Goal: Information Seeking & Learning: Learn about a topic

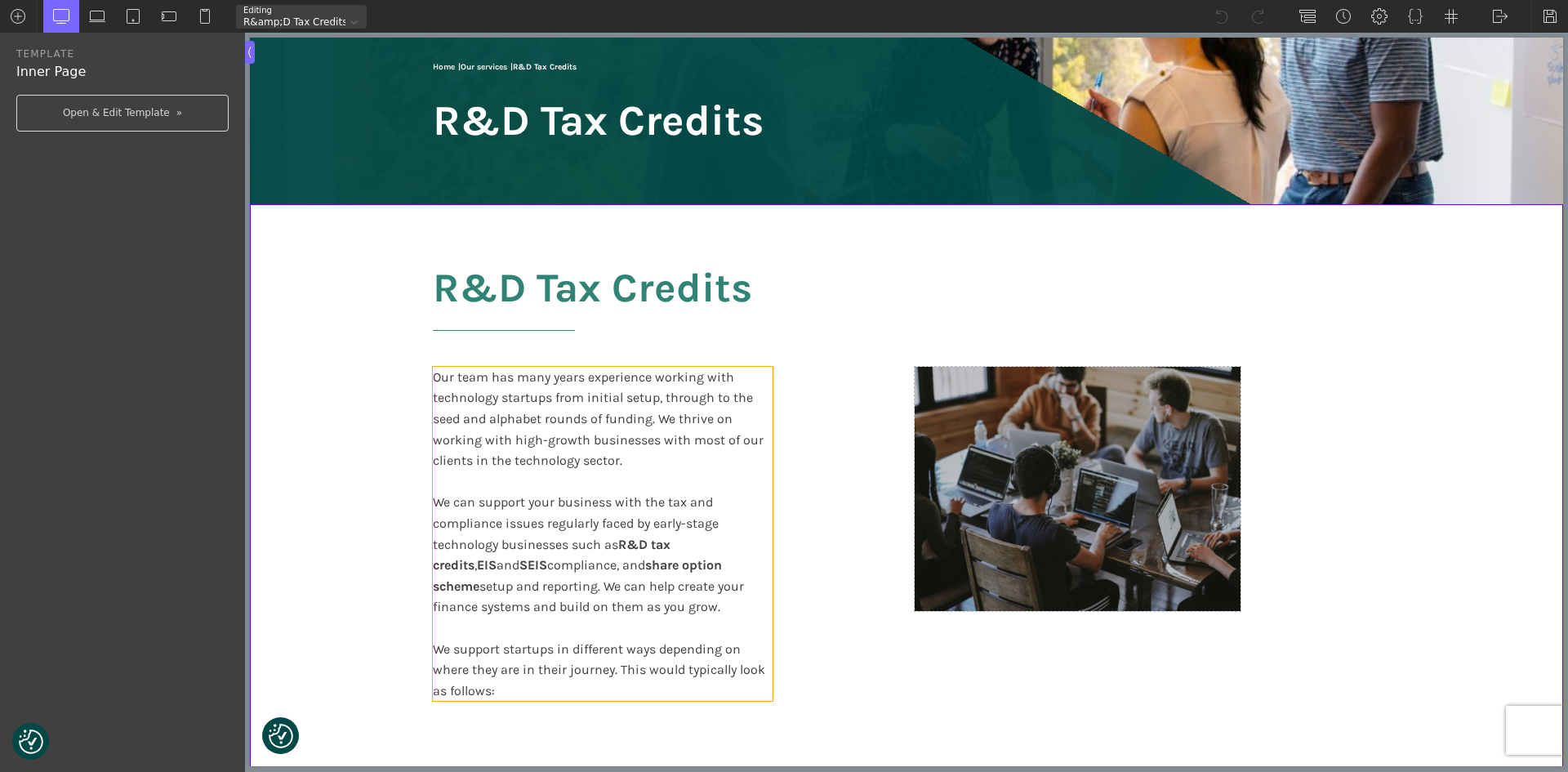
scroll to position [245, 0]
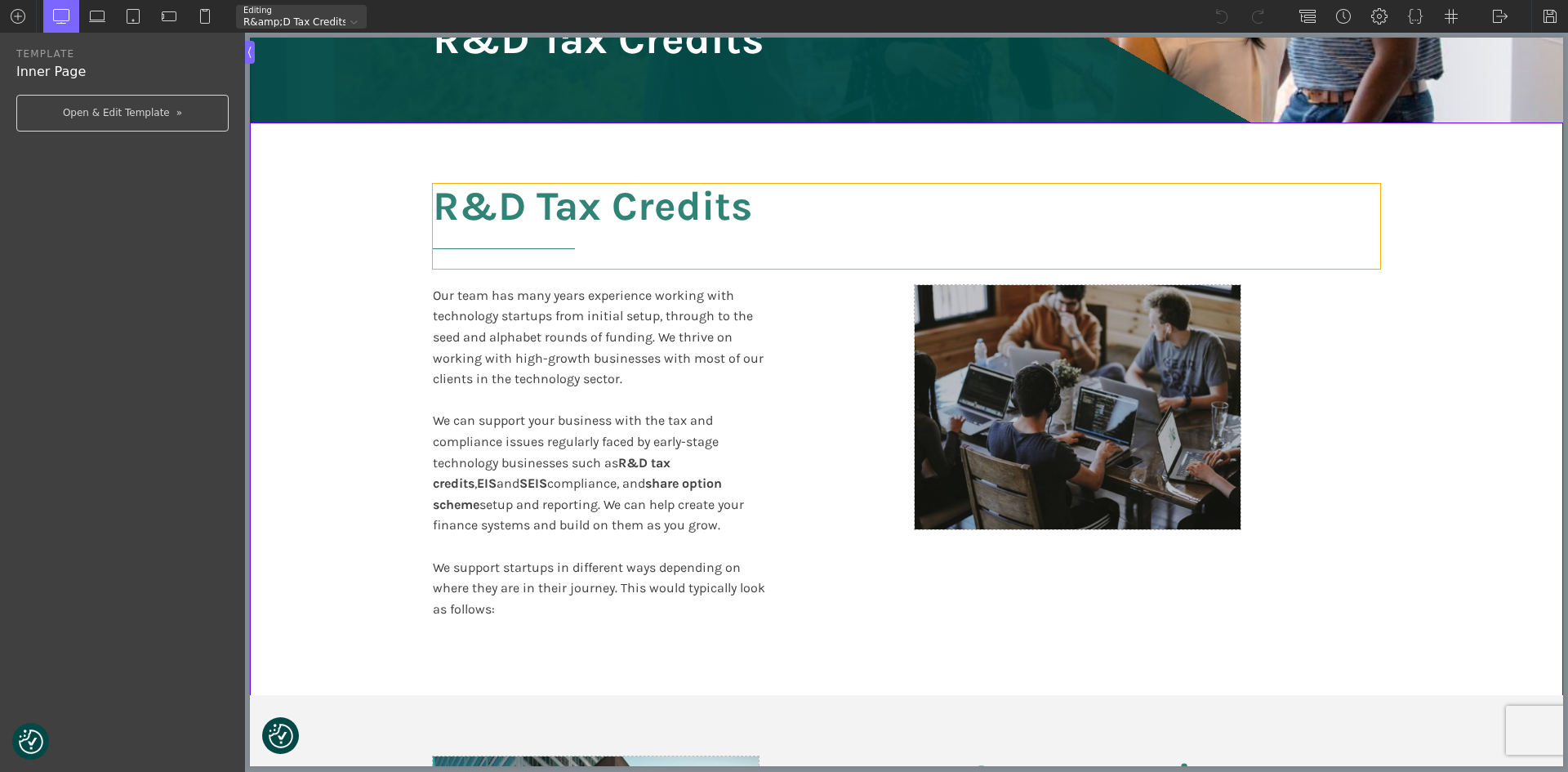
click at [661, 215] on h2 "R&D Tax Credits" at bounding box center [906, 226] width 947 height 85
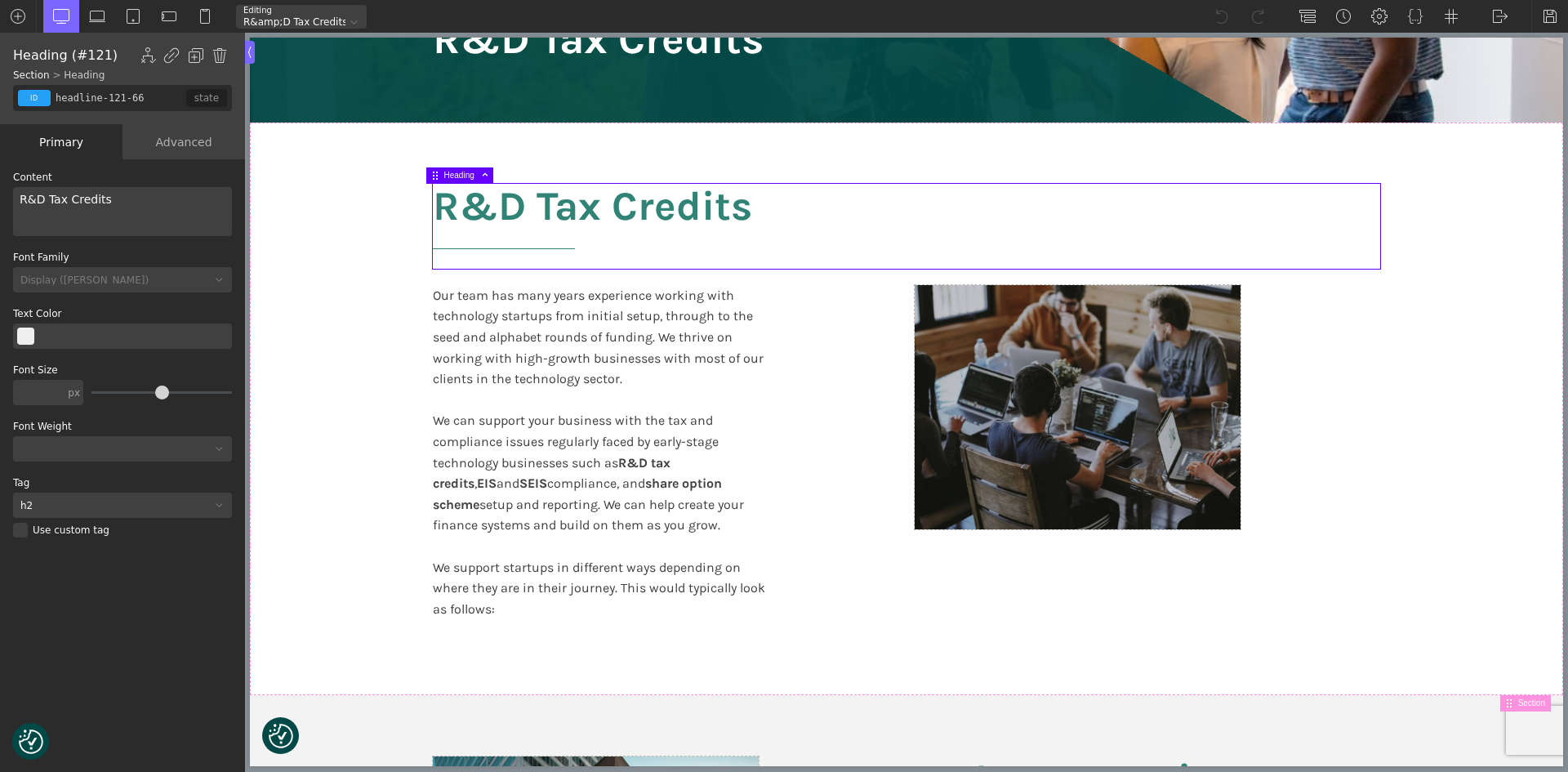
click at [661, 215] on h2 "R&D Tax Credits" at bounding box center [906, 226] width 947 height 85
click at [736, 215] on h2 "R&D Tax Credits" at bounding box center [906, 226] width 947 height 85
click at [106, 210] on div "R&D Tax Credits" at bounding box center [123, 211] width 219 height 49
drag, startPoint x: 104, startPoint y: 190, endPoint x: 0, endPoint y: 184, distance: 104.2
click at [0, 184] on div "WP Grid Builder Stack Columns Vertically Page container (1200px) and below Less…" at bounding box center [122, 467] width 245 height 616
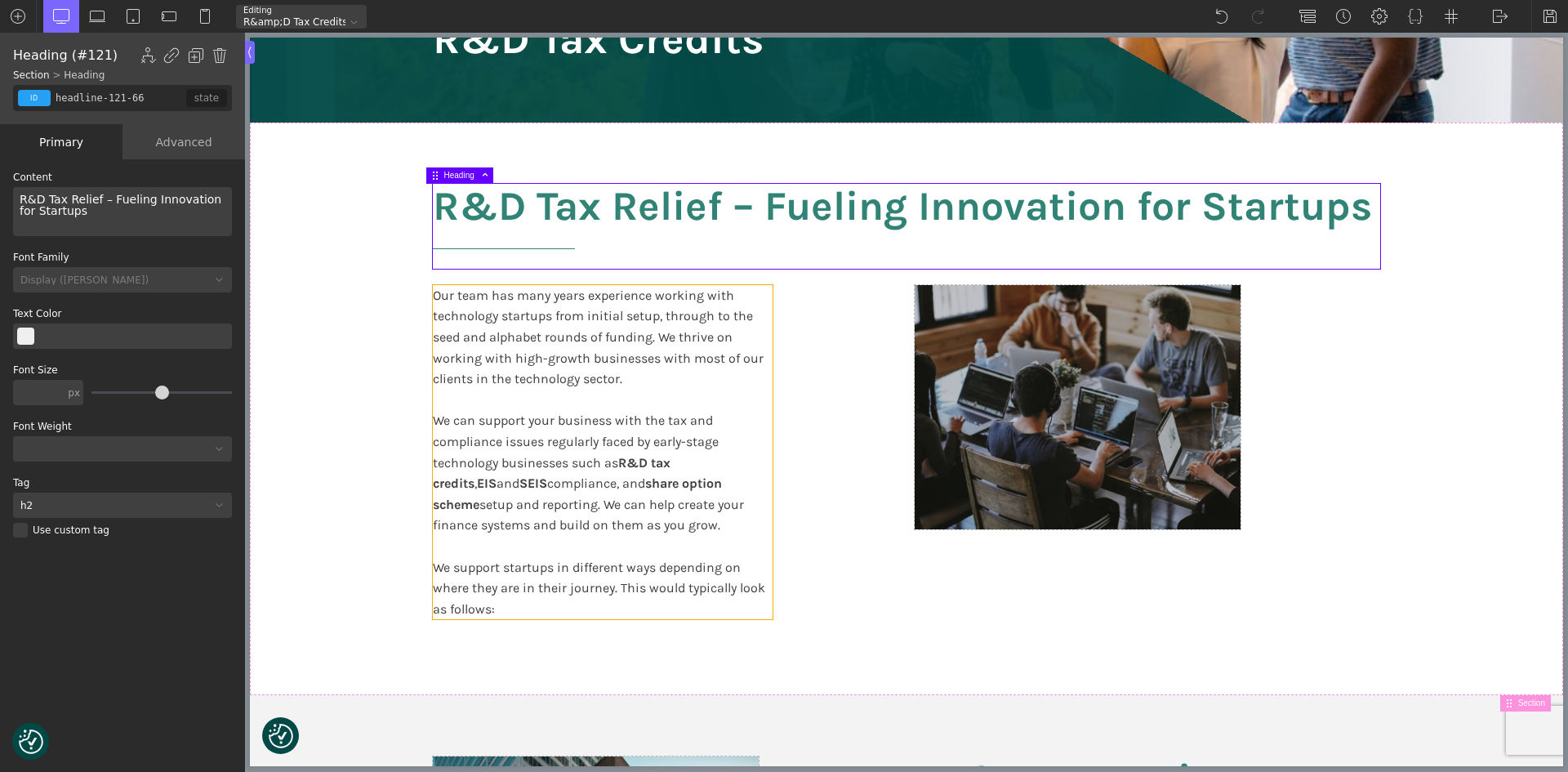
drag, startPoint x: 576, startPoint y: 387, endPoint x: 424, endPoint y: 389, distance: 152.0
click at [576, 388] on div "Our team has many years experience working with technology startups from initia…" at bounding box center [603, 453] width 340 height 335
type input "text_block-123-66"
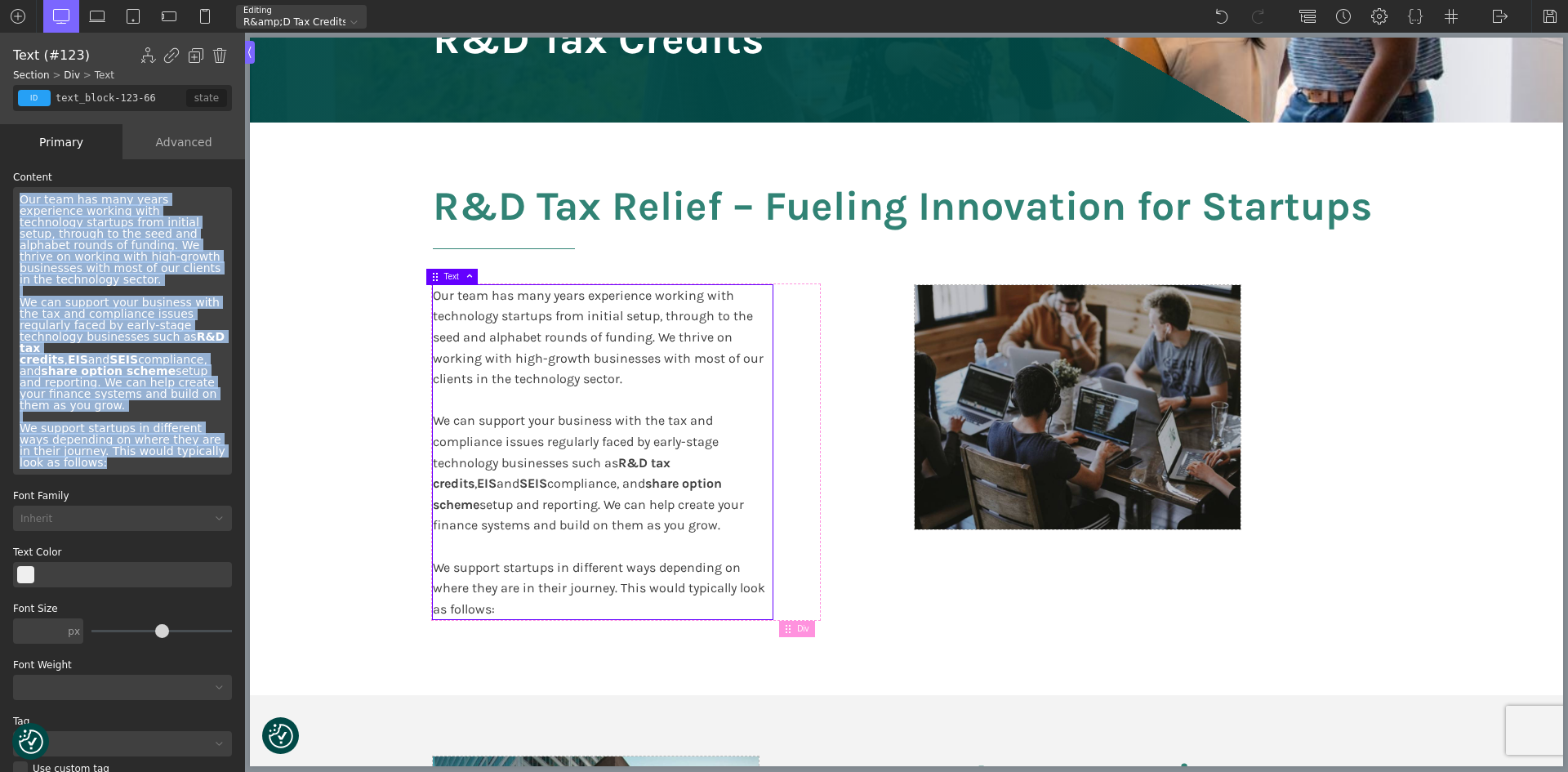
drag, startPoint x: 62, startPoint y: 440, endPoint x: 2, endPoint y: 200, distance: 247.4
click at [2, 200] on div "WP Grid Builder Stack Columns Vertically Page container (1200px) and below Less…" at bounding box center [122, 467] width 245 height 616
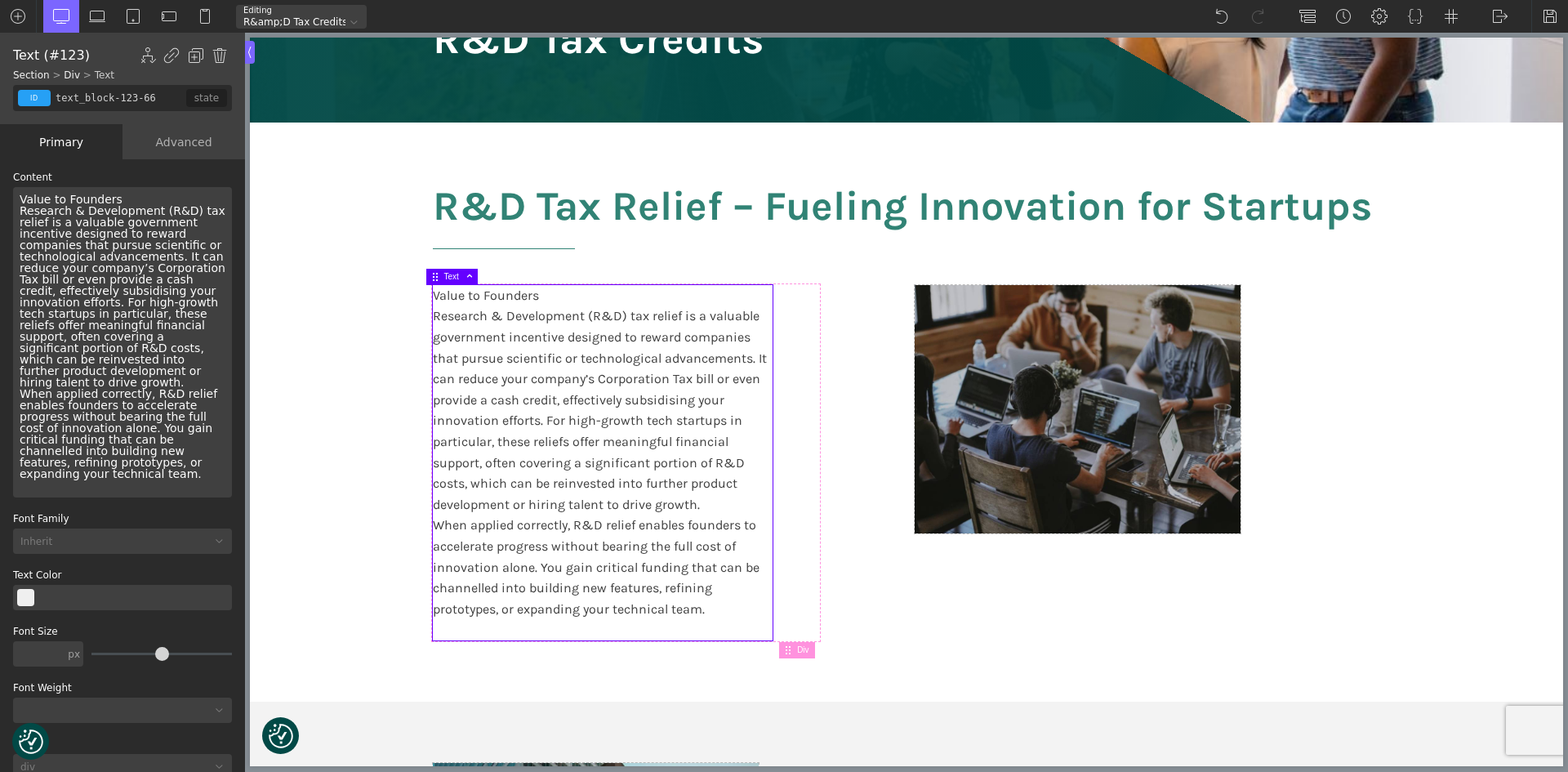
click at [150, 194] on div "Value to Founders Research & Development (R&D) tax relief is a valuable governm…" at bounding box center [123, 342] width 219 height 310
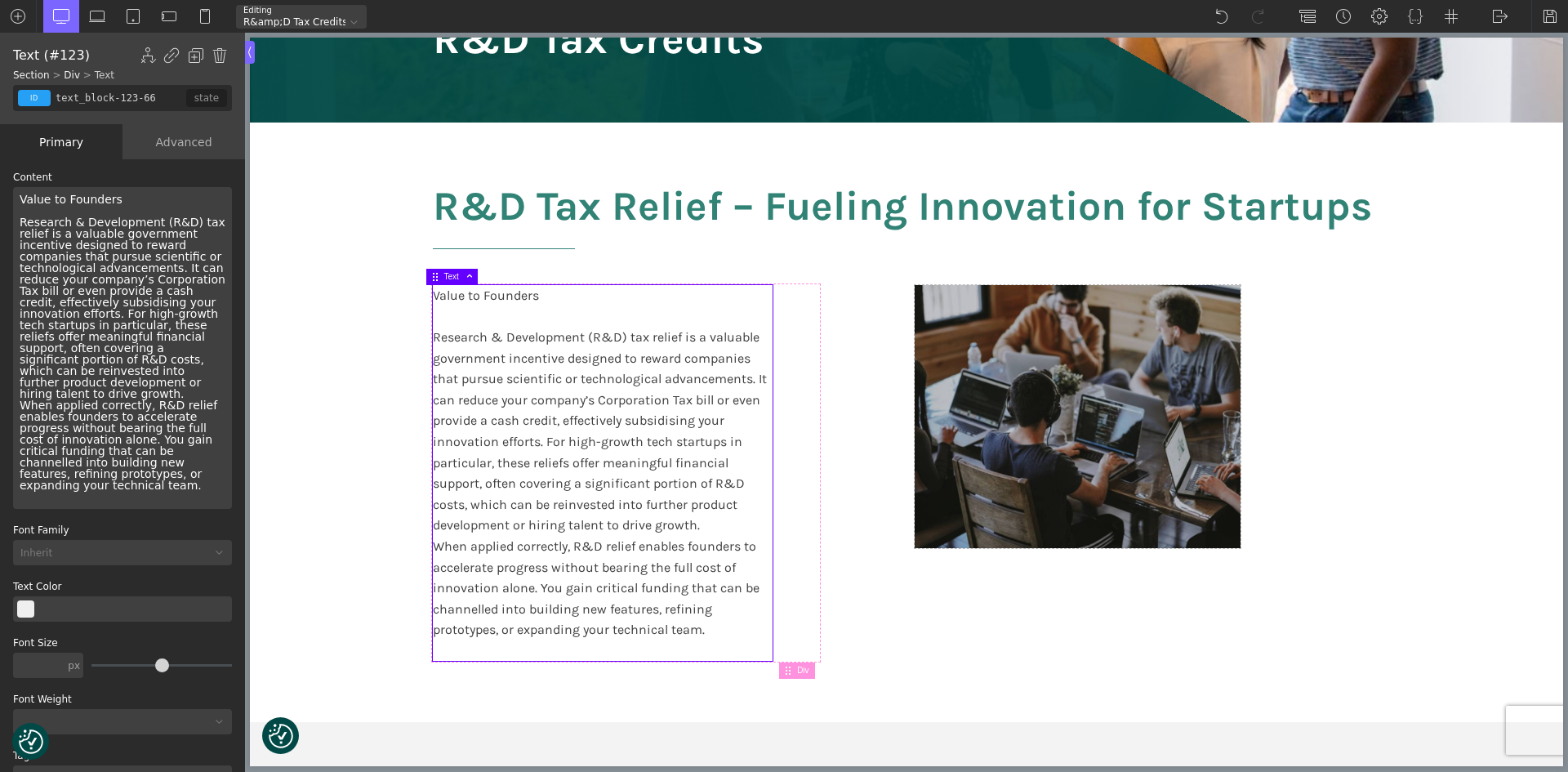
click at [26, 197] on div "Value to Founders Research & Development (R&D) tax relief is a valuable governm…" at bounding box center [123, 348] width 219 height 322
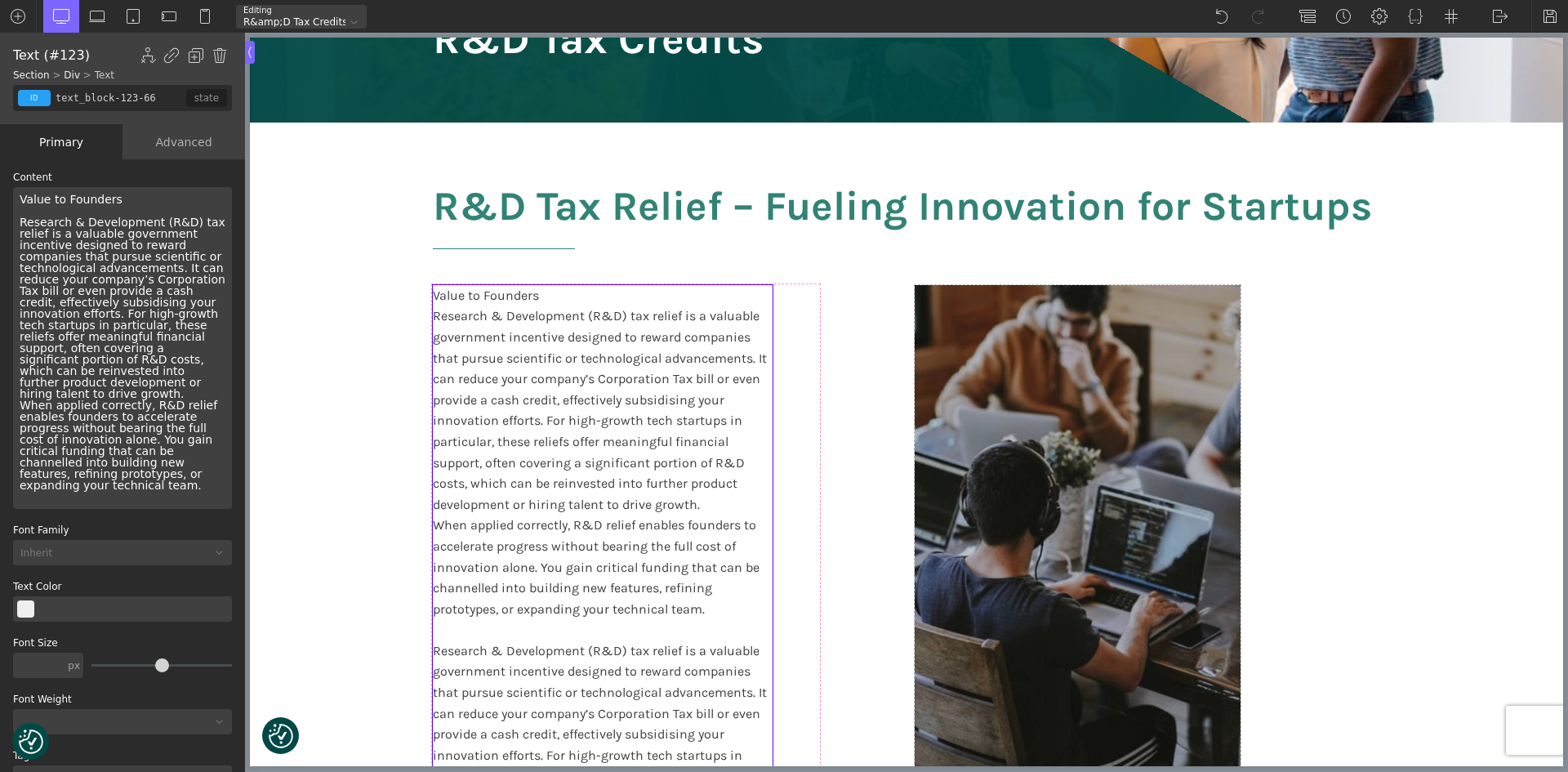
click at [26, 197] on div "Value to Founders Research & Development (R&D) tax relief is a valuable governm…" at bounding box center [123, 348] width 219 height 322
click at [26, 198] on div "Value to Founders Research & Development (R&D) tax relief is a valuable governm…" at bounding box center [123, 348] width 219 height 322
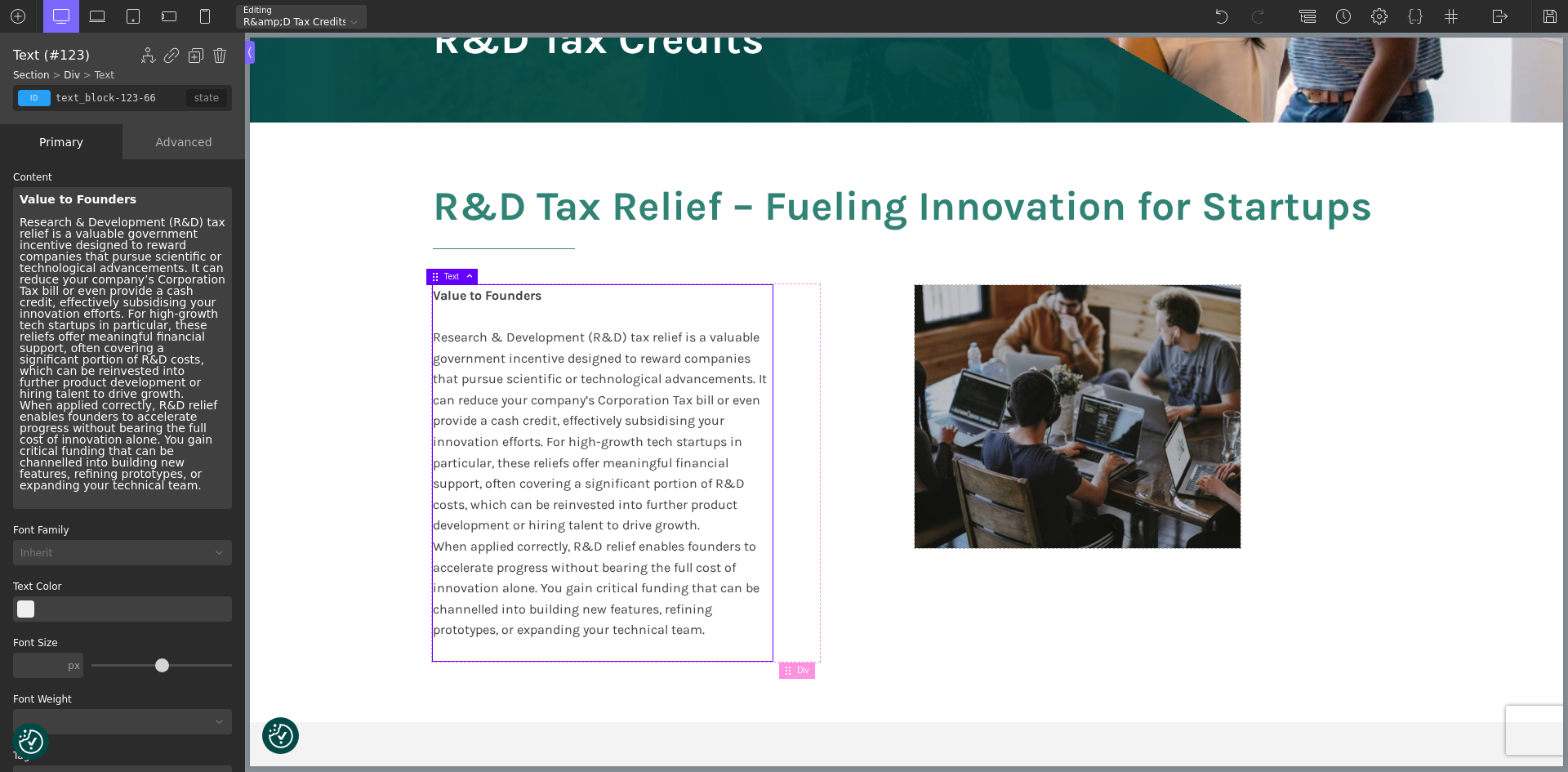
click at [145, 386] on div "Value to Founders Research & Development (R&D) tax relief is a valuable governm…" at bounding box center [123, 348] width 219 height 322
click at [143, 378] on div "Value to Founders Research & Development (R&D) tax relief is a valuable governm…" at bounding box center [123, 348] width 219 height 322
click at [140, 375] on div "Value to Founders Research & Development (R&D) tax relief is a valuable governm…" at bounding box center [123, 348] width 219 height 322
click at [135, 382] on div "Value to Founders Research & Development (R&D) tax relief is a valuable governm…" at bounding box center [123, 348] width 219 height 322
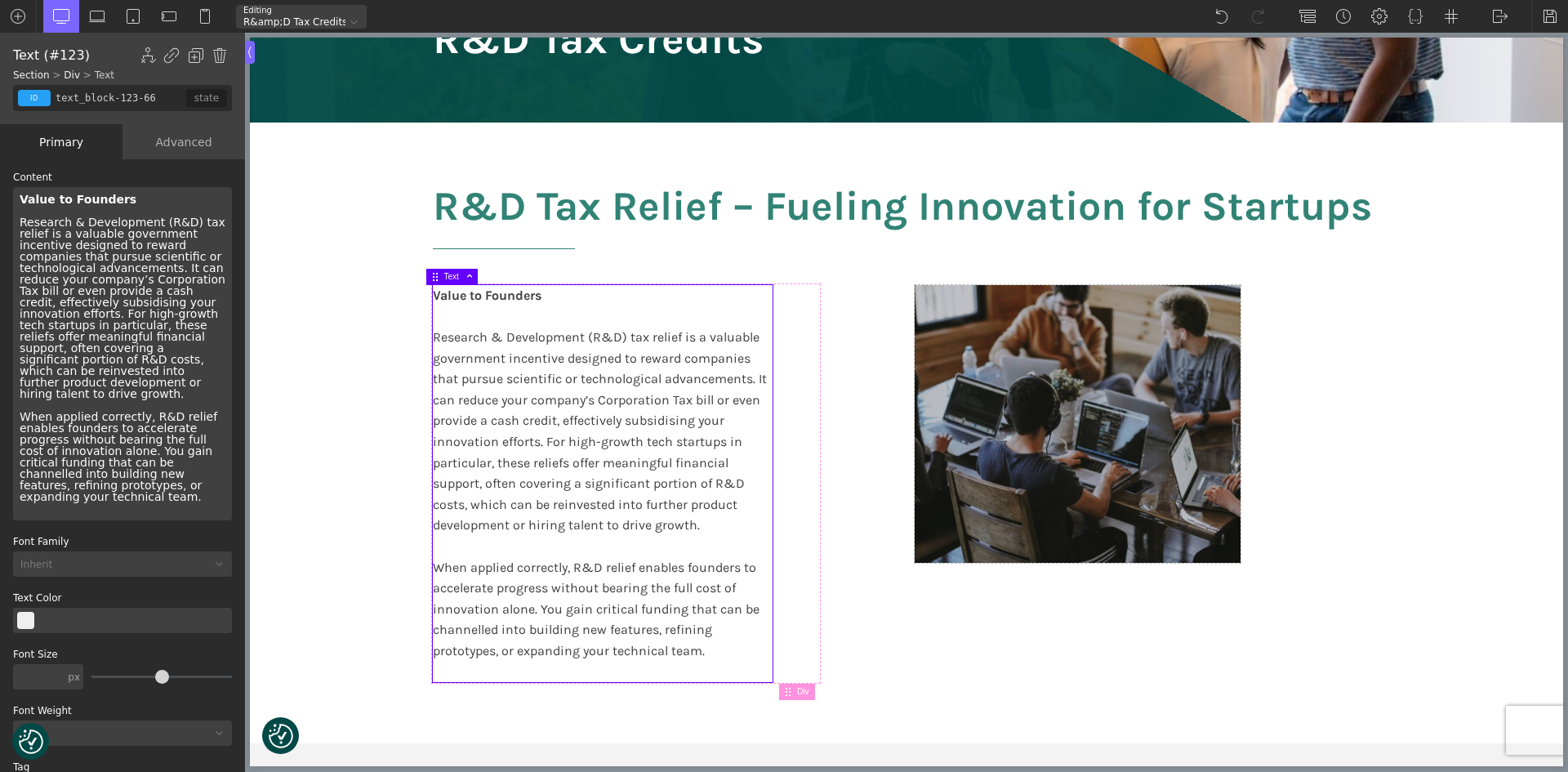
click at [447, 335] on div "Value to Founders Research & Development (R&D) tax relief is a valuable governm…" at bounding box center [603, 484] width 340 height 398
click at [31, 220] on div "Value to Founders Research & Development (R&D) tax relief is a valuable governm…" at bounding box center [123, 354] width 219 height 333
drag, startPoint x: 21, startPoint y: 219, endPoint x: 45, endPoint y: 230, distance: 26.4
click at [45, 230] on div "Value to Founders Research & Development (R&D) tax relief is a valuable governm…" at bounding box center [123, 354] width 219 height 333
drag, startPoint x: 67, startPoint y: 431, endPoint x: 118, endPoint y: 437, distance: 51.4
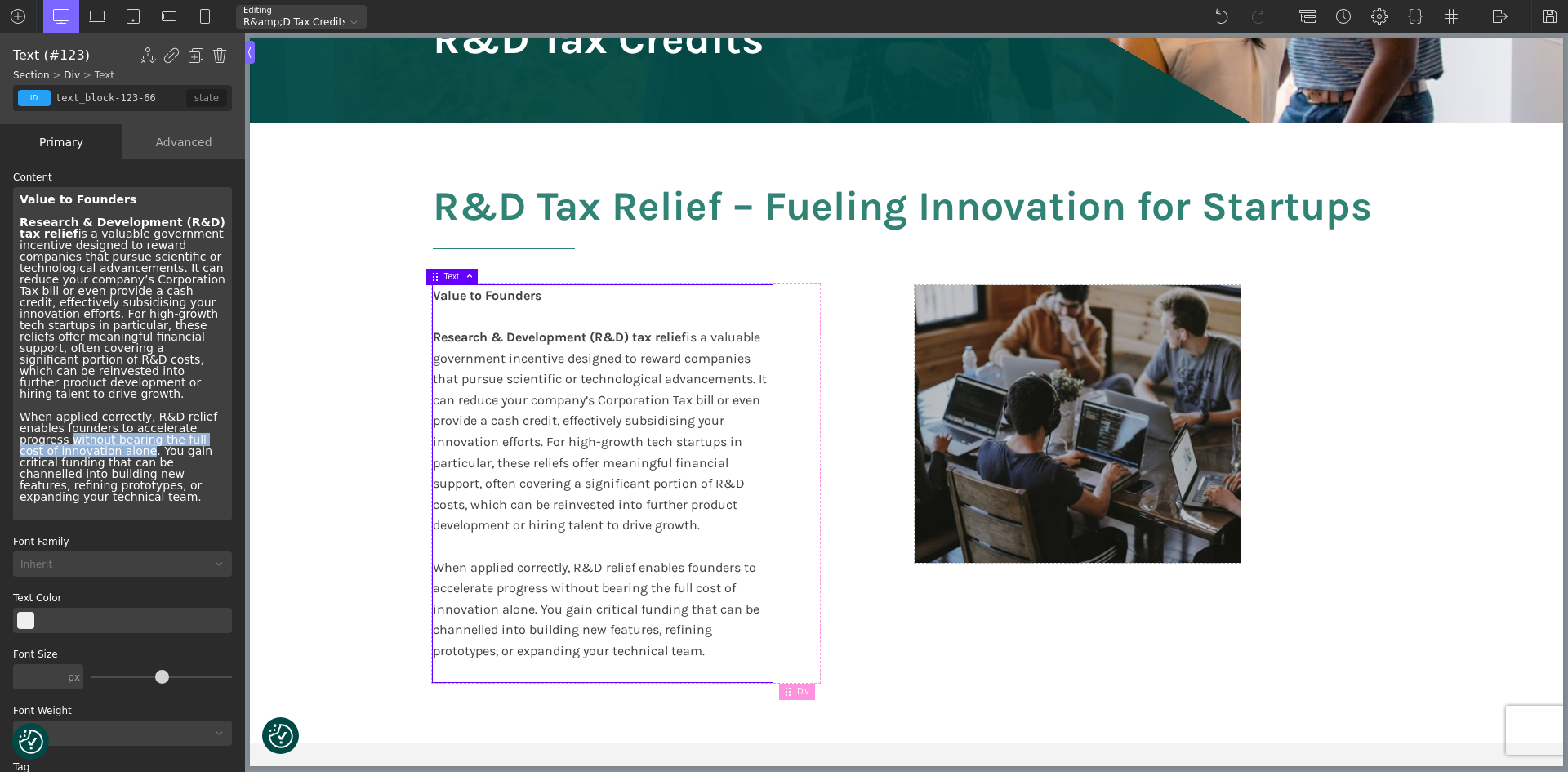
click at [118, 437] on div "Value to Founders Research & Development (R&D) tax relief is a valuable governm…" at bounding box center [123, 354] width 219 height 333
click at [129, 444] on div "Value to Founders Research & Development (R&D) tax relief is a valuable governm…" at bounding box center [123, 354] width 219 height 333
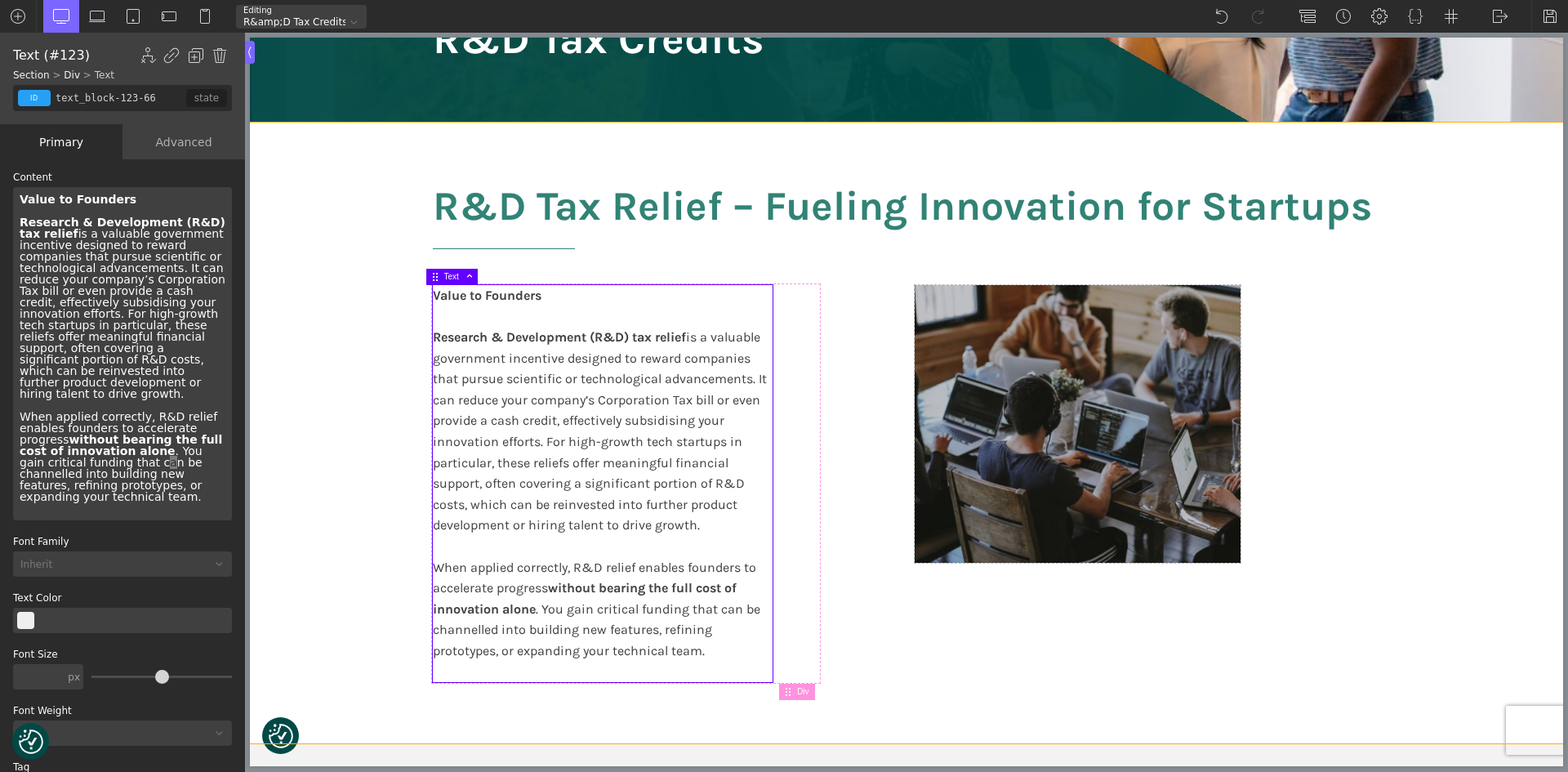
click at [312, 497] on section "R&D Tax Relief – Fueling Innovation for Startups Value to Founders Research & D…" at bounding box center [906, 433] width 1313 height 621
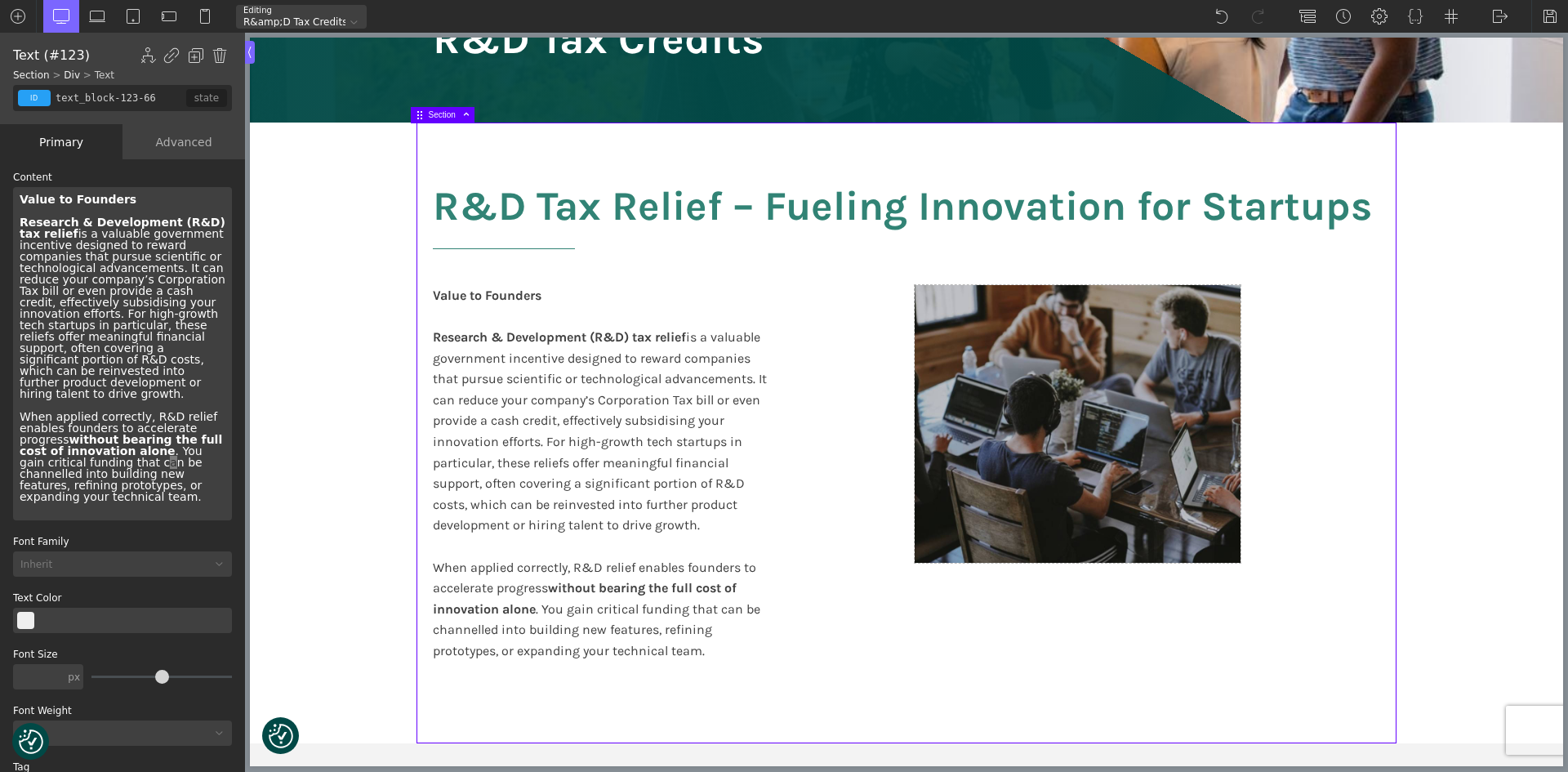
type input "split-content-full-heading"
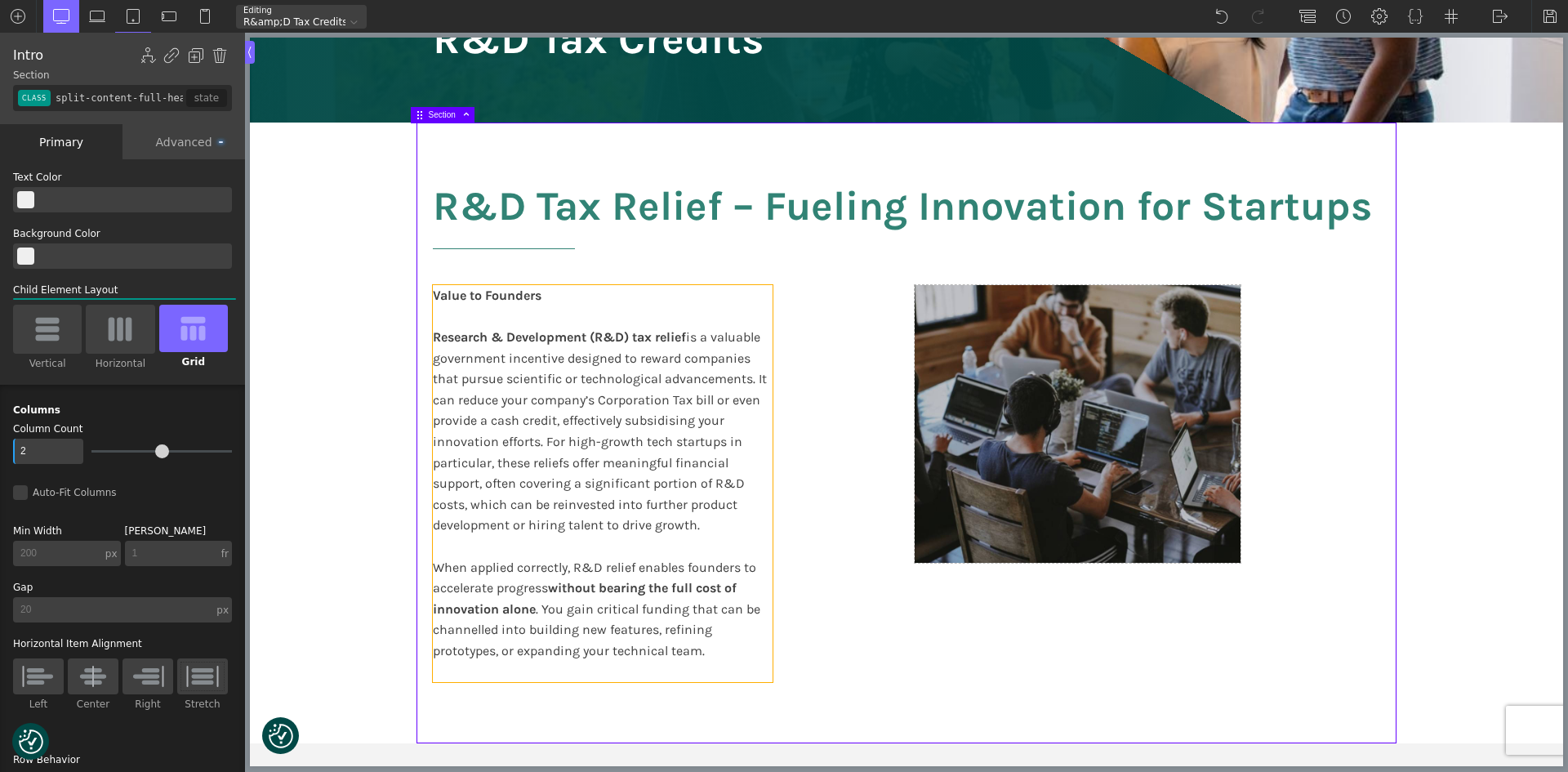
click at [691, 464] on div "Value to Founders Research & Development (R&D) tax relief is a valuable governm…" at bounding box center [603, 484] width 340 height 398
type input "text_block-123-66"
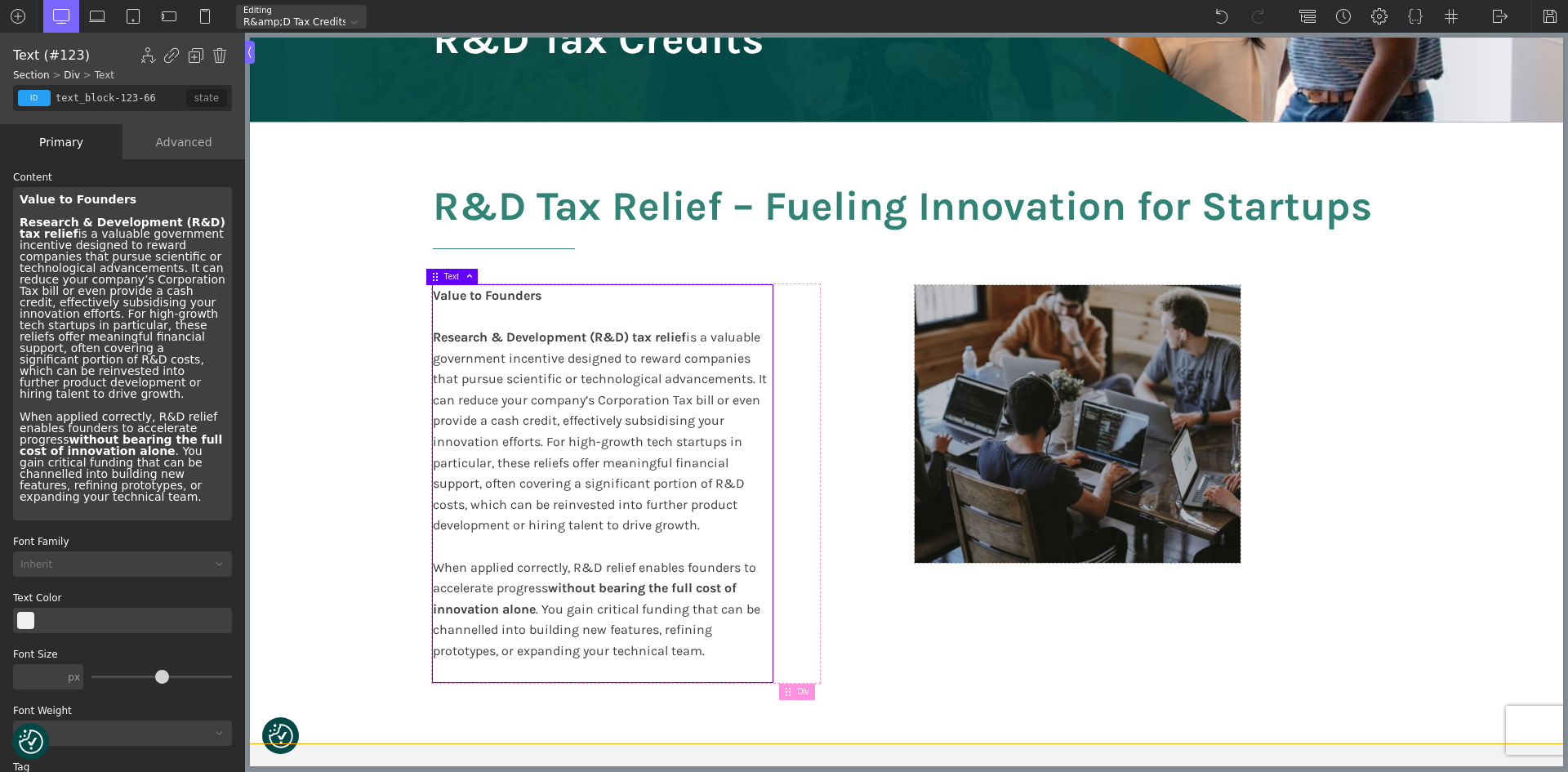
click at [893, 624] on div "R&D Tax Relief – Fueling Innovation for Startups Value to Founders Research & D…" at bounding box center [906, 433] width 980 height 621
type input "split-content-full-heading"
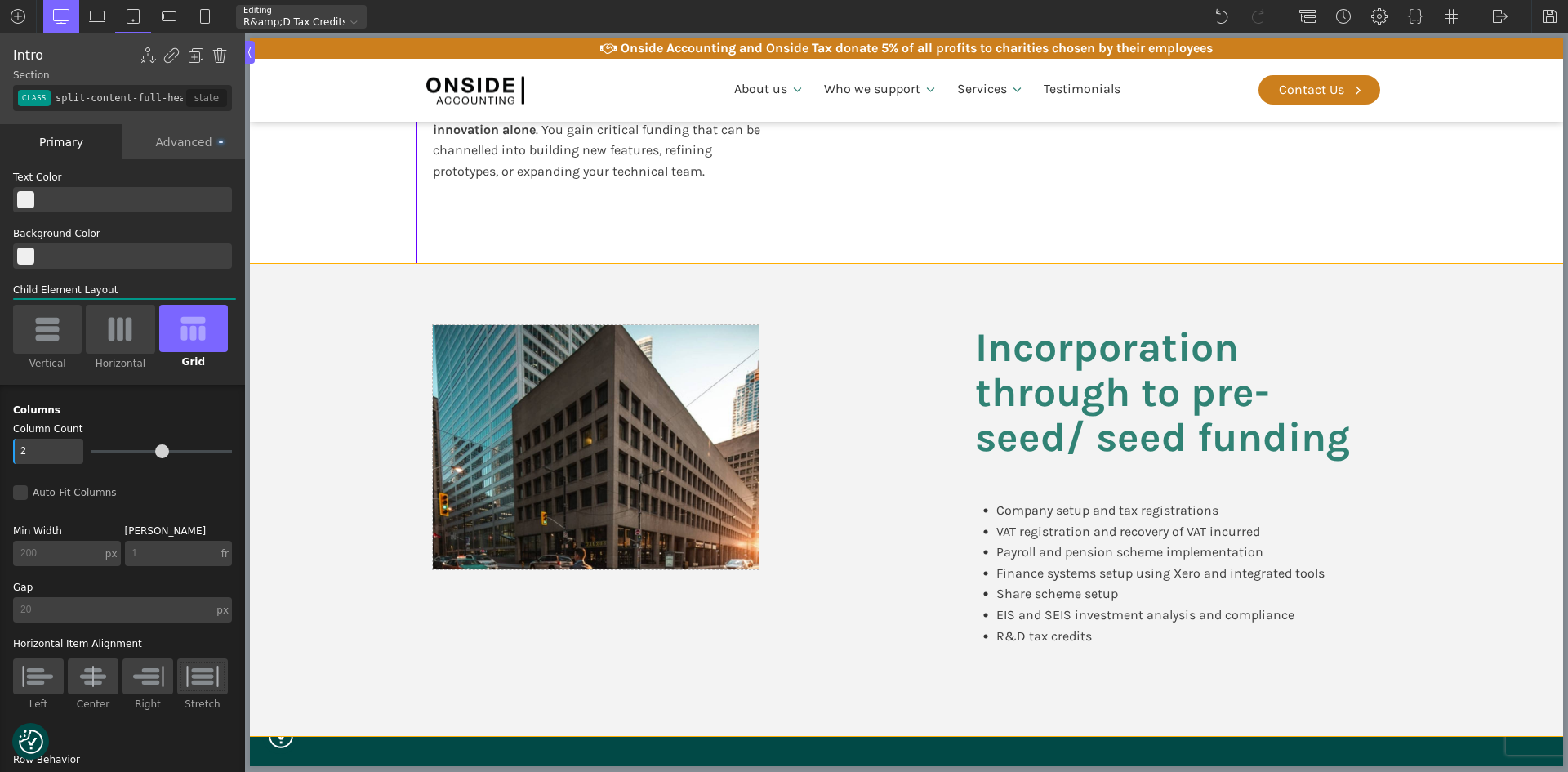
scroll to position [736, 0]
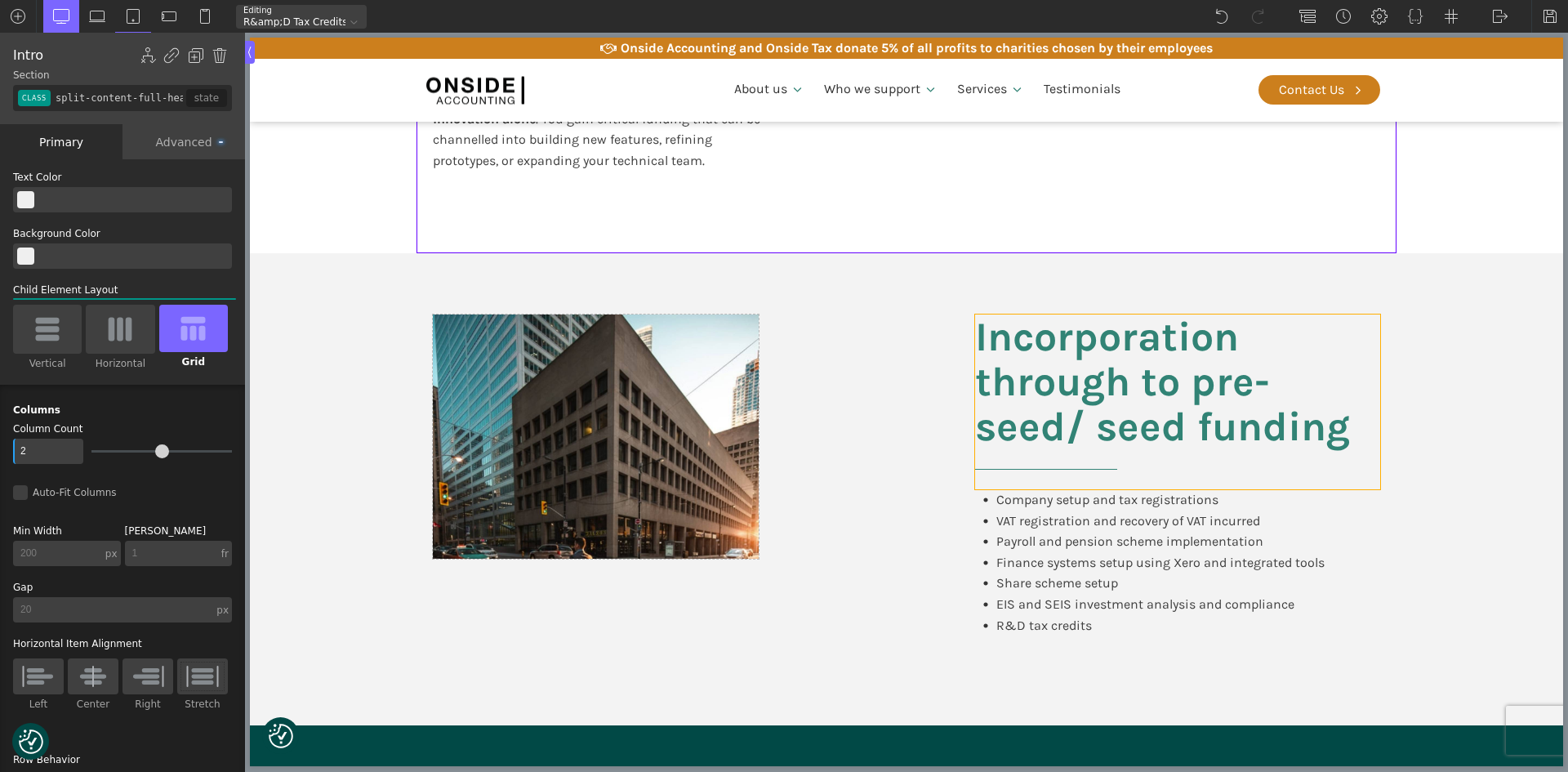
drag, startPoint x: 1166, startPoint y: 407, endPoint x: 1097, endPoint y: 401, distance: 69.3
click at [1166, 407] on h2 "Incorporation through to pre-seed/ seed funding" at bounding box center [1177, 402] width 405 height 175
type input "headline-132-66"
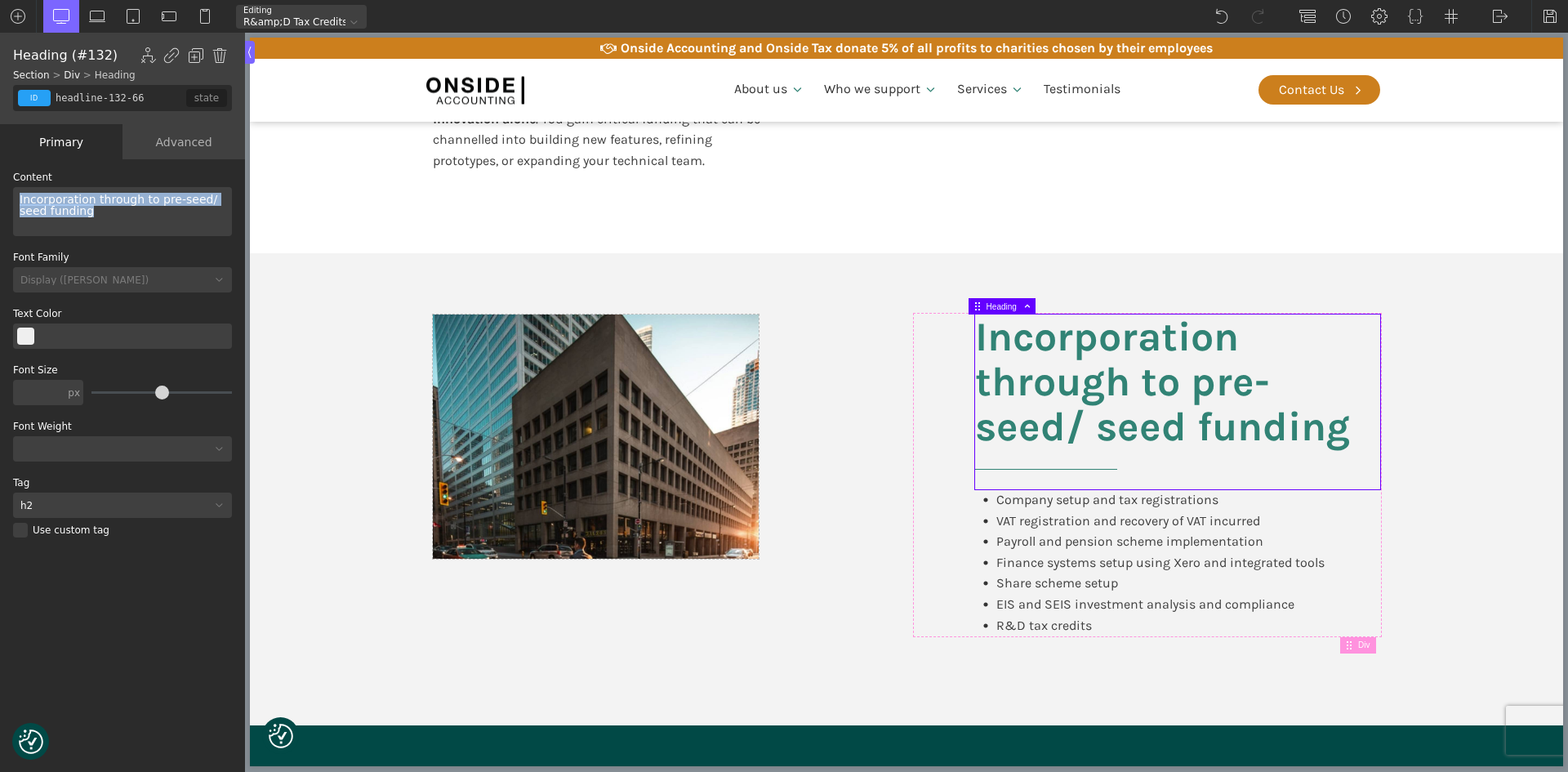
drag, startPoint x: 76, startPoint y: 209, endPoint x: 0, endPoint y: 200, distance: 76.5
click at [0, 200] on div "WP Grid Builder Stack Columns Vertically Page container (1200px) and below Less…" at bounding box center [122, 467] width 245 height 616
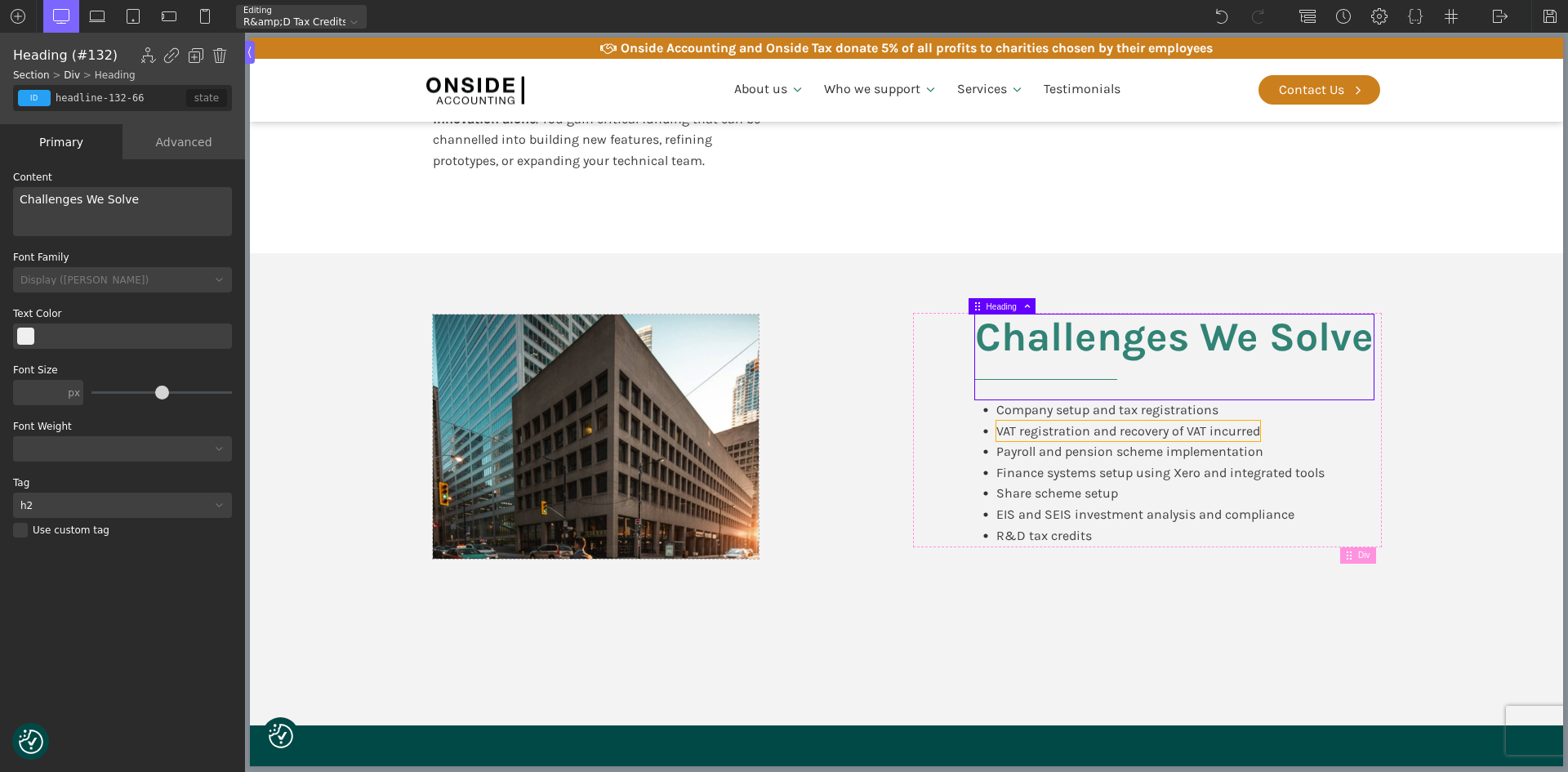
click at [1007, 433] on div "VAT registration and recovery of VAT incurred" at bounding box center [1129, 431] width 264 height 21
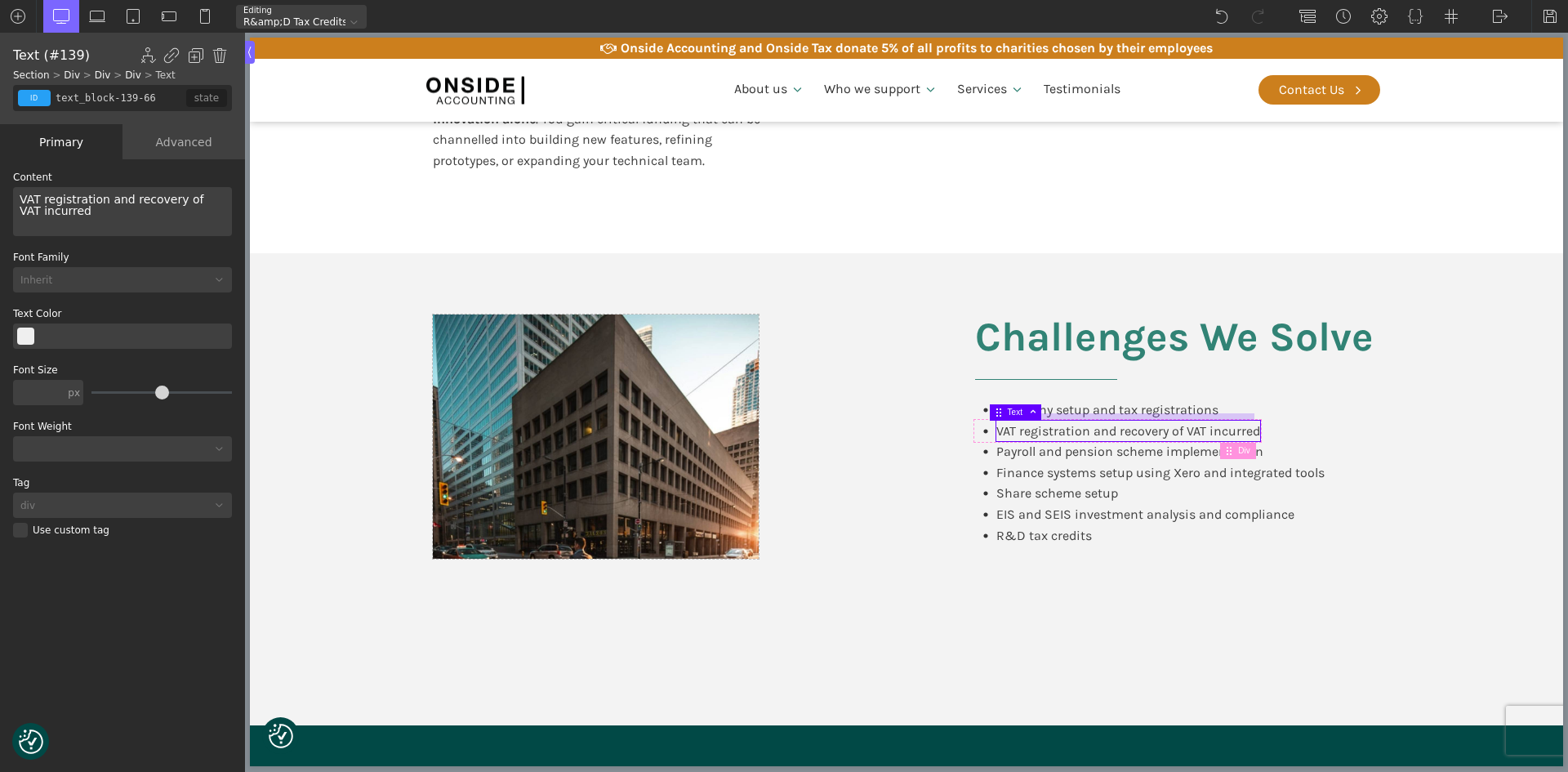
click at [1106, 418] on div at bounding box center [1122, 417] width 265 height 7
click at [1106, 386] on h2 "Challenges We Solve" at bounding box center [1174, 356] width 398 height 85
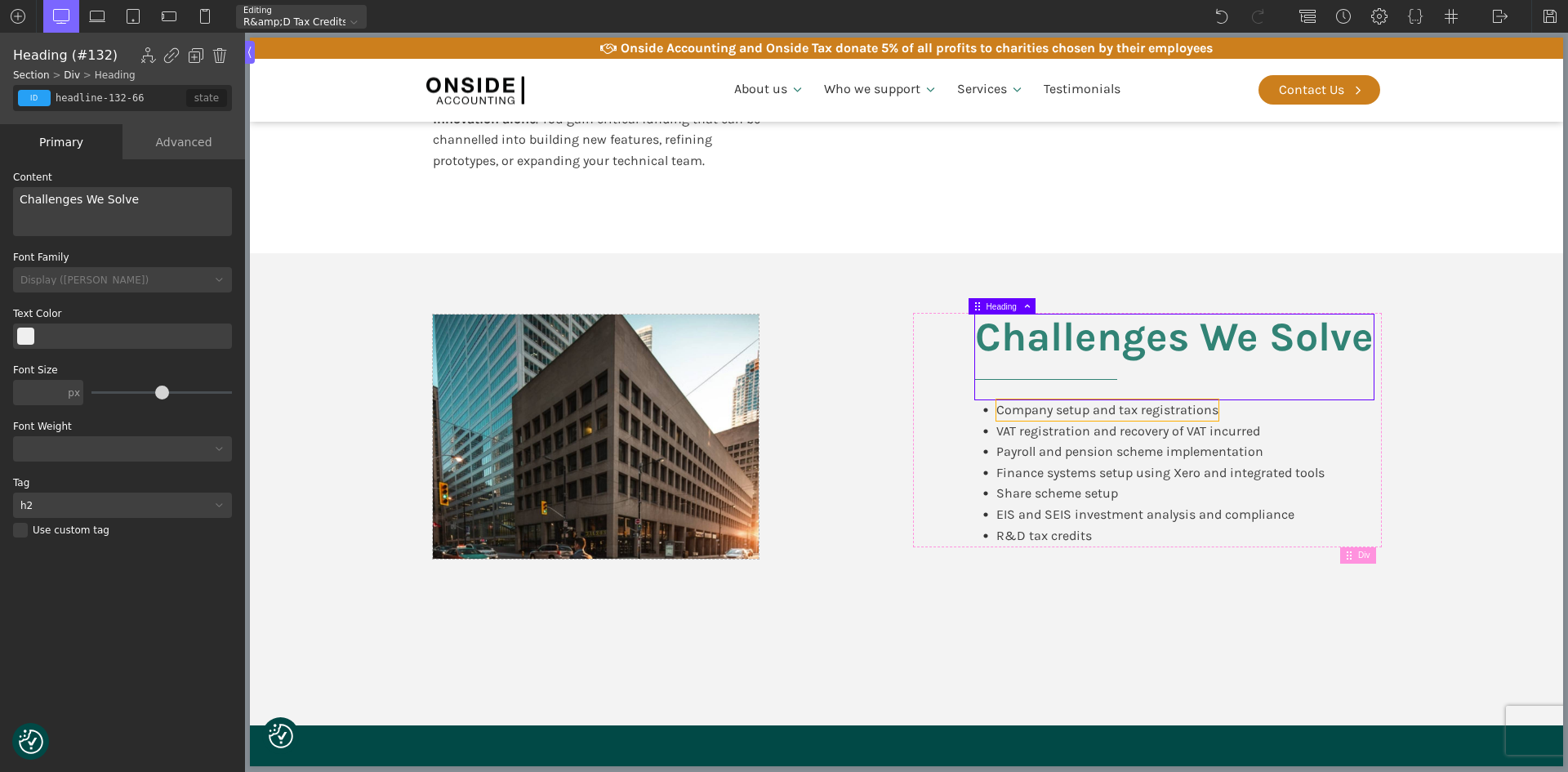
click at [1084, 418] on div "Company setup and tax registrations" at bounding box center [1107, 410] width 222 height 21
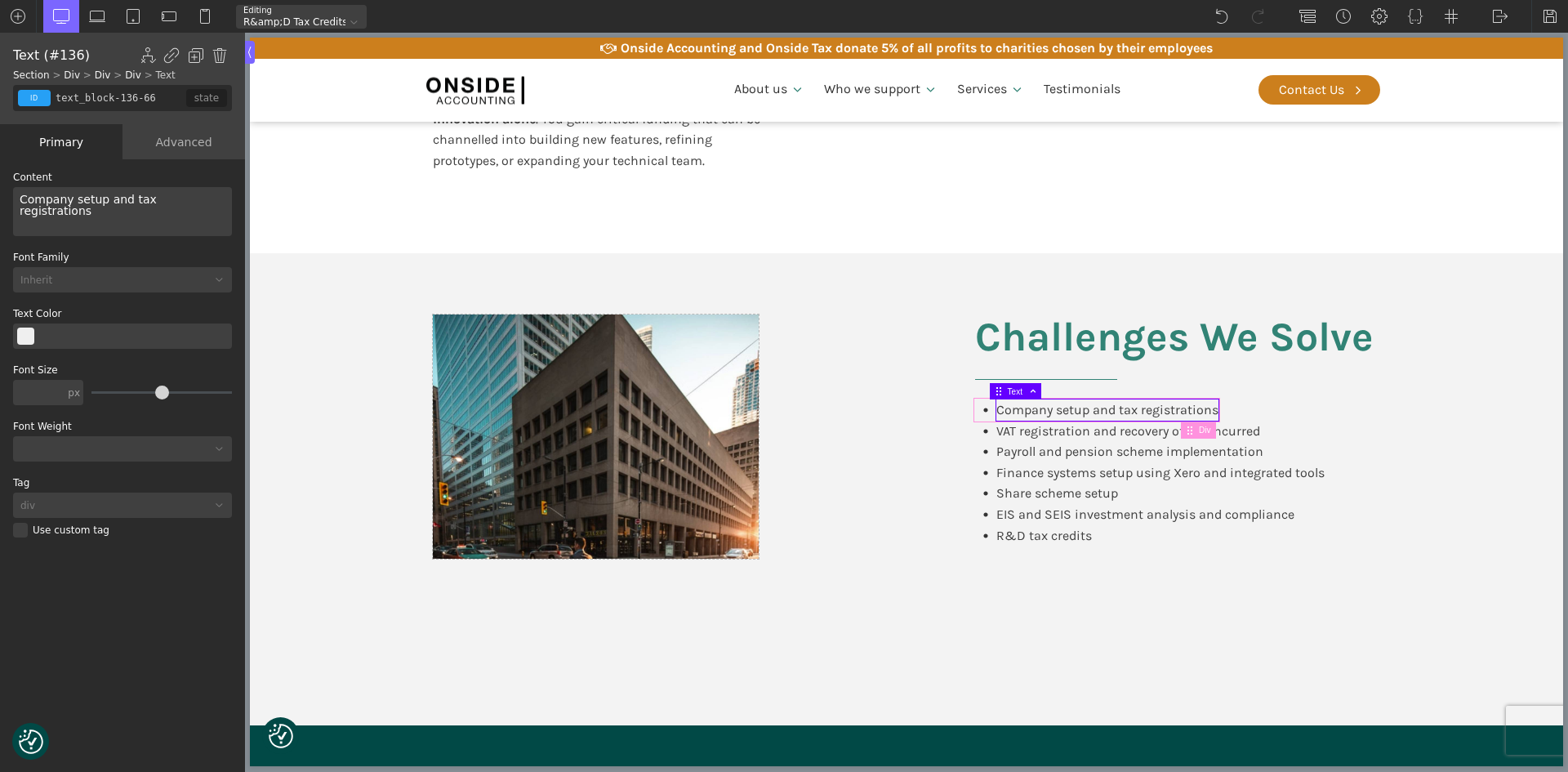
click at [975, 414] on div "Company setup and tax registrations" at bounding box center [1096, 410] width 243 height 21
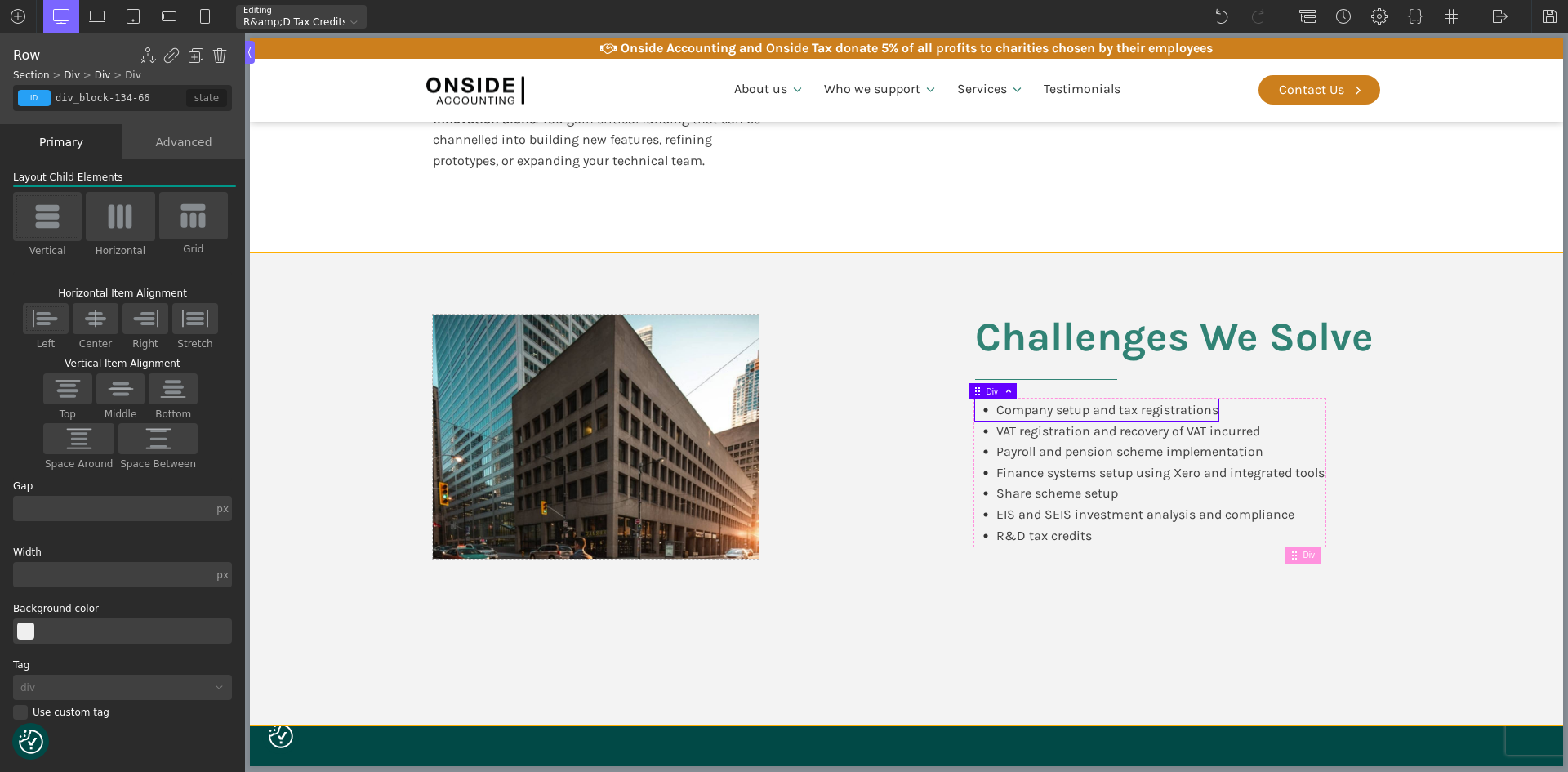
click at [1546, 381] on section "Challenges We Solve Company setup and tax registrations VAT registration and re…" at bounding box center [906, 489] width 1313 height 473
type input "section-127-66"
type input "split-content"
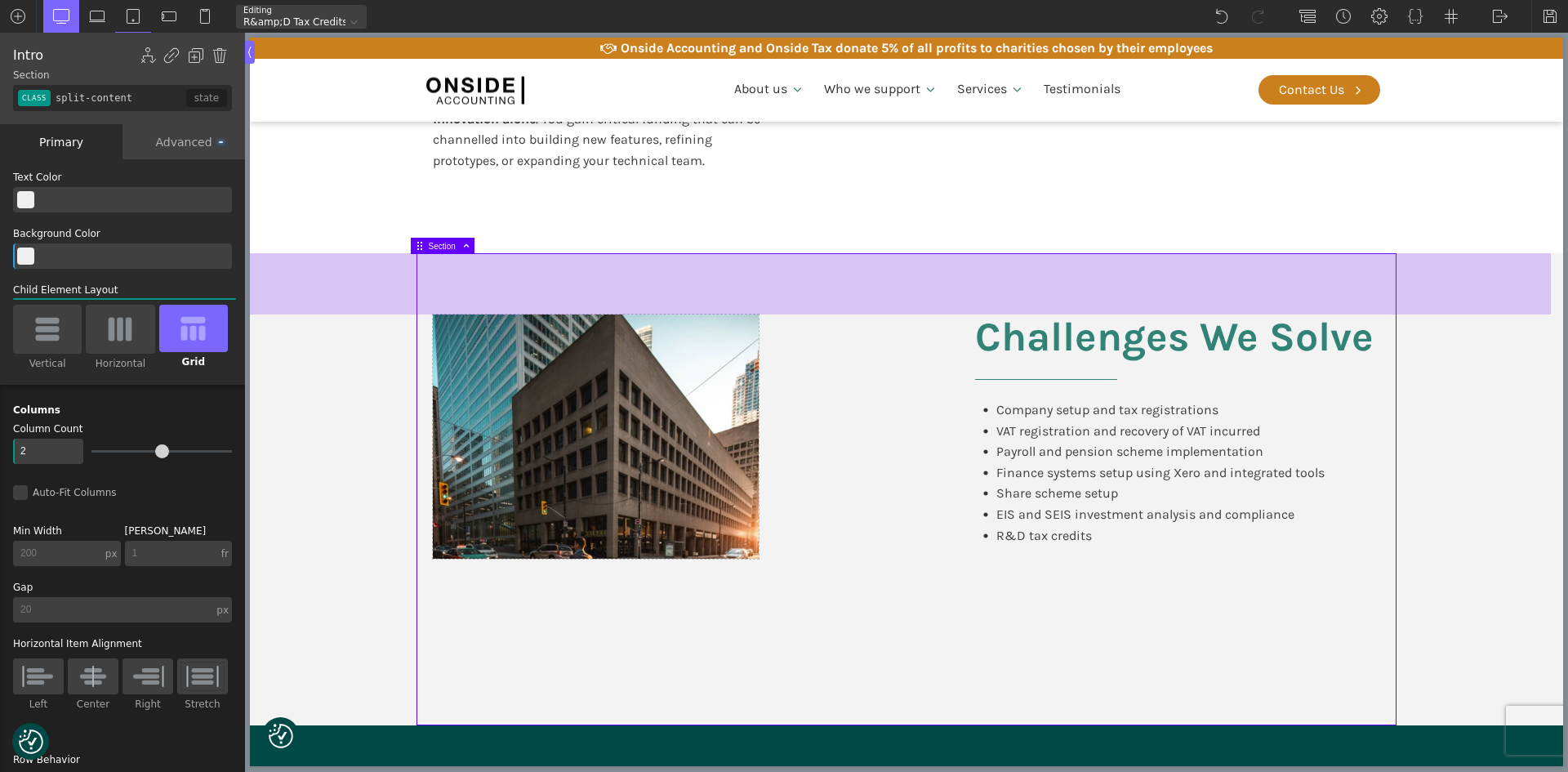
scroll to position [654, 0]
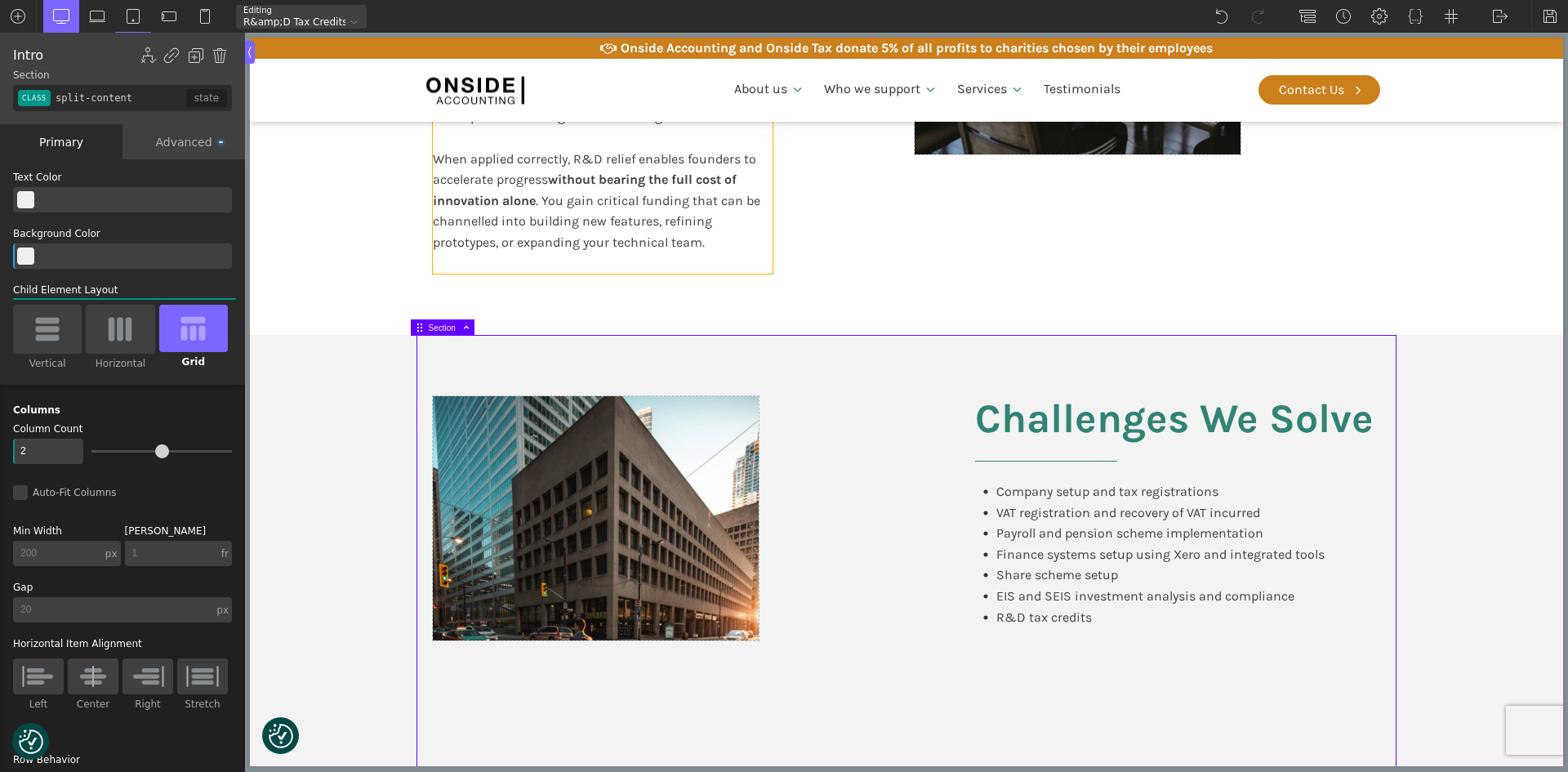
click at [701, 172] on b "without bearing the full cost of innovation alone" at bounding box center [584, 190] width 304 height 37
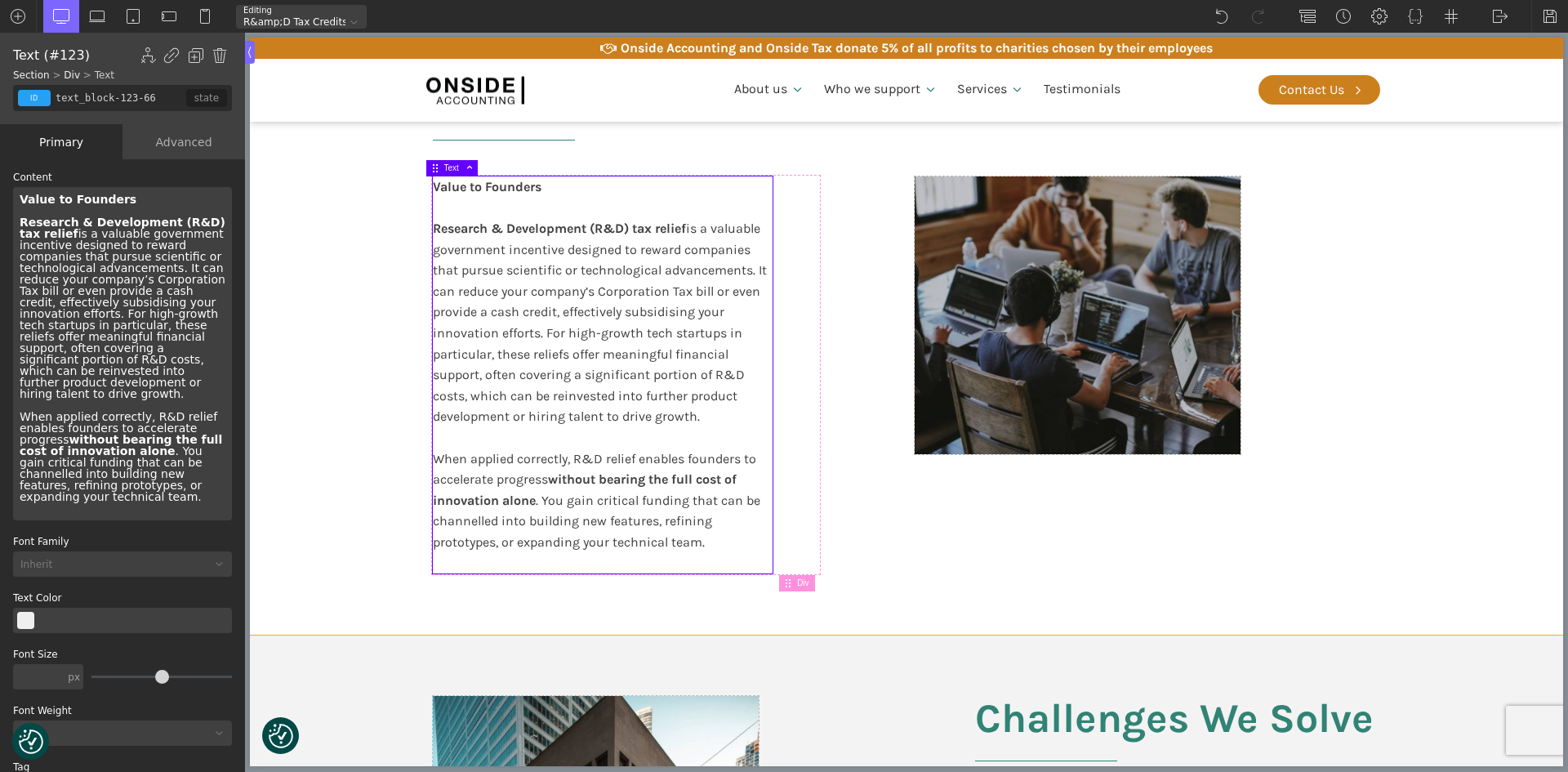
scroll to position [327, 0]
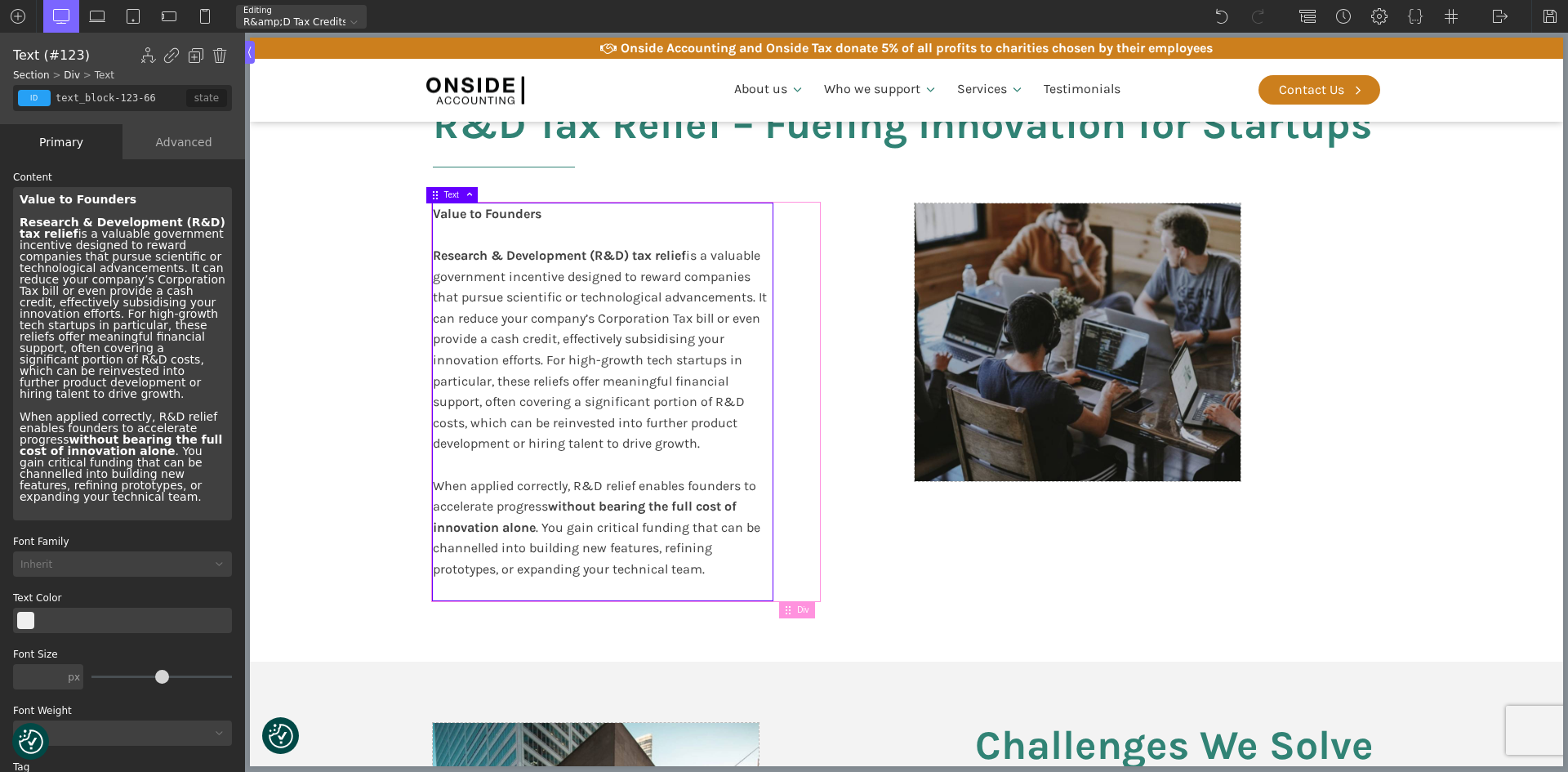
click at [798, 231] on div "Value to Founders Research & Development (R&D) tax relief is a valuable governm…" at bounding box center [626, 402] width 387 height 398
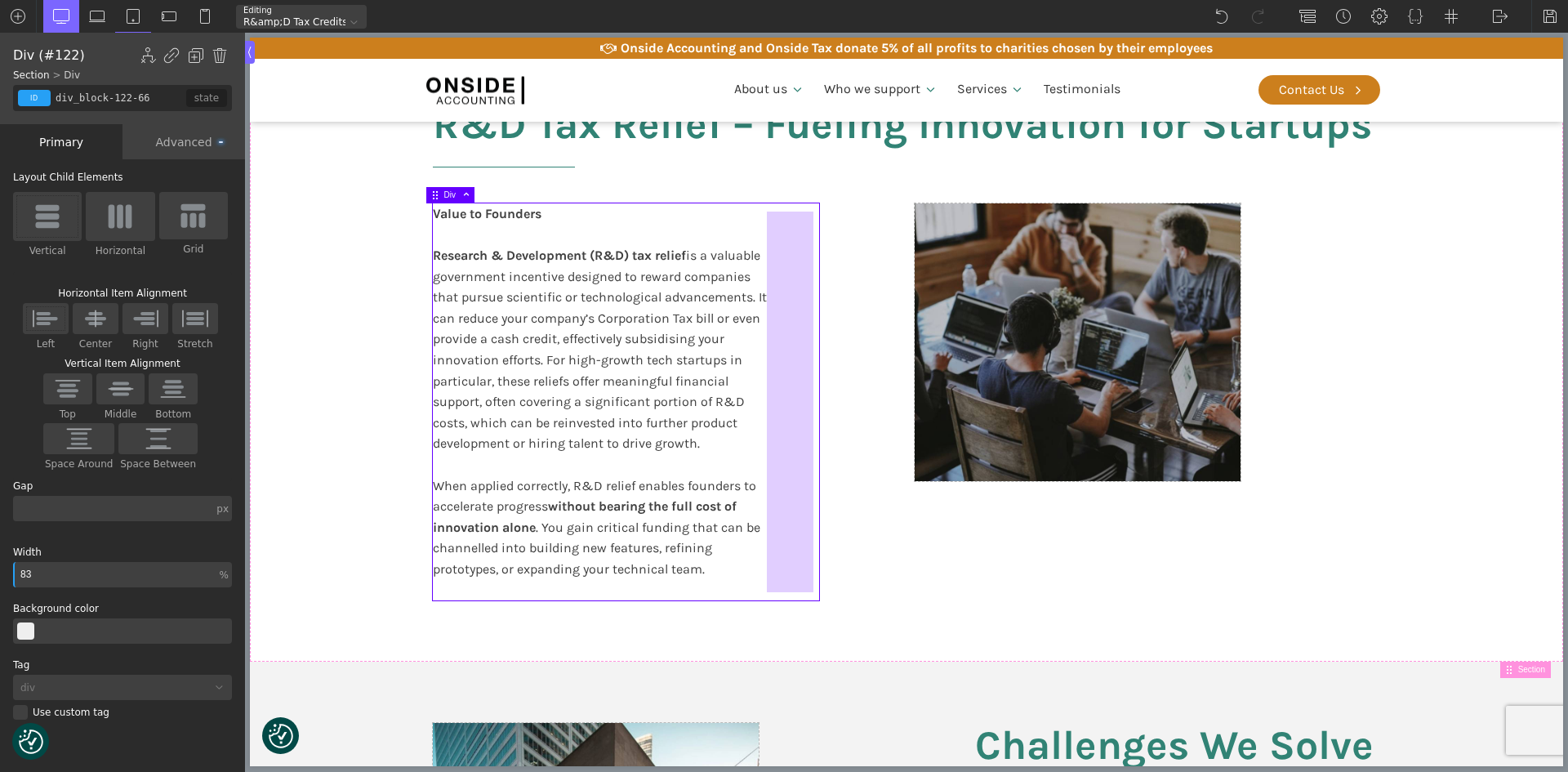
drag, startPoint x: 798, startPoint y: 231, endPoint x: 729, endPoint y: 214, distance: 71.1
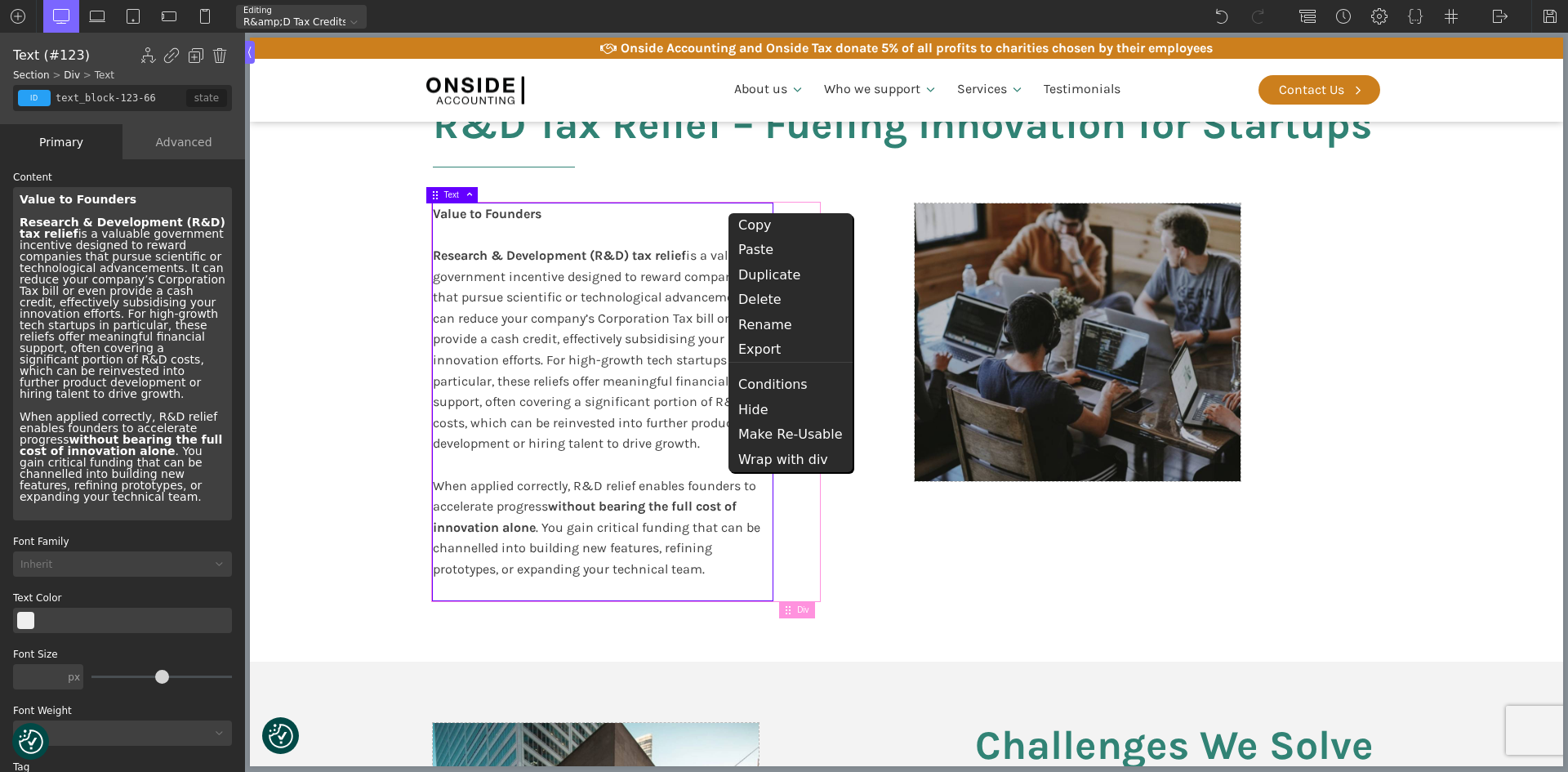
click at [786, 206] on div "Value to Founders Research & Development (R&D) tax relief is a valuable governm…" at bounding box center [626, 402] width 387 height 398
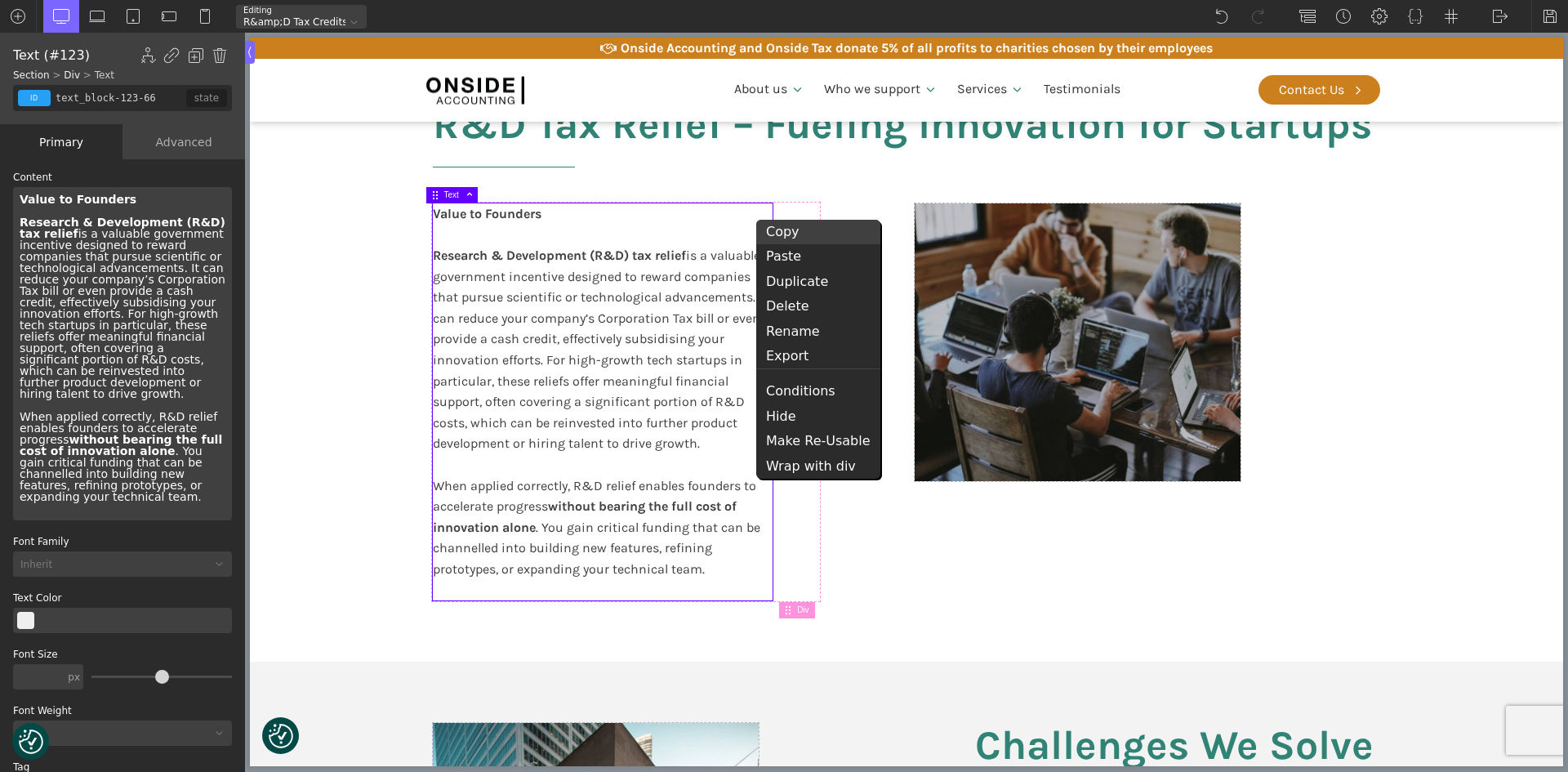
click at [788, 228] on div "Copy" at bounding box center [818, 233] width 124 height 25
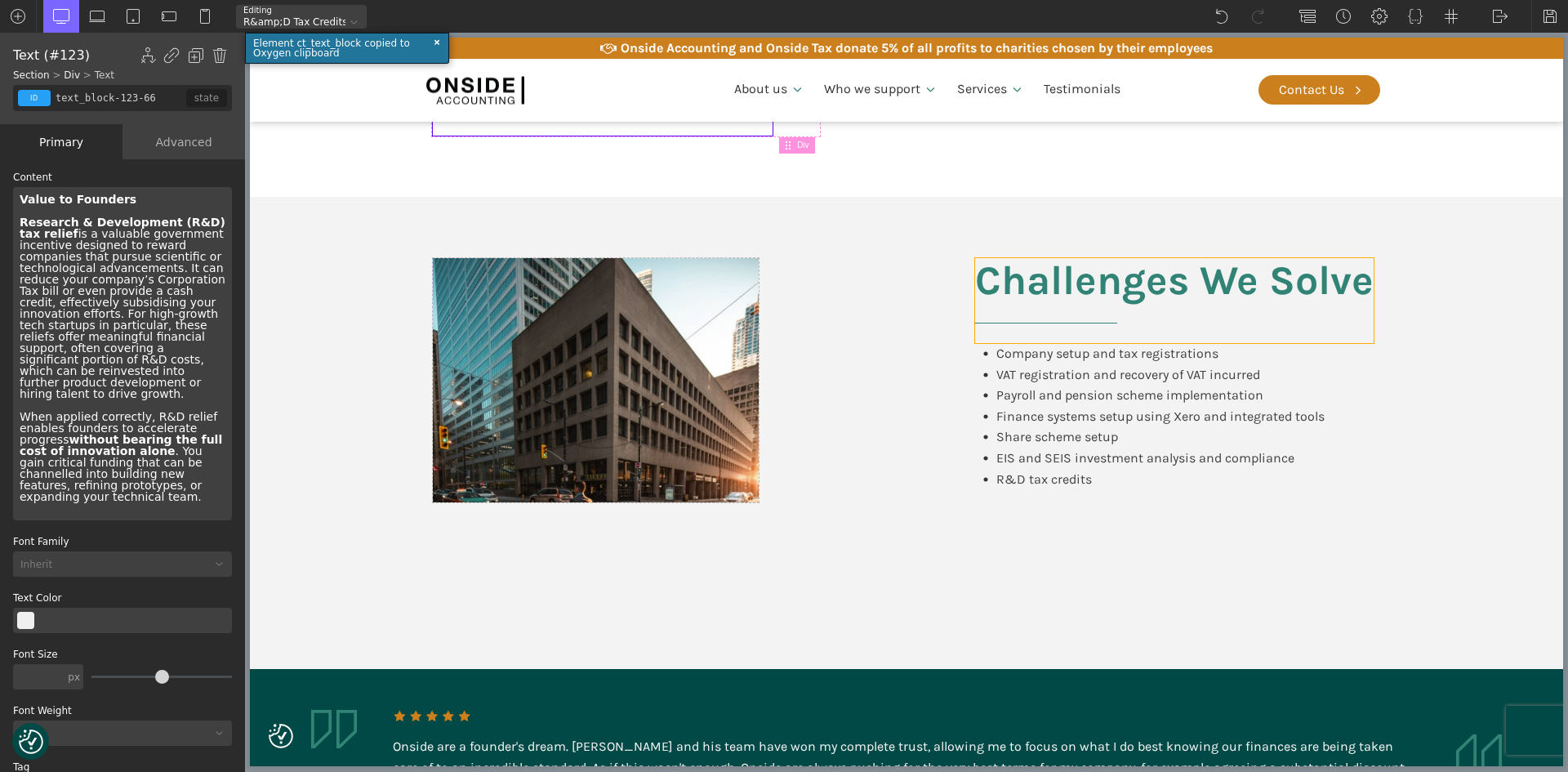
scroll to position [817, 0]
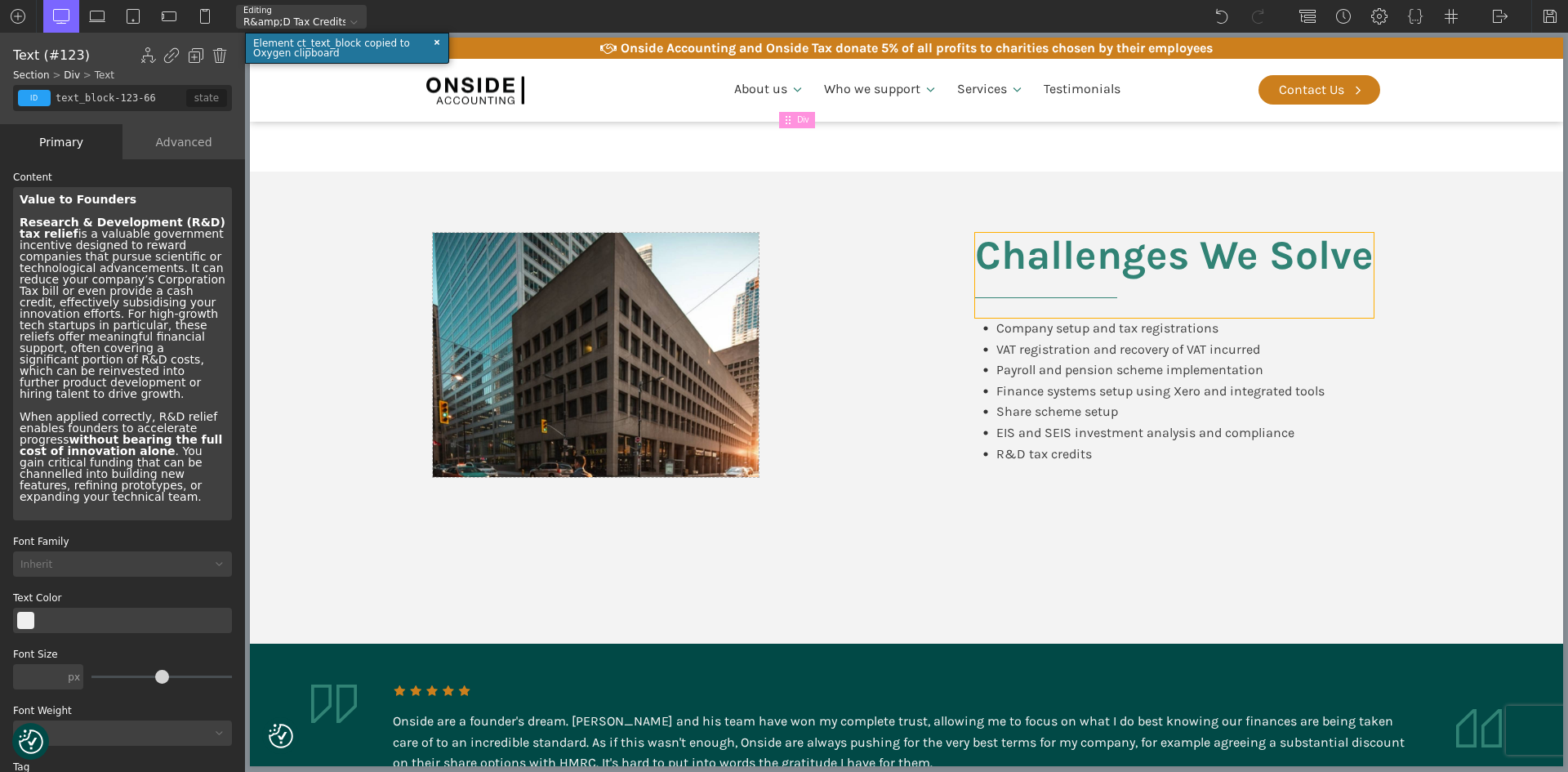
click at [1020, 308] on h2 "Challenges We Solve" at bounding box center [1174, 275] width 398 height 85
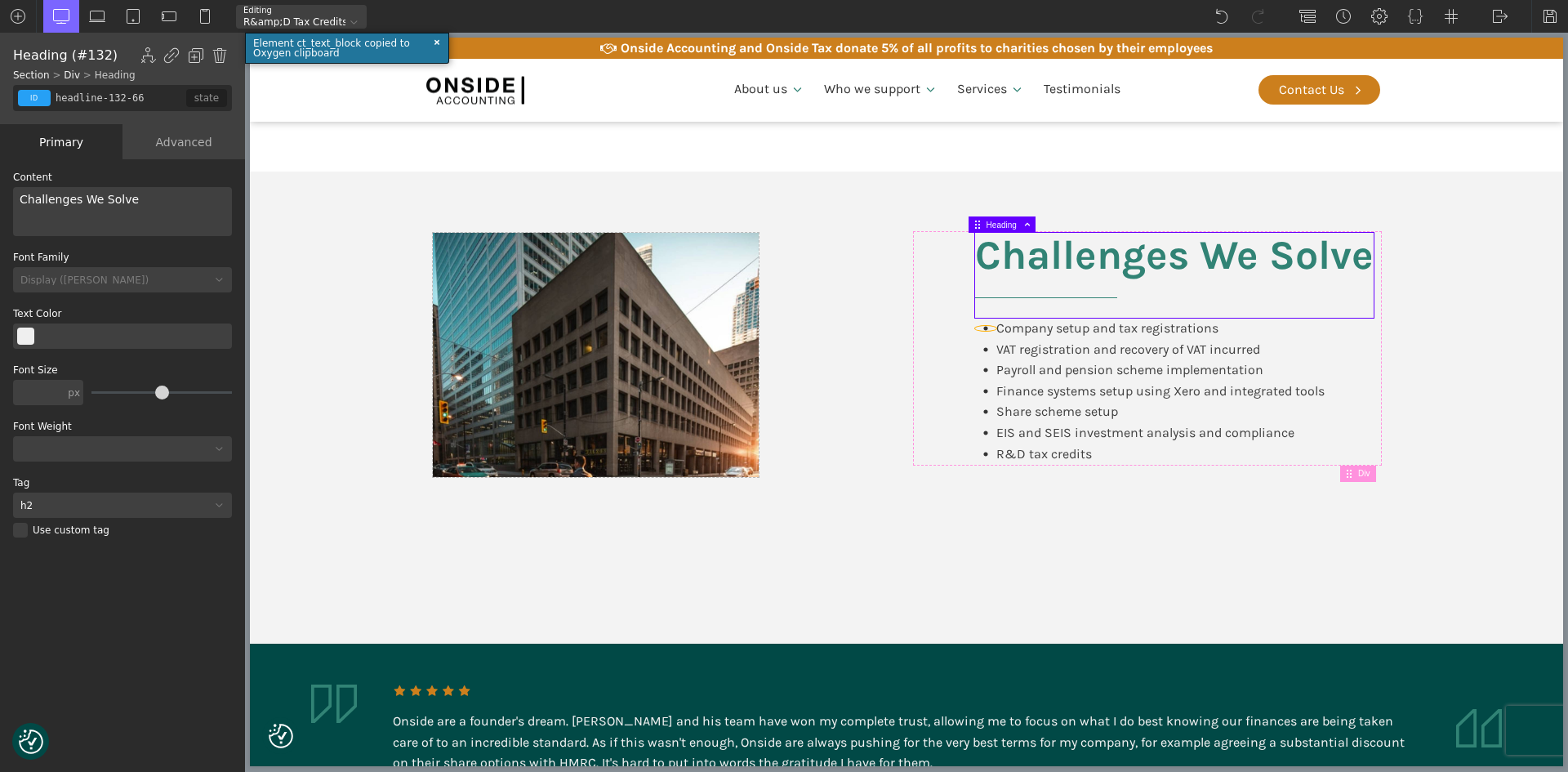
click at [976, 328] on div at bounding box center [986, 328] width 21 height 5
type input "fancy_icon-135-66"
type input "circle"
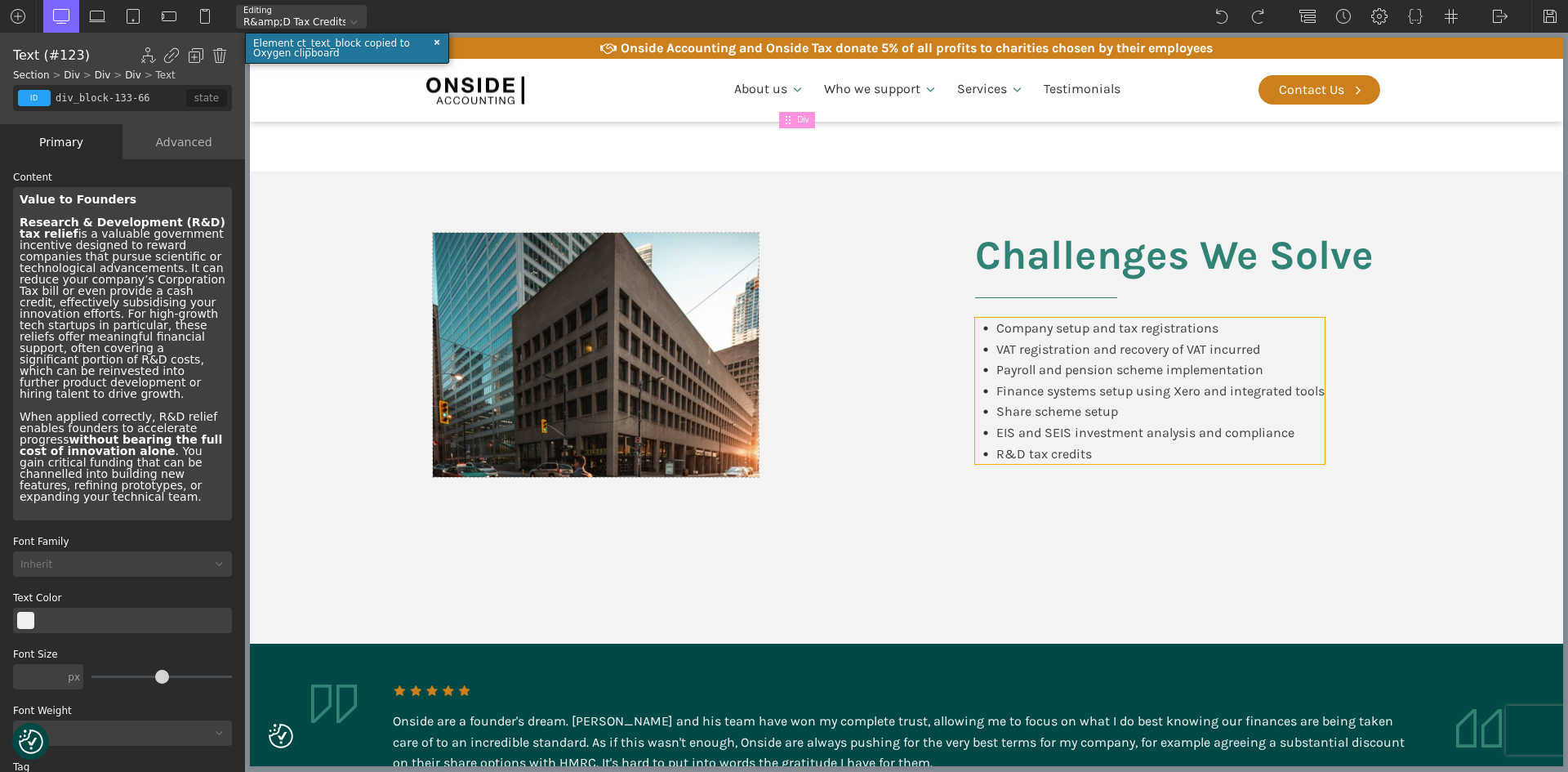
click at [1142, 459] on div "Company setup and tax registrations VAT registration and recovery of VAT incurr…" at bounding box center [1150, 390] width 350 height 146
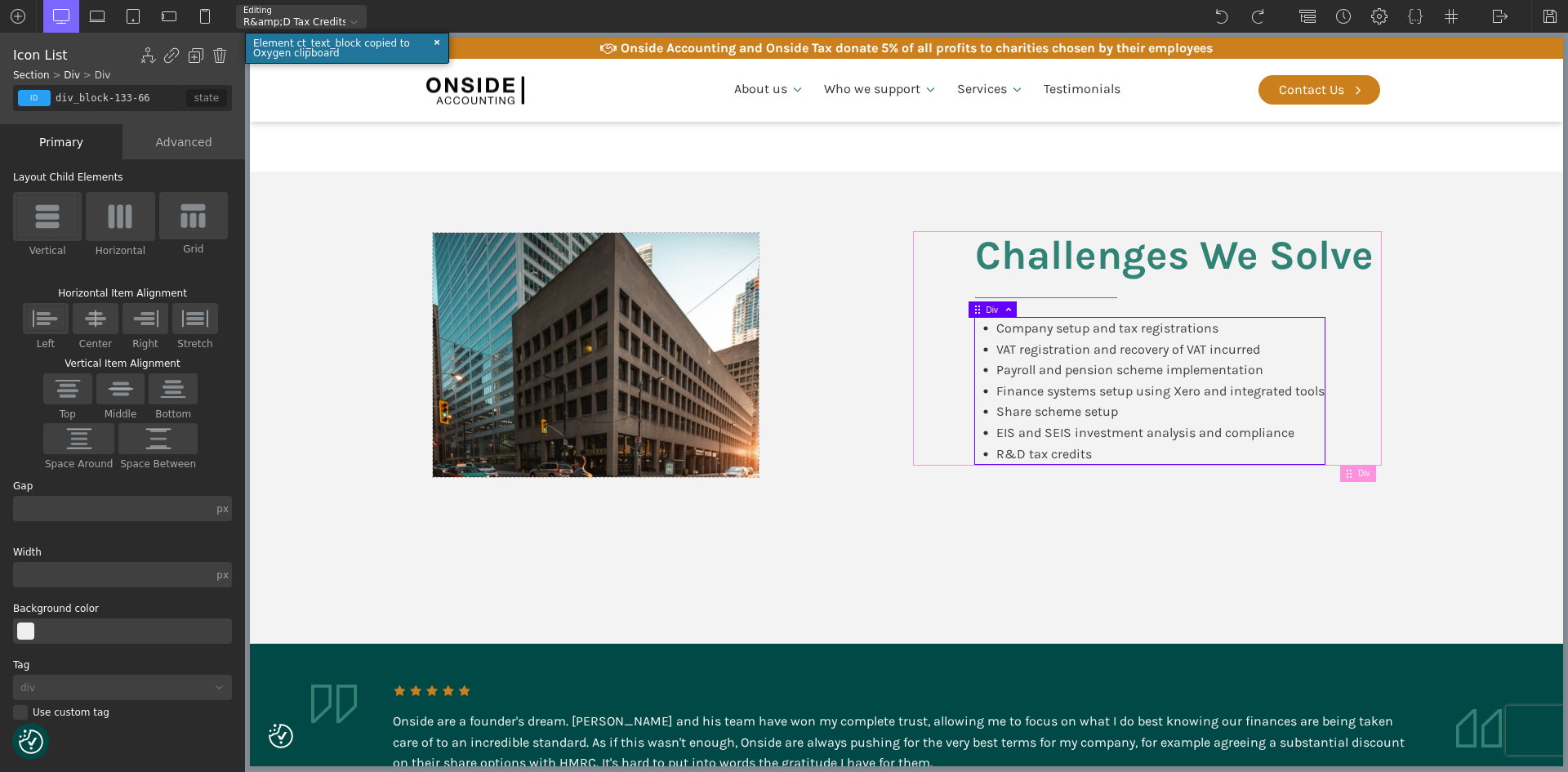
click at [1009, 311] on span at bounding box center [1006, 310] width 15 height 9
click at [1008, 322] on div "Company setup and tax registrations" at bounding box center [1107, 328] width 222 height 21
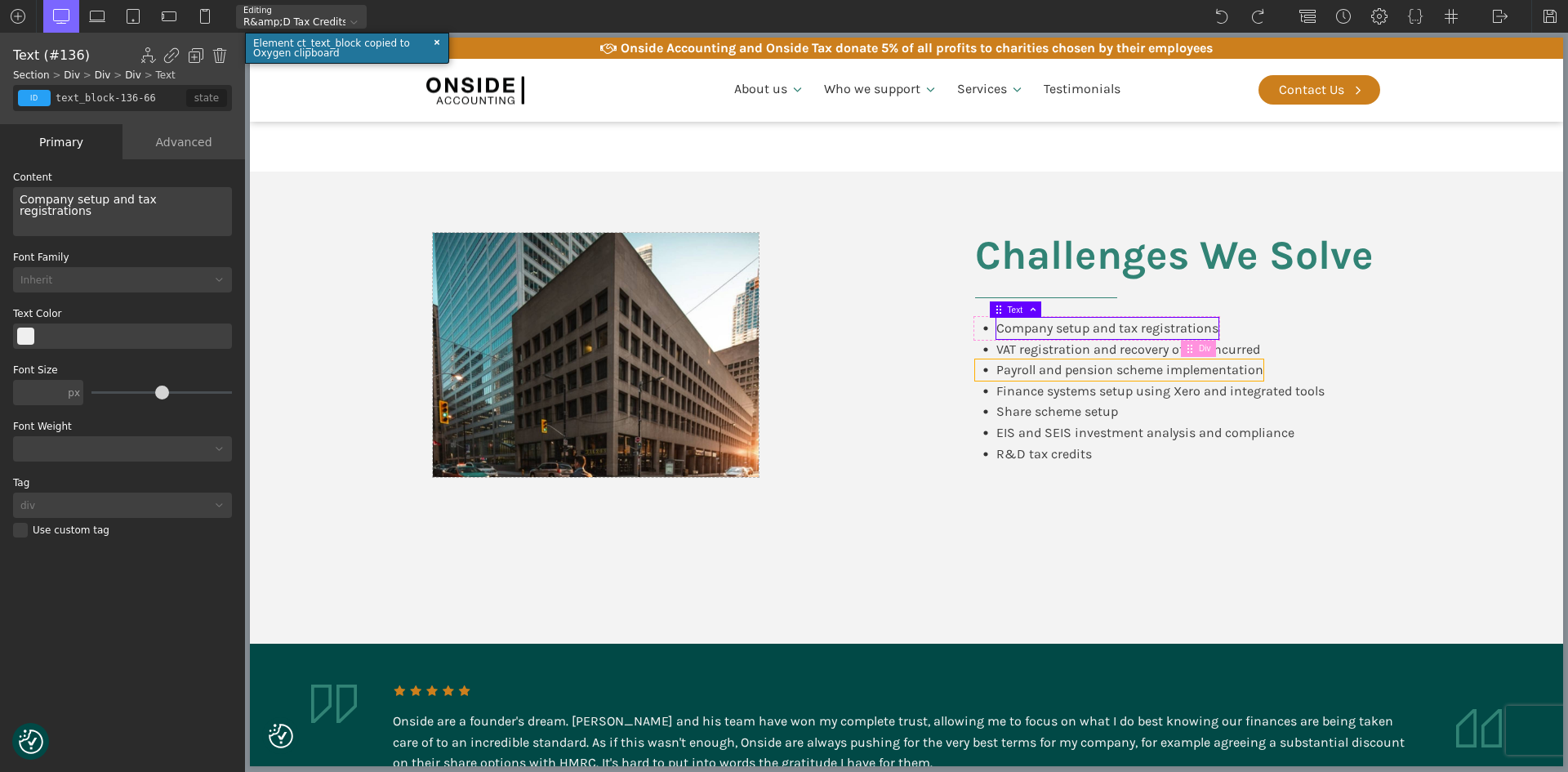
click at [975, 375] on div "Payroll and pension scheme implementation" at bounding box center [1120, 370] width 289 height 21
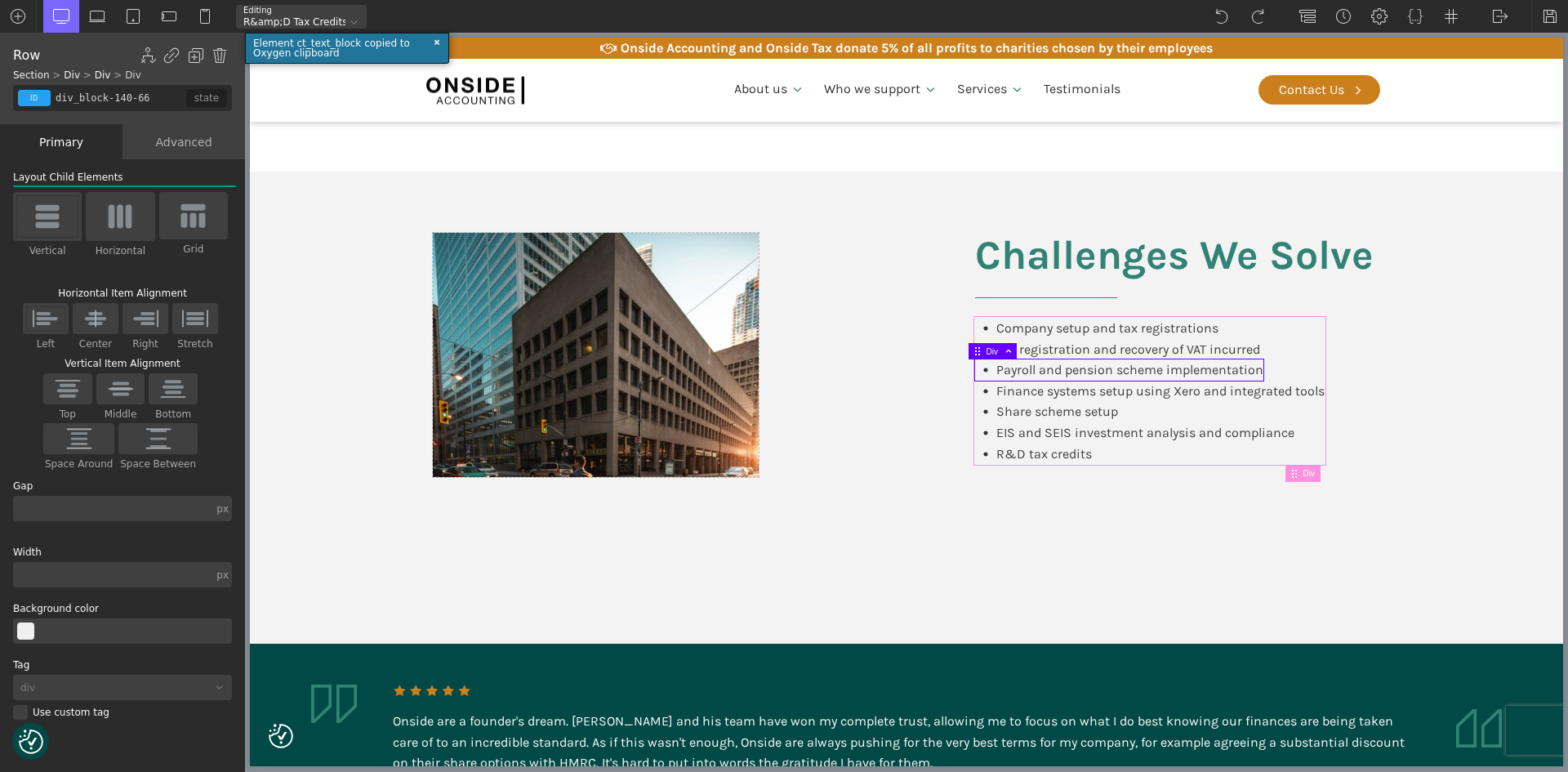
click at [1309, 473] on span "Div" at bounding box center [1312, 473] width 17 height 9
click at [1367, 474] on span "Div" at bounding box center [1367, 473] width 17 height 9
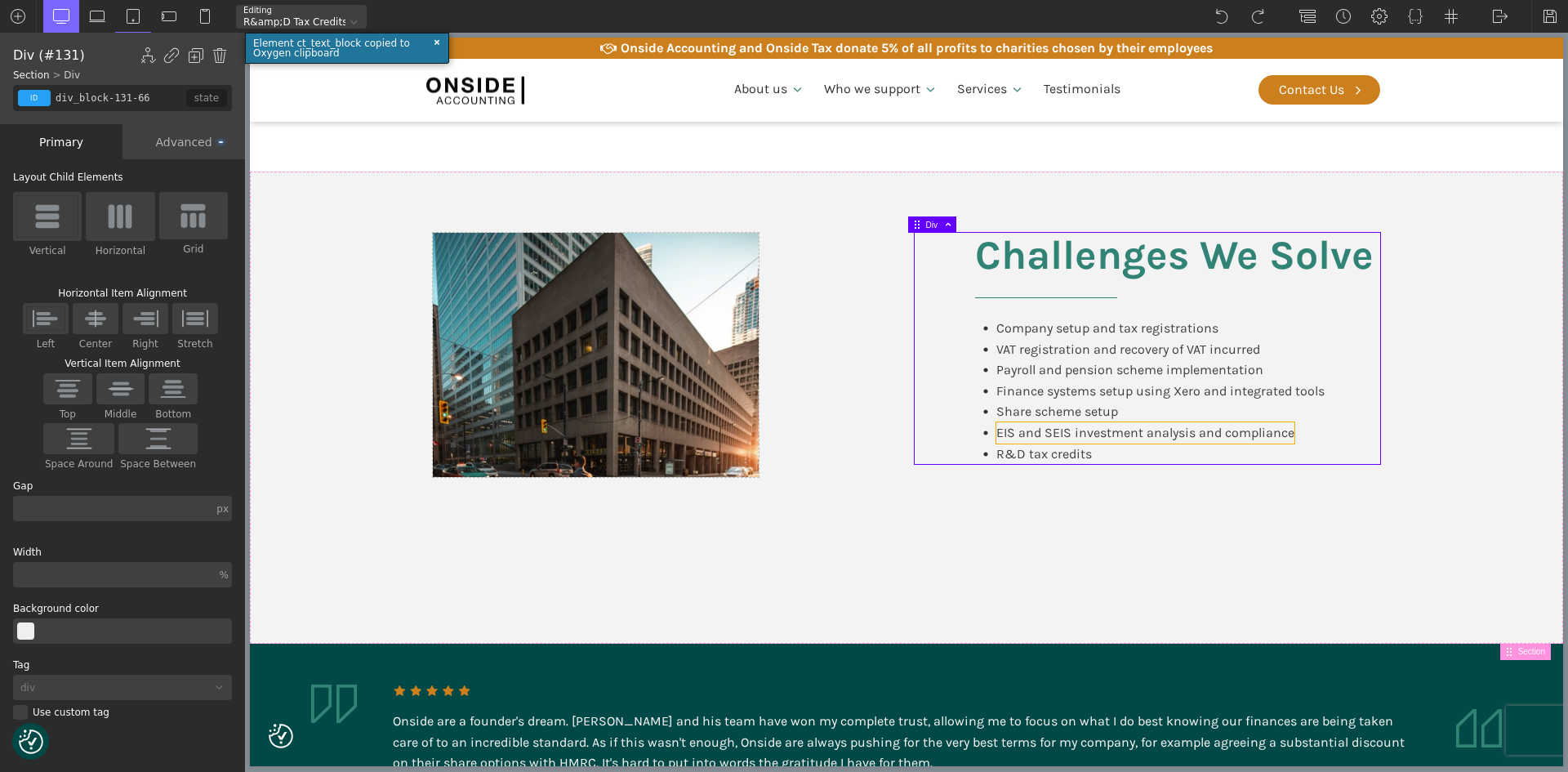
click at [1142, 437] on div "EIS and SEIS investment analysis and compliance" at bounding box center [1146, 433] width 298 height 21
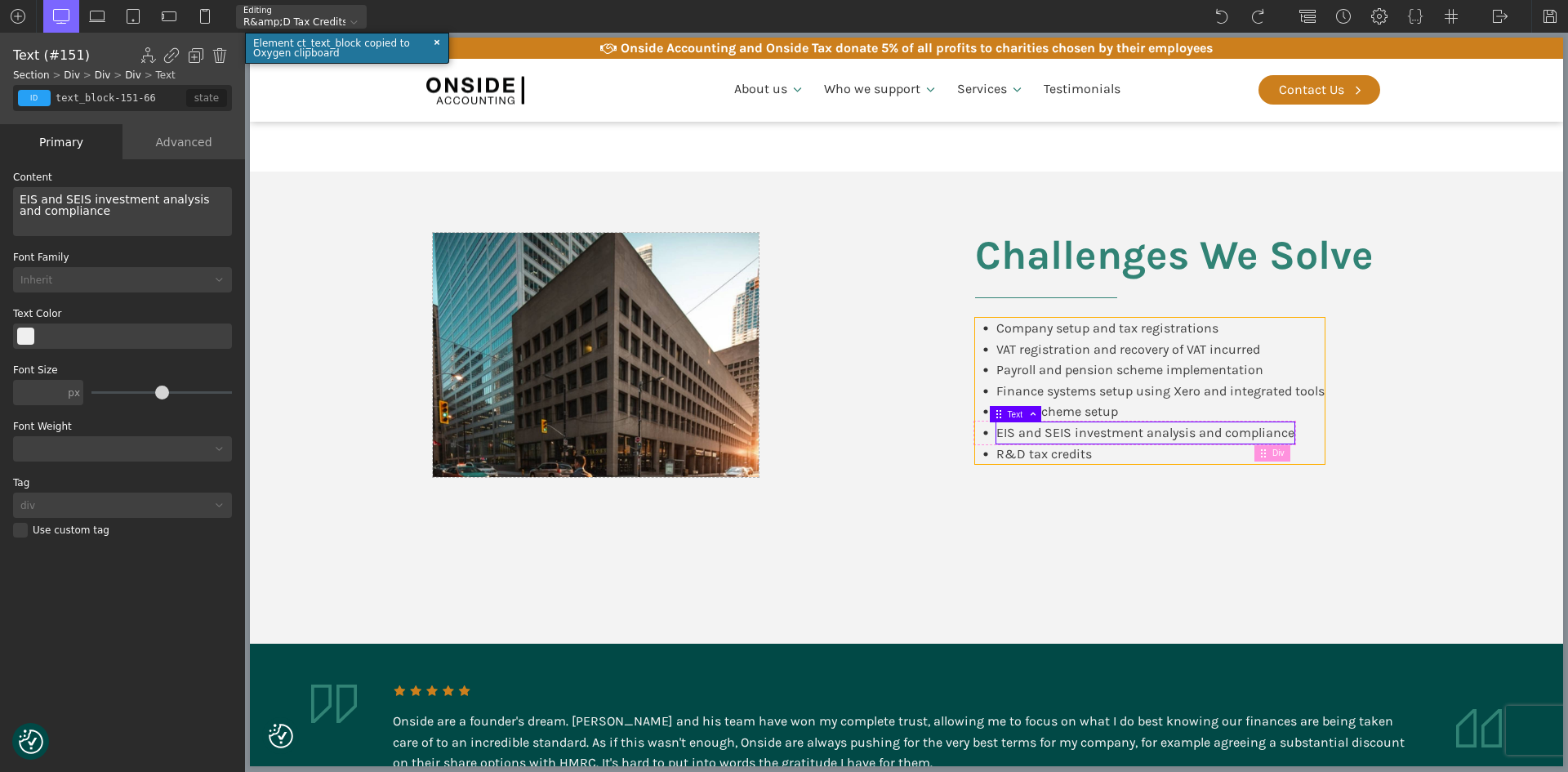
click at [1131, 455] on div "Company setup and tax registrations VAT registration and recovery of VAT incurr…" at bounding box center [1150, 390] width 350 height 146
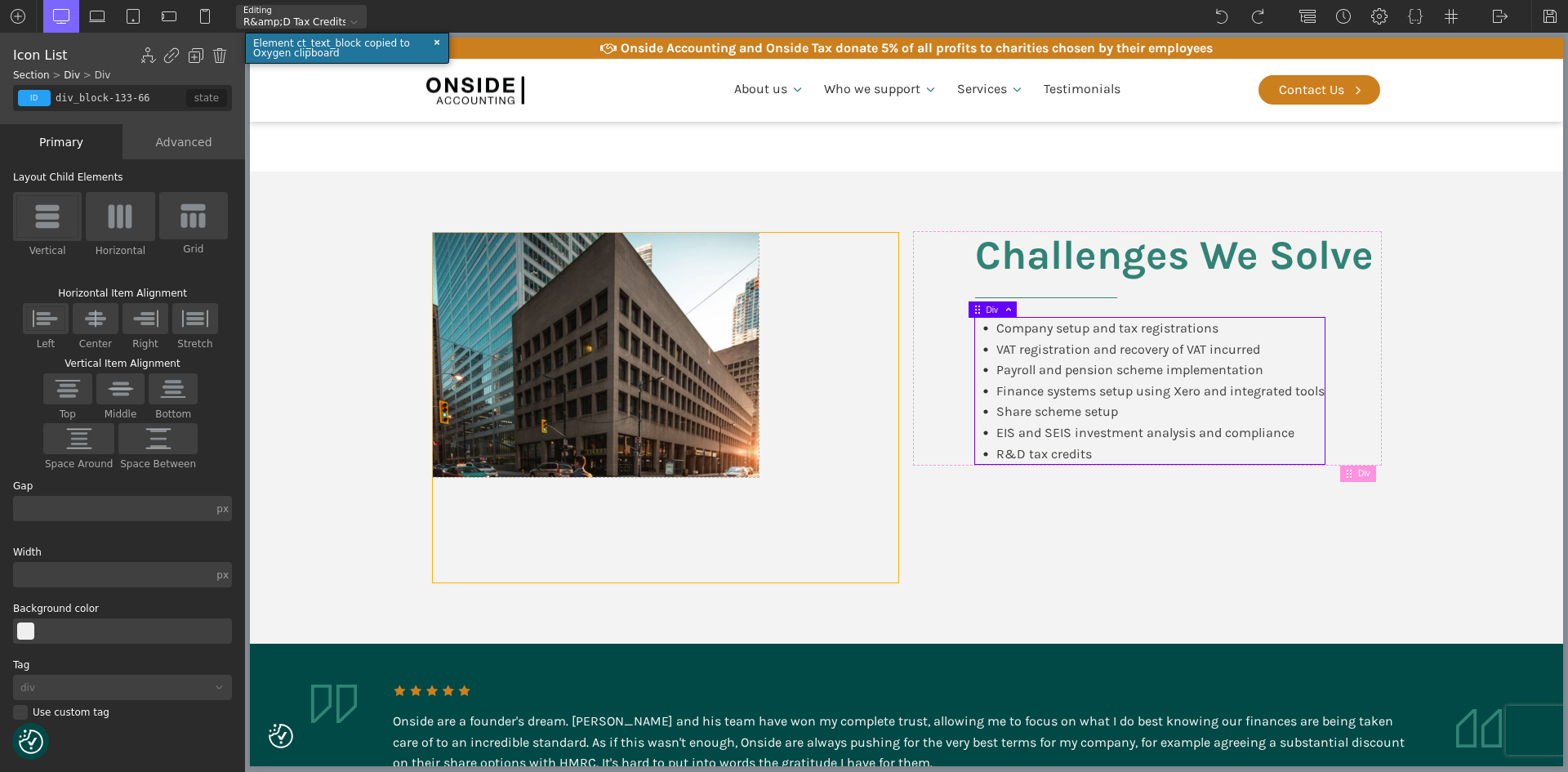
click at [763, 522] on div at bounding box center [665, 407] width 466 height 350
type input "div_block-128-66"
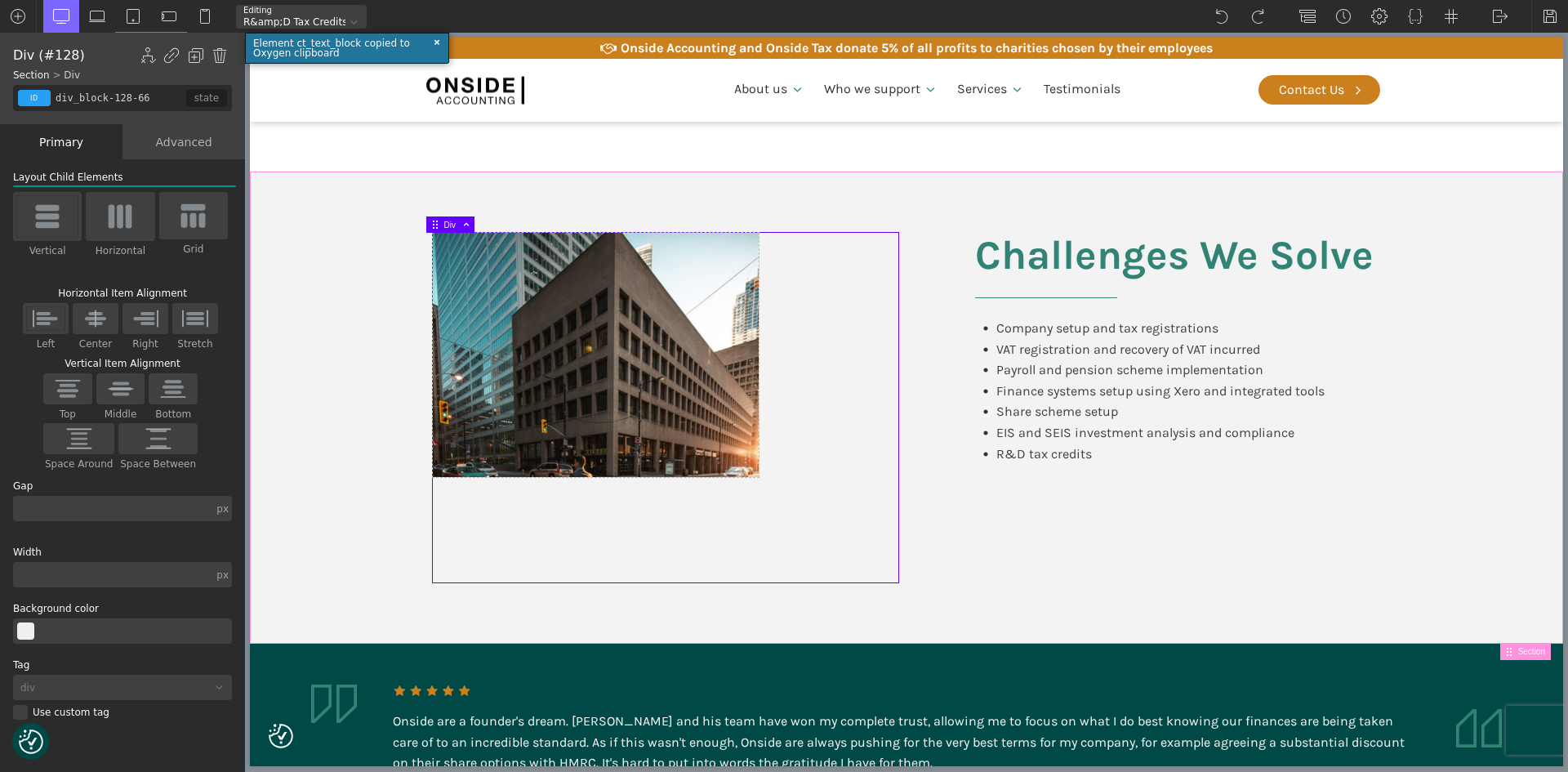
click at [1015, 540] on div "Challenges We Solve Company setup and tax registrations VAT registration and re…" at bounding box center [906, 407] width 980 height 473
type input "split-content"
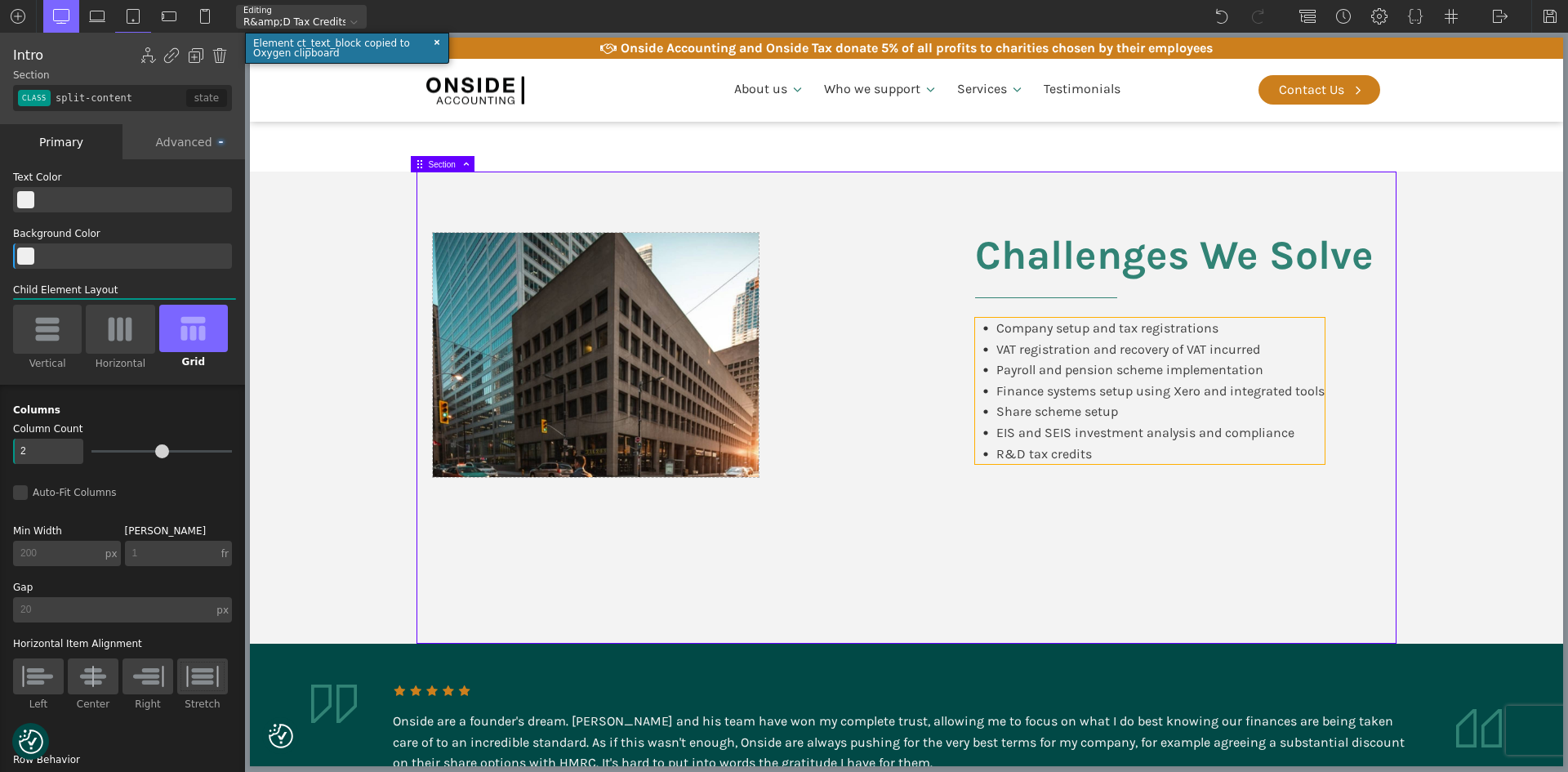
click at [1314, 455] on div "Company setup and tax registrations VAT registration and recovery of VAT incurr…" at bounding box center [1150, 390] width 350 height 146
type input "div_block-133-66"
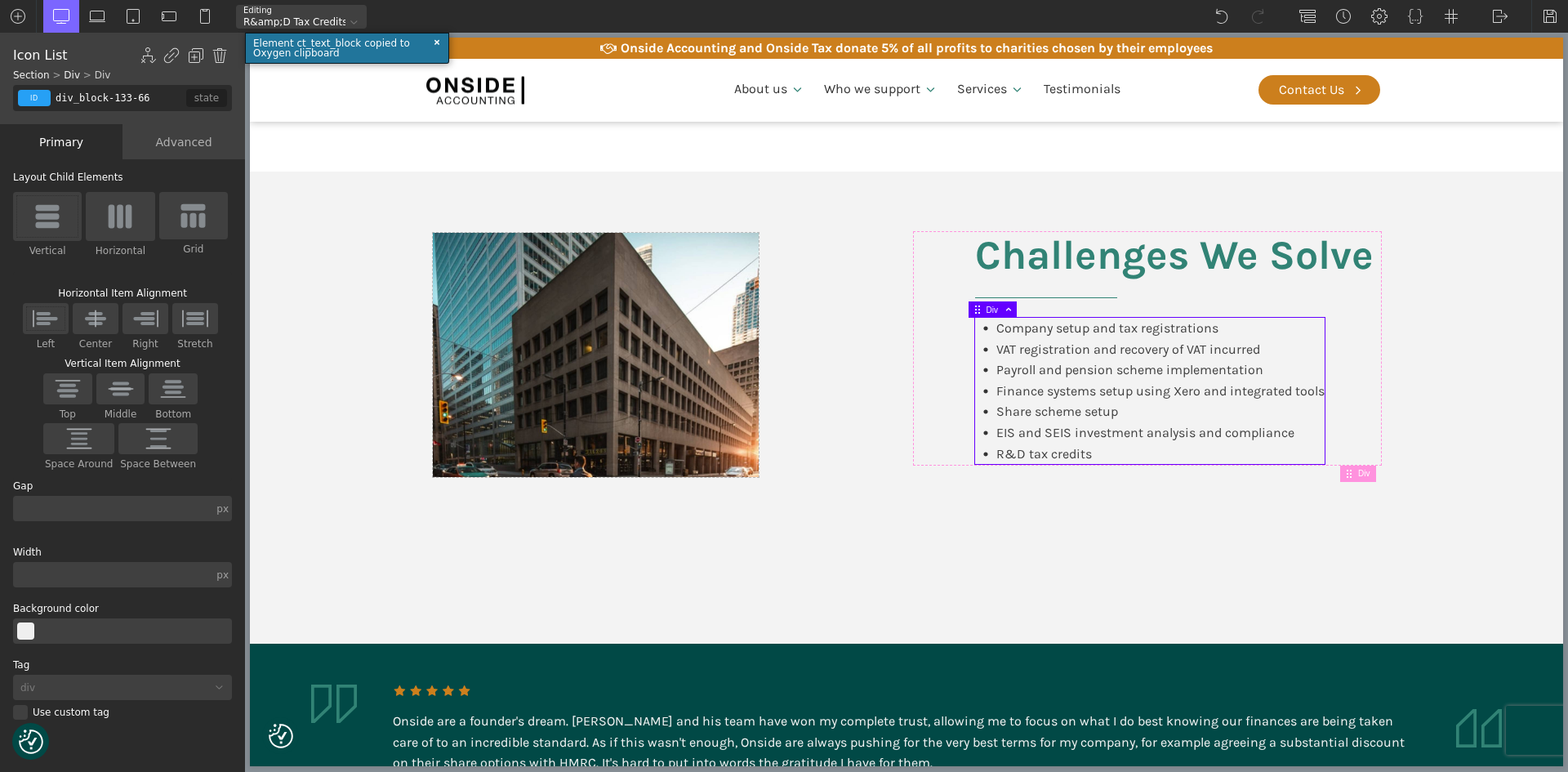
click at [164, 98] on input "div_block-133-66" at bounding box center [119, 98] width 134 height 26
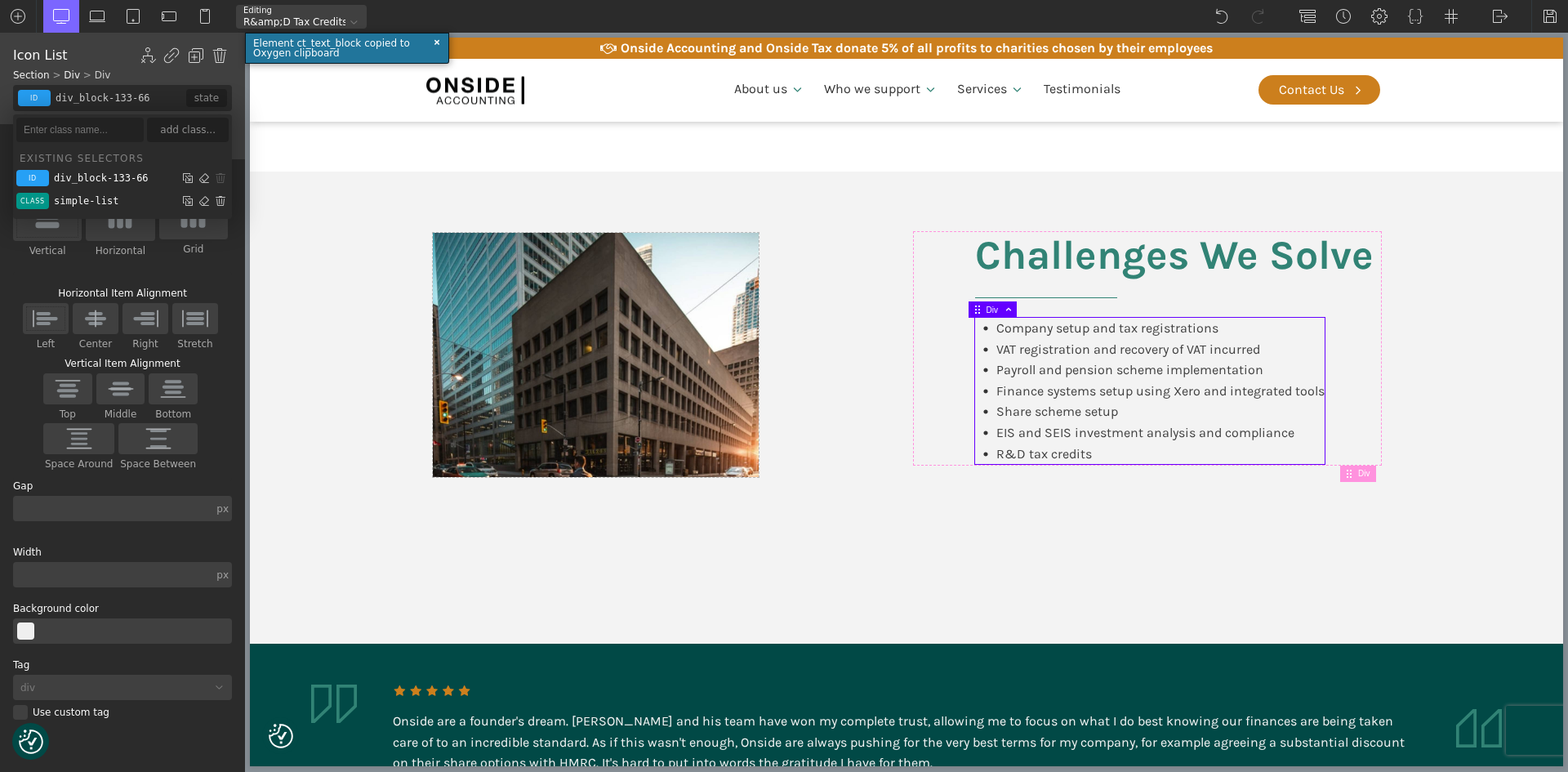
click at [221, 202] on img at bounding box center [221, 201] width 16 height 16
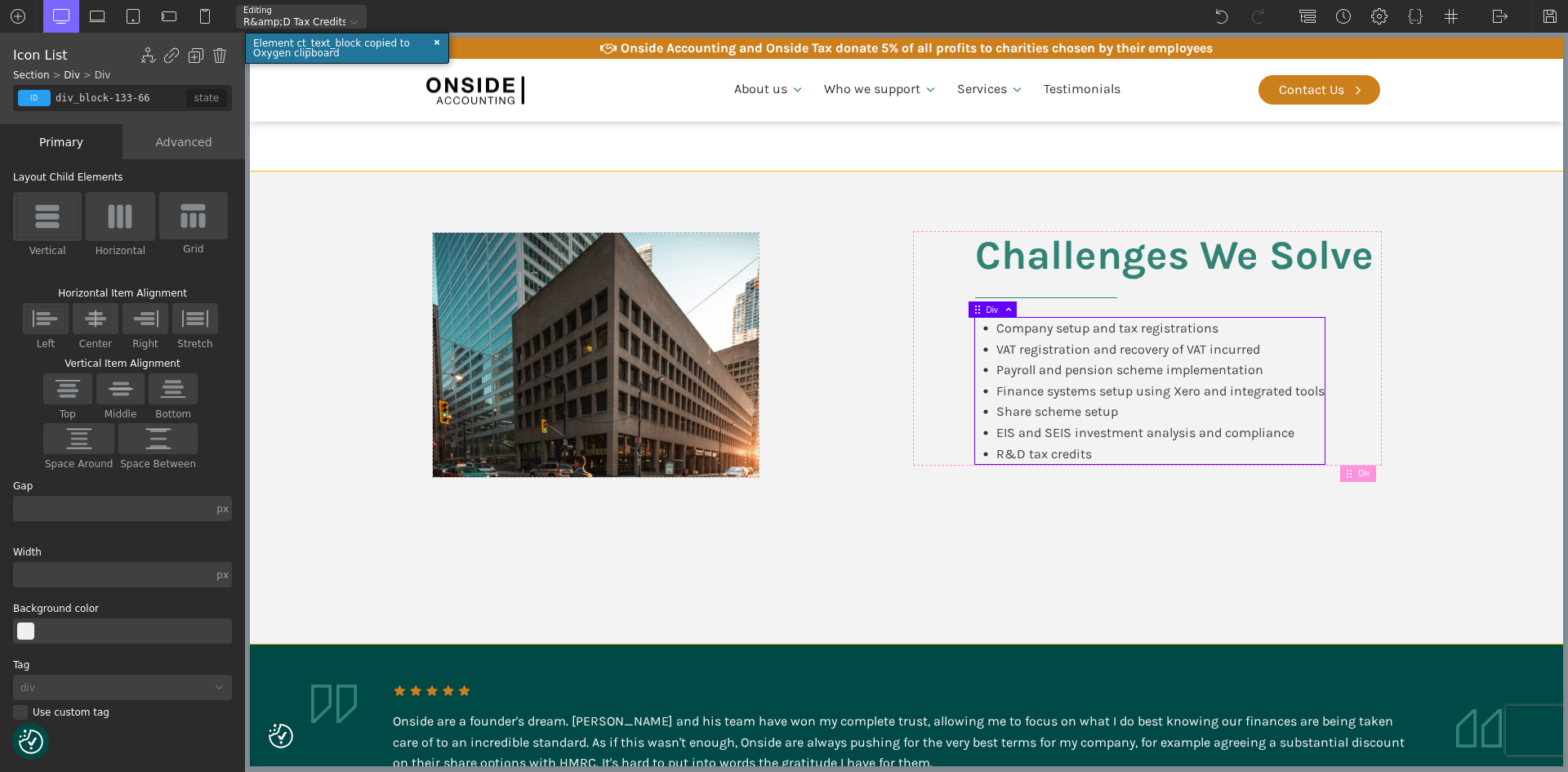
click at [965, 558] on div "Challenges We Solve Company setup and tax registrations VAT registration and re…" at bounding box center [906, 407] width 980 height 473
type input "split-content"
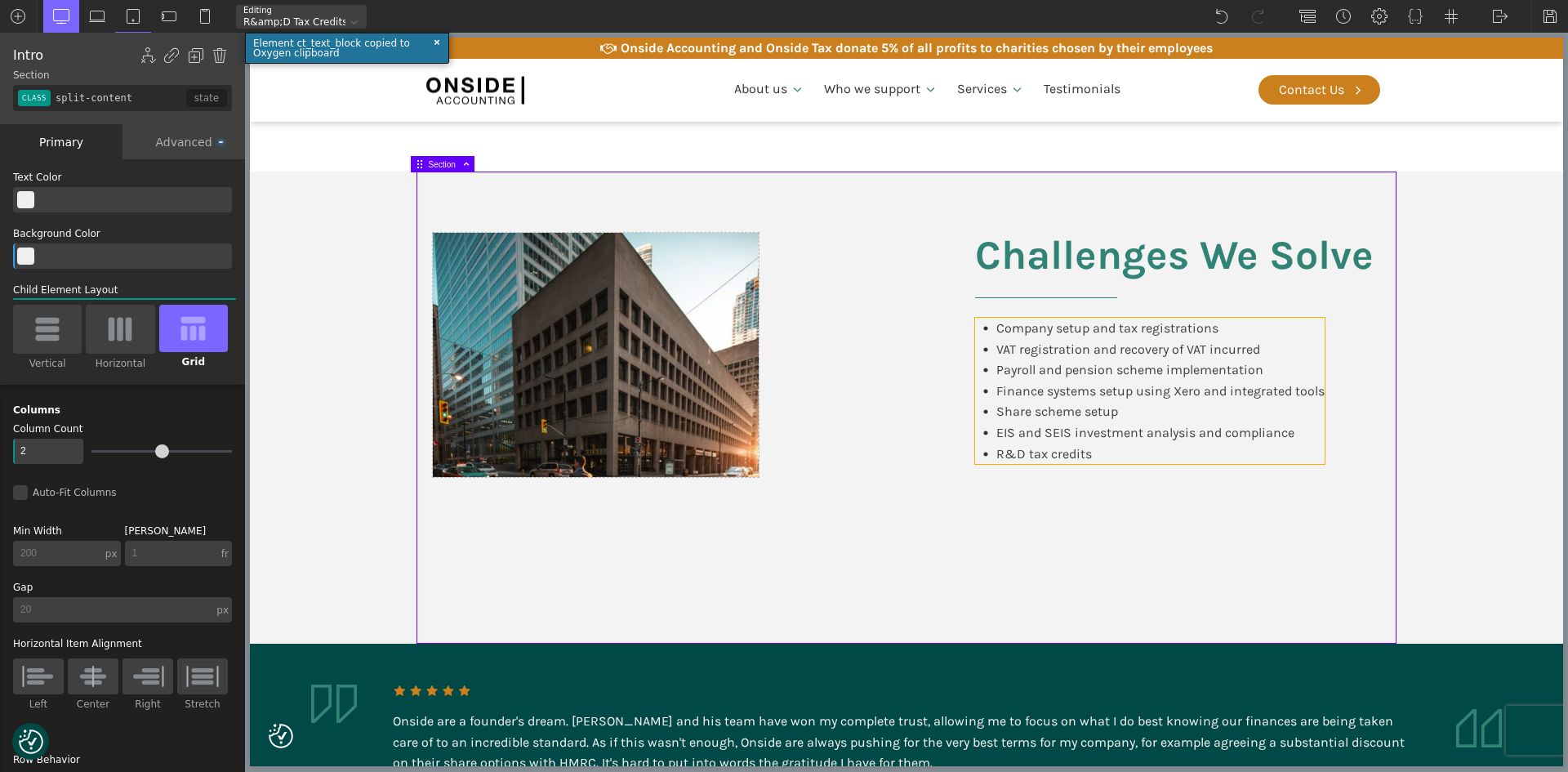
click at [1172, 464] on div "Company setup and tax registrations VAT registration and recovery of VAT incurr…" at bounding box center [1150, 390] width 350 height 146
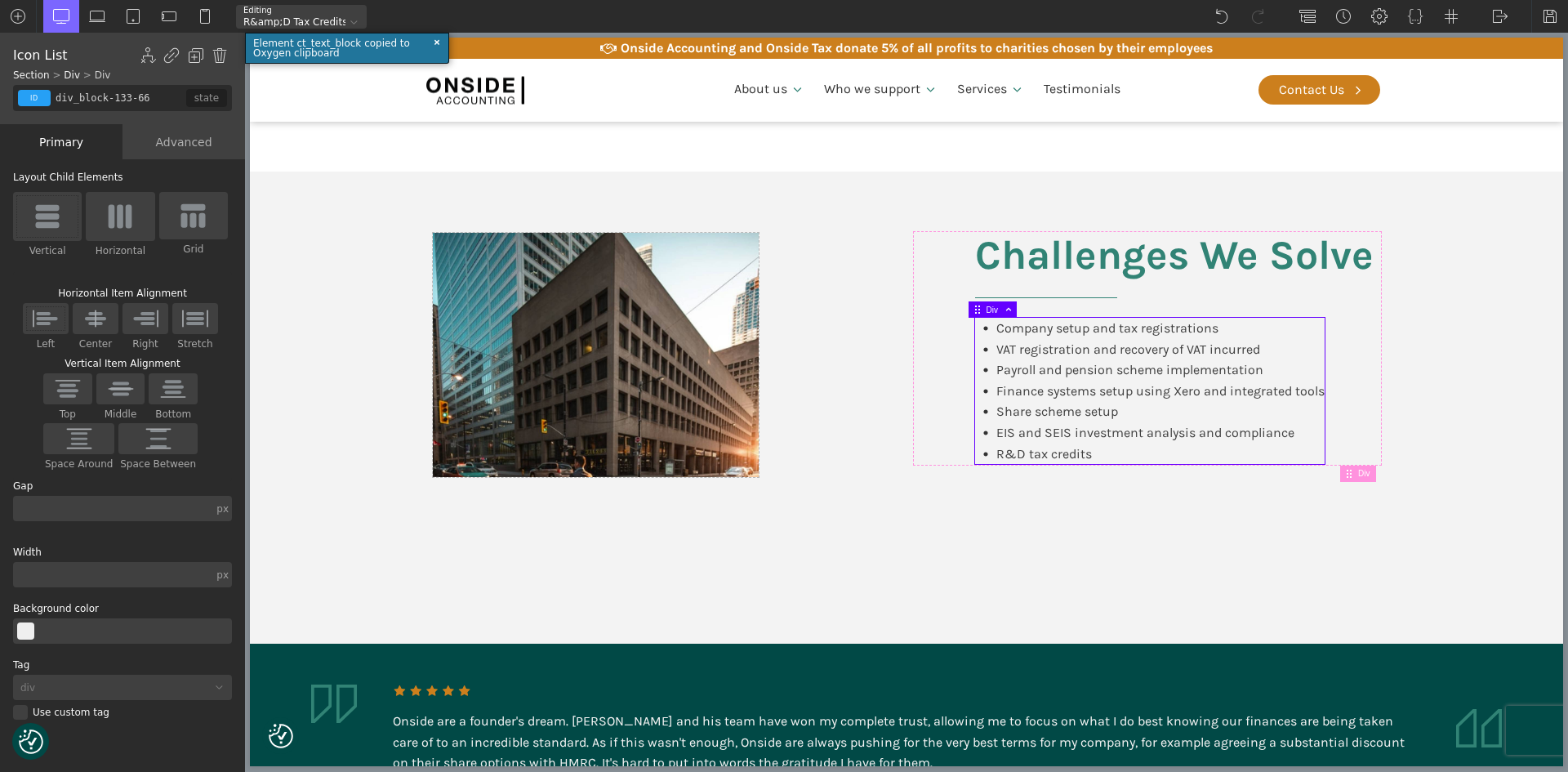
click at [184, 136] on div "Advanced" at bounding box center [184, 142] width 123 height 35
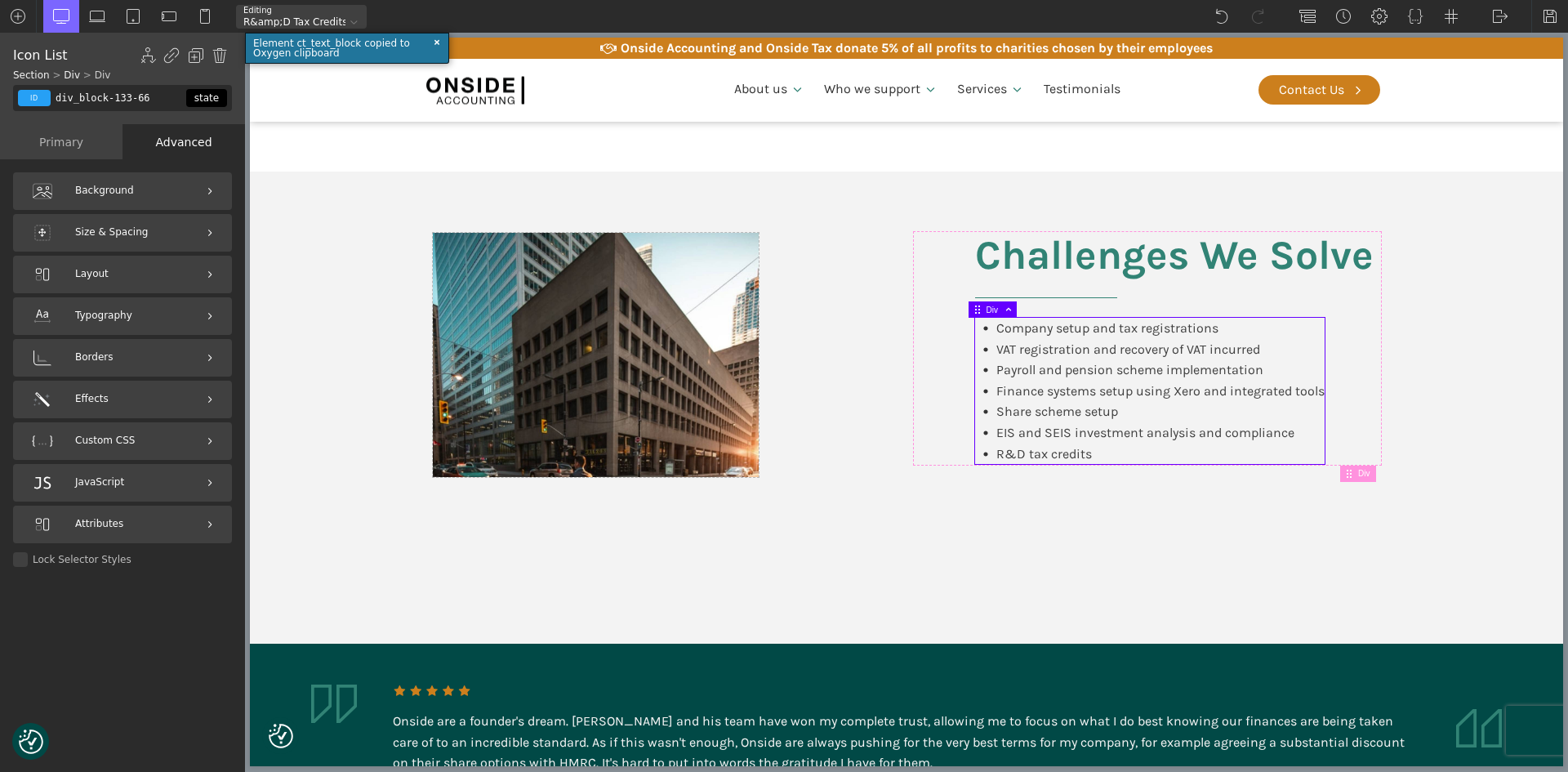
click at [196, 101] on div "state" at bounding box center [207, 98] width 41 height 18
click at [1083, 395] on div "Finance systems setup using Xero and integrated tools" at bounding box center [1161, 392] width 328 height 21
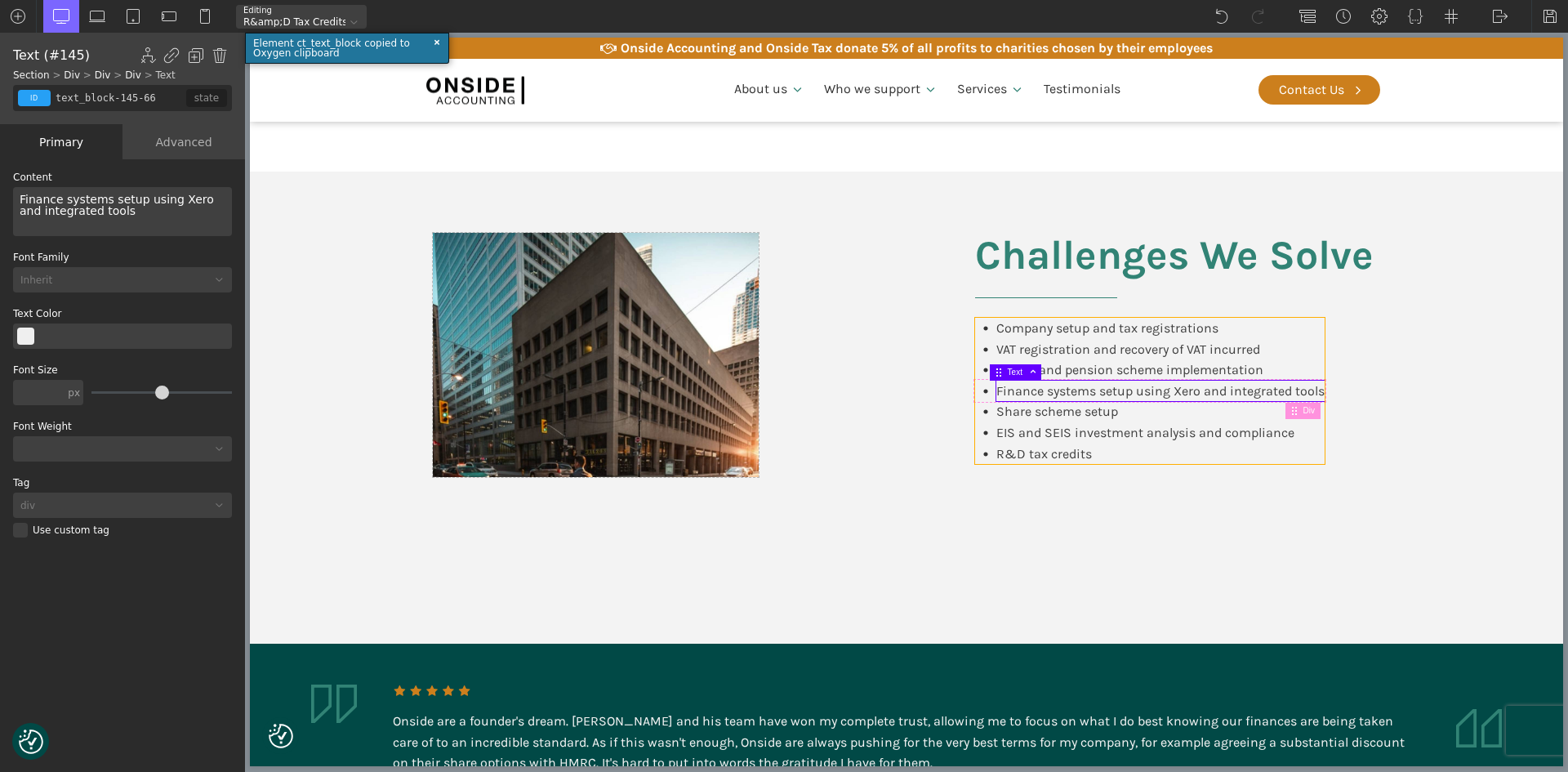
click at [1318, 434] on div "Company setup and tax registrations VAT registration and recovery of VAT incurr…" at bounding box center [1150, 390] width 350 height 146
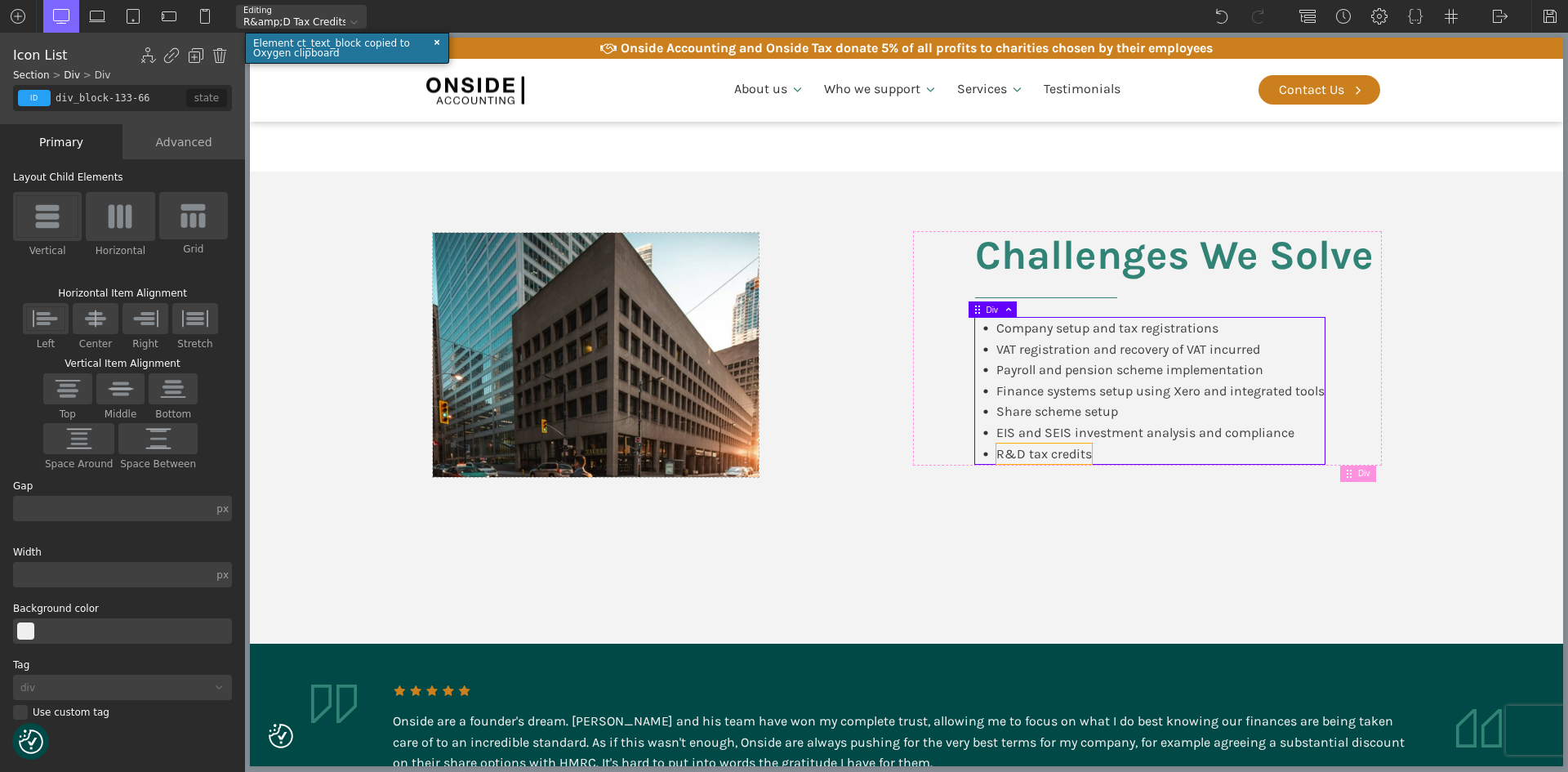
click at [1065, 449] on div "R&D tax credits" at bounding box center [1045, 454] width 96 height 21
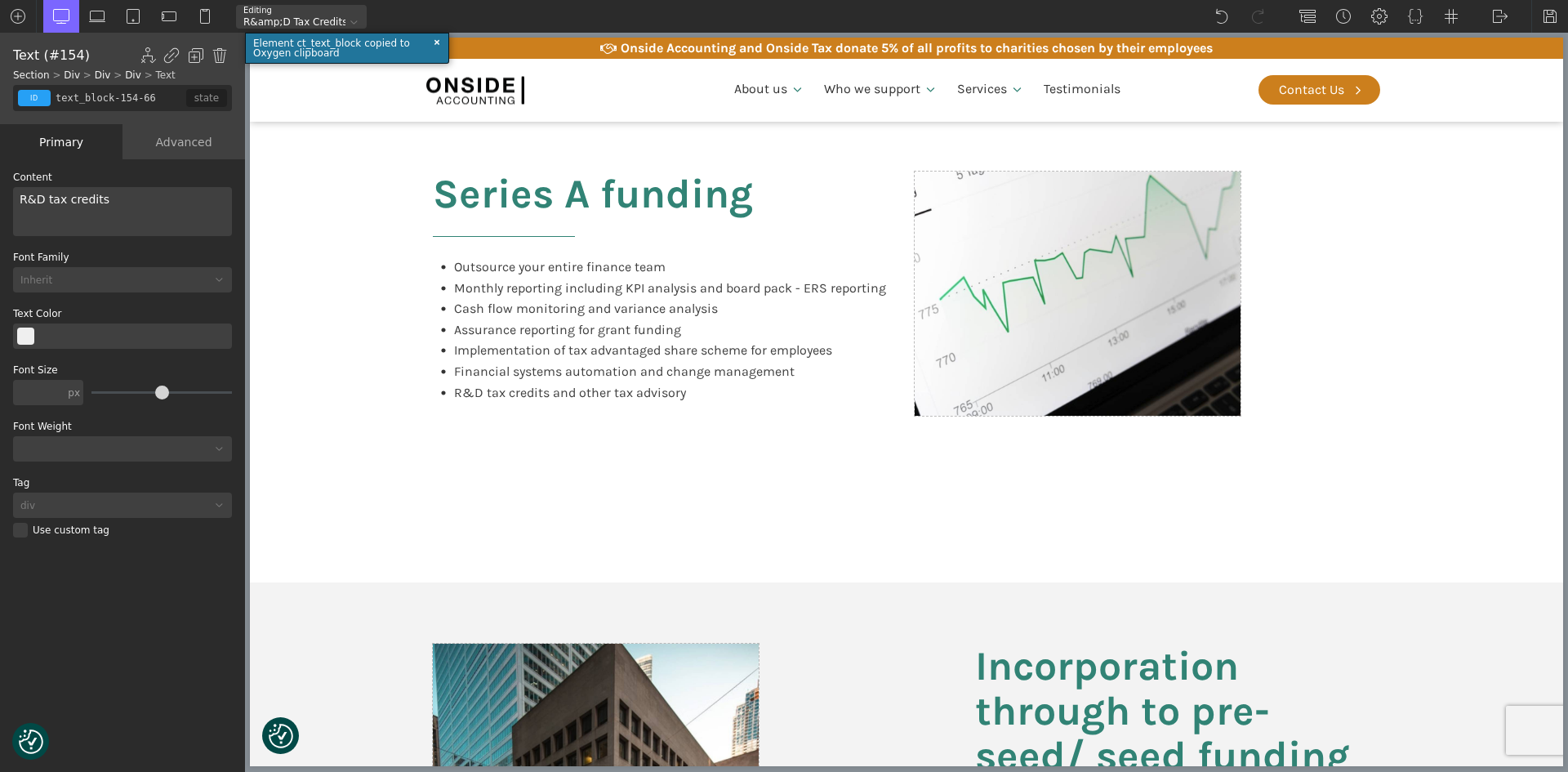
scroll to position [776, 0]
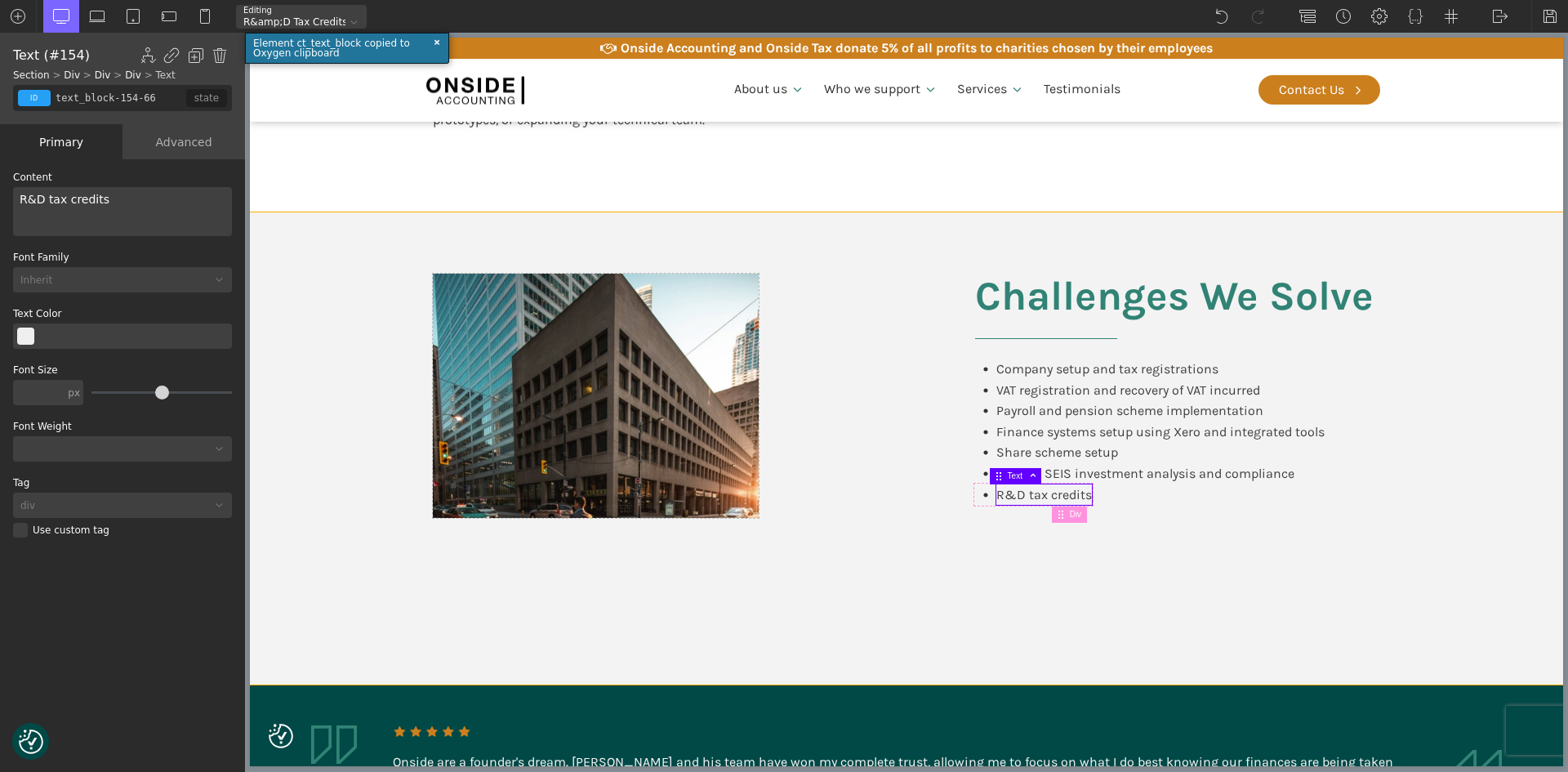
click at [1237, 513] on div "Challenges We Solve Company setup and tax registrations VAT registration and re…" at bounding box center [906, 449] width 980 height 473
type input "section-127-66"
type input "split-content"
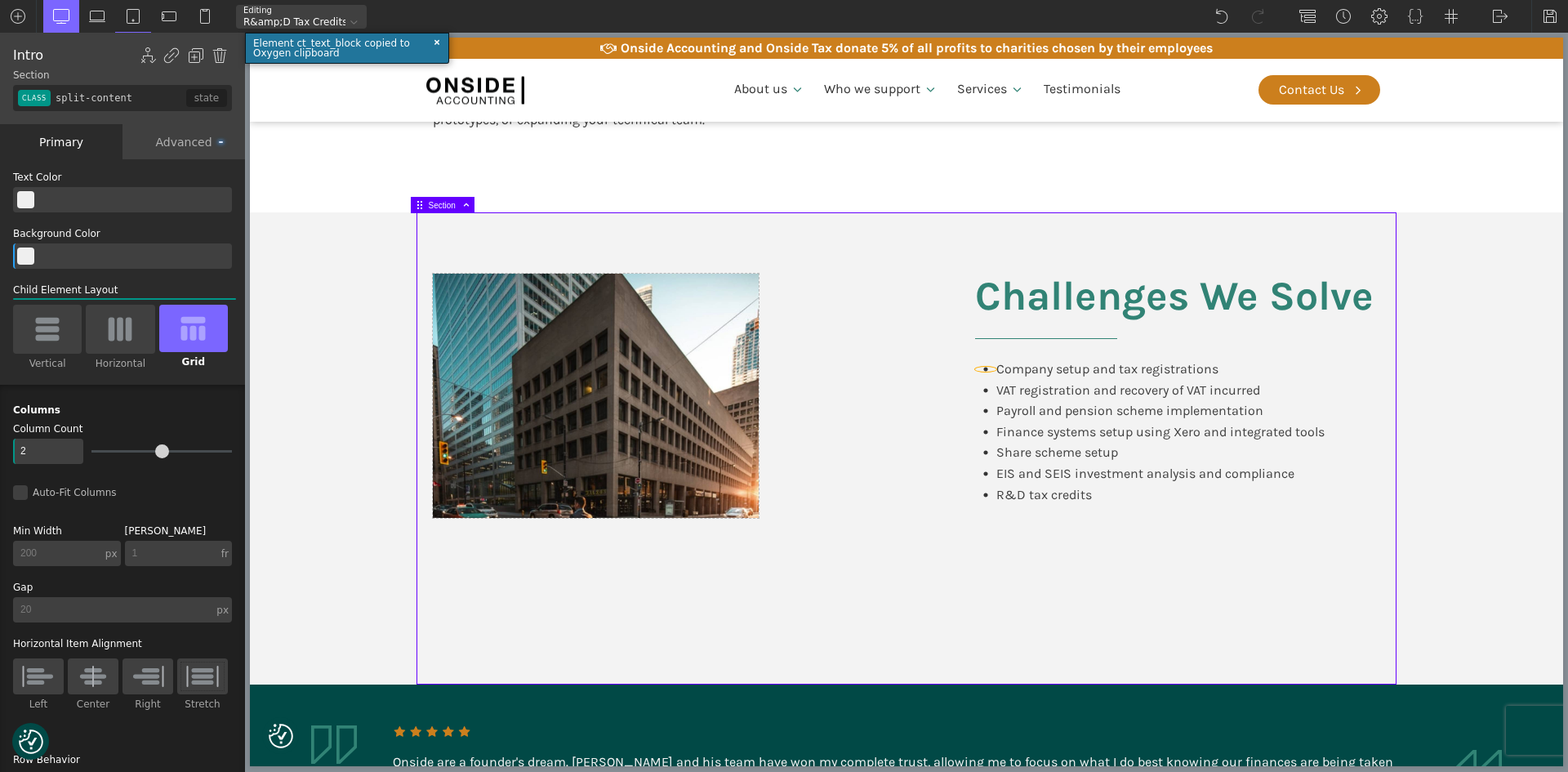
click at [975, 367] on div at bounding box center [986, 370] width 21 height 5
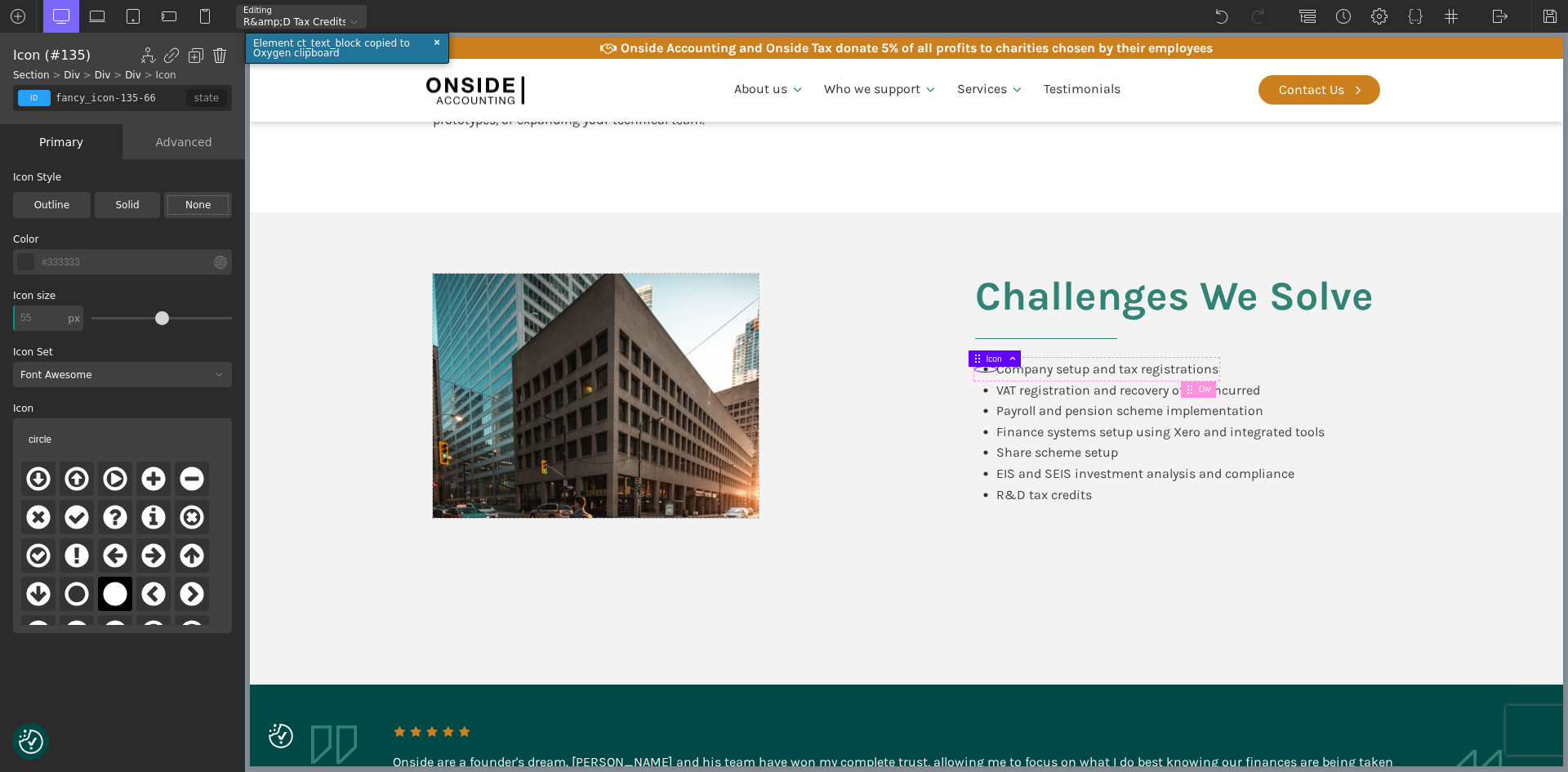
click at [218, 51] on img at bounding box center [220, 55] width 16 height 16
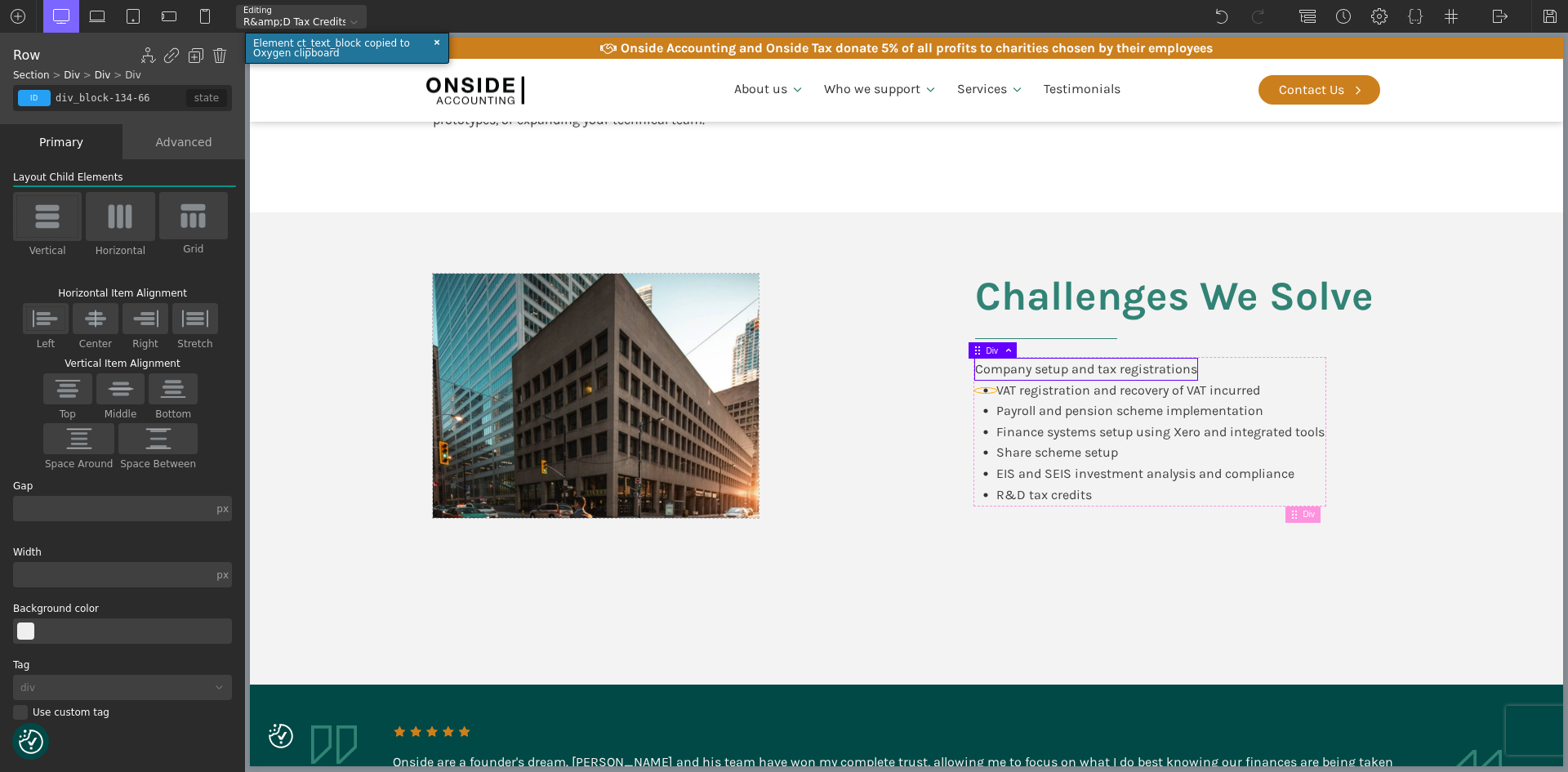
click at [984, 388] on icon at bounding box center [986, 391] width 5 height 5
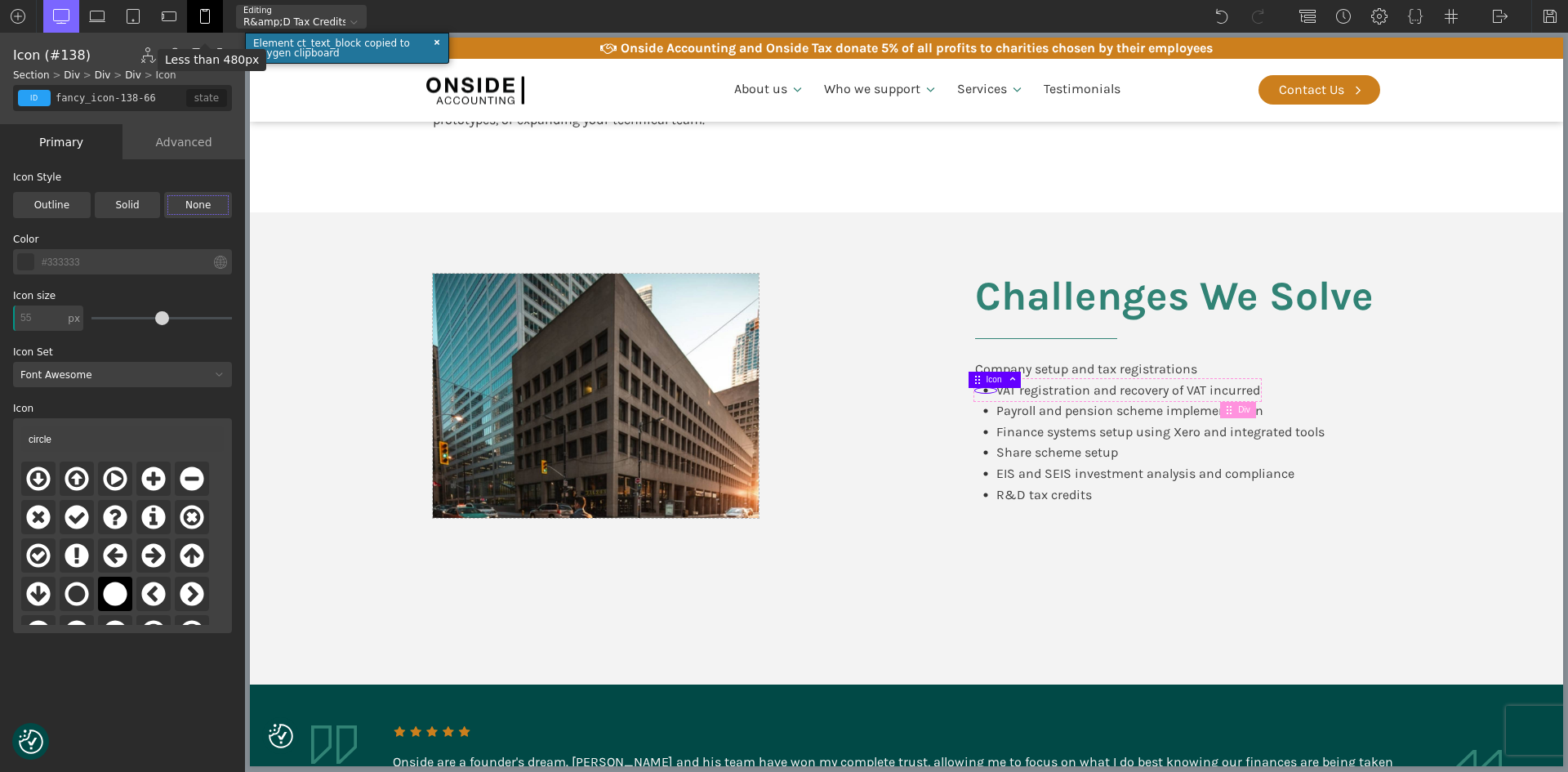
click at [220, 47] on div "Less than 480px ×" at bounding box center [212, 56] width 109 height 31
click at [220, 57] on img at bounding box center [220, 55] width 16 height 16
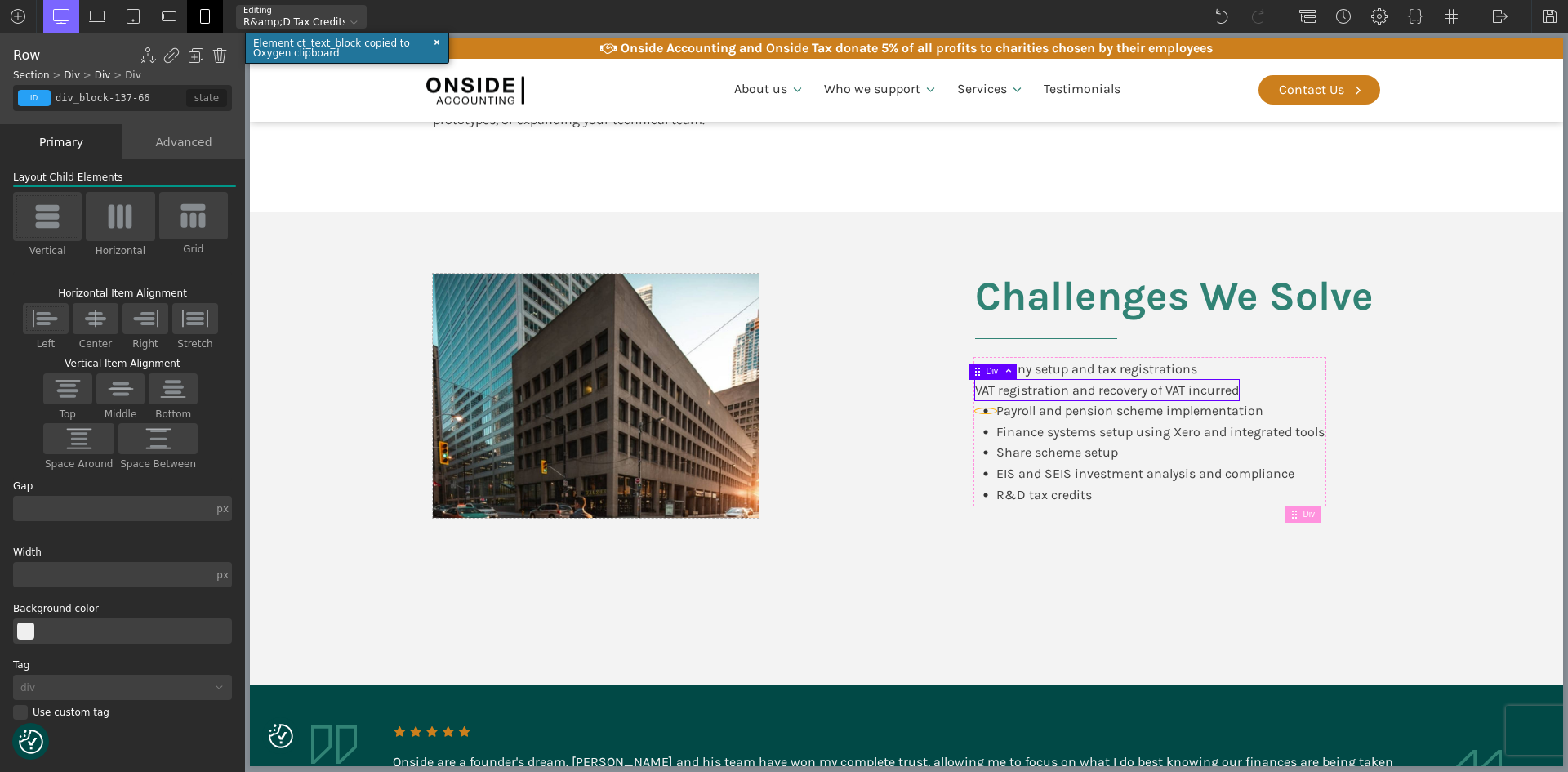
click at [983, 411] on div at bounding box center [986, 411] width 21 height 5
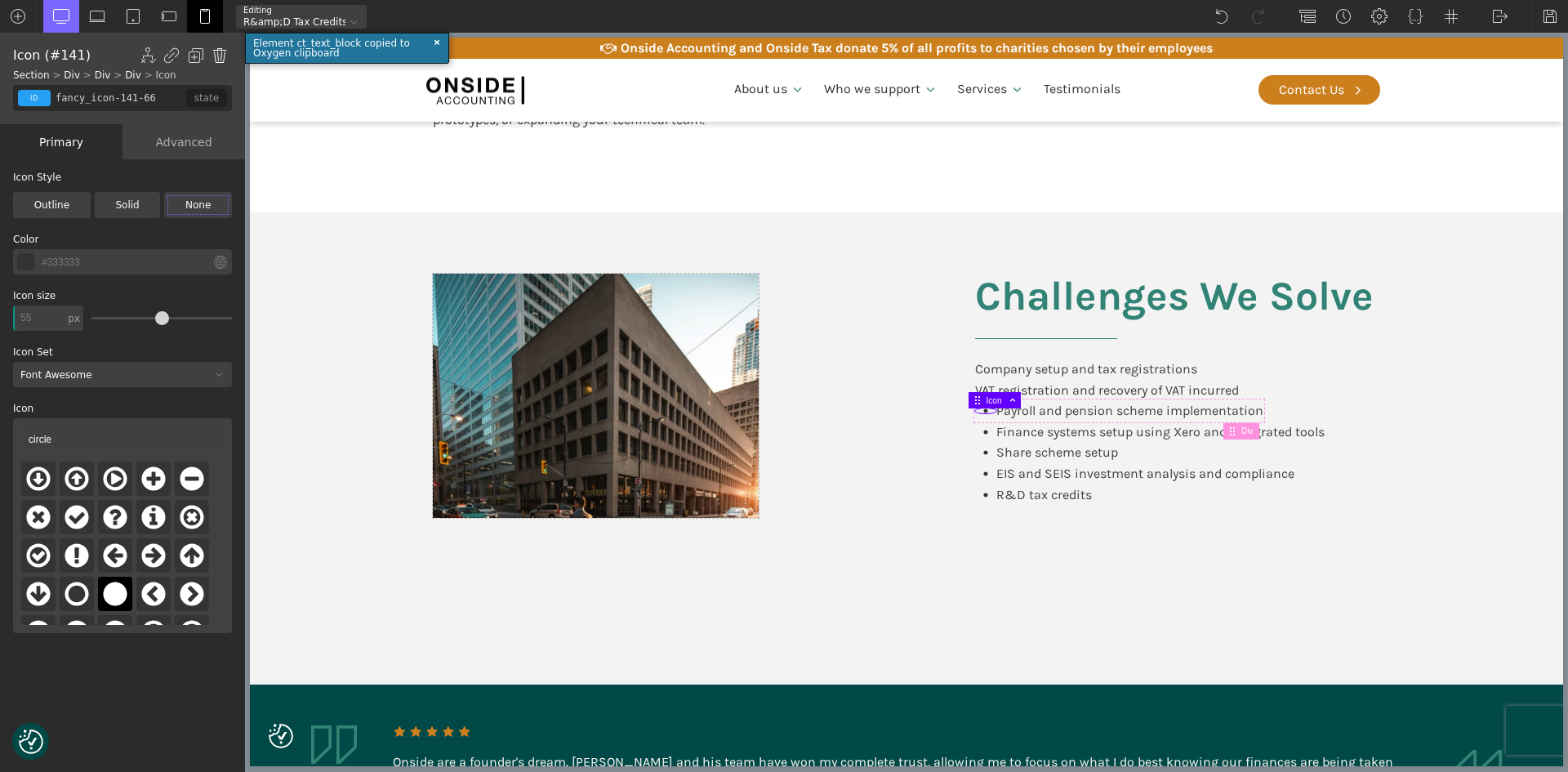
click at [218, 54] on img at bounding box center [220, 55] width 16 height 16
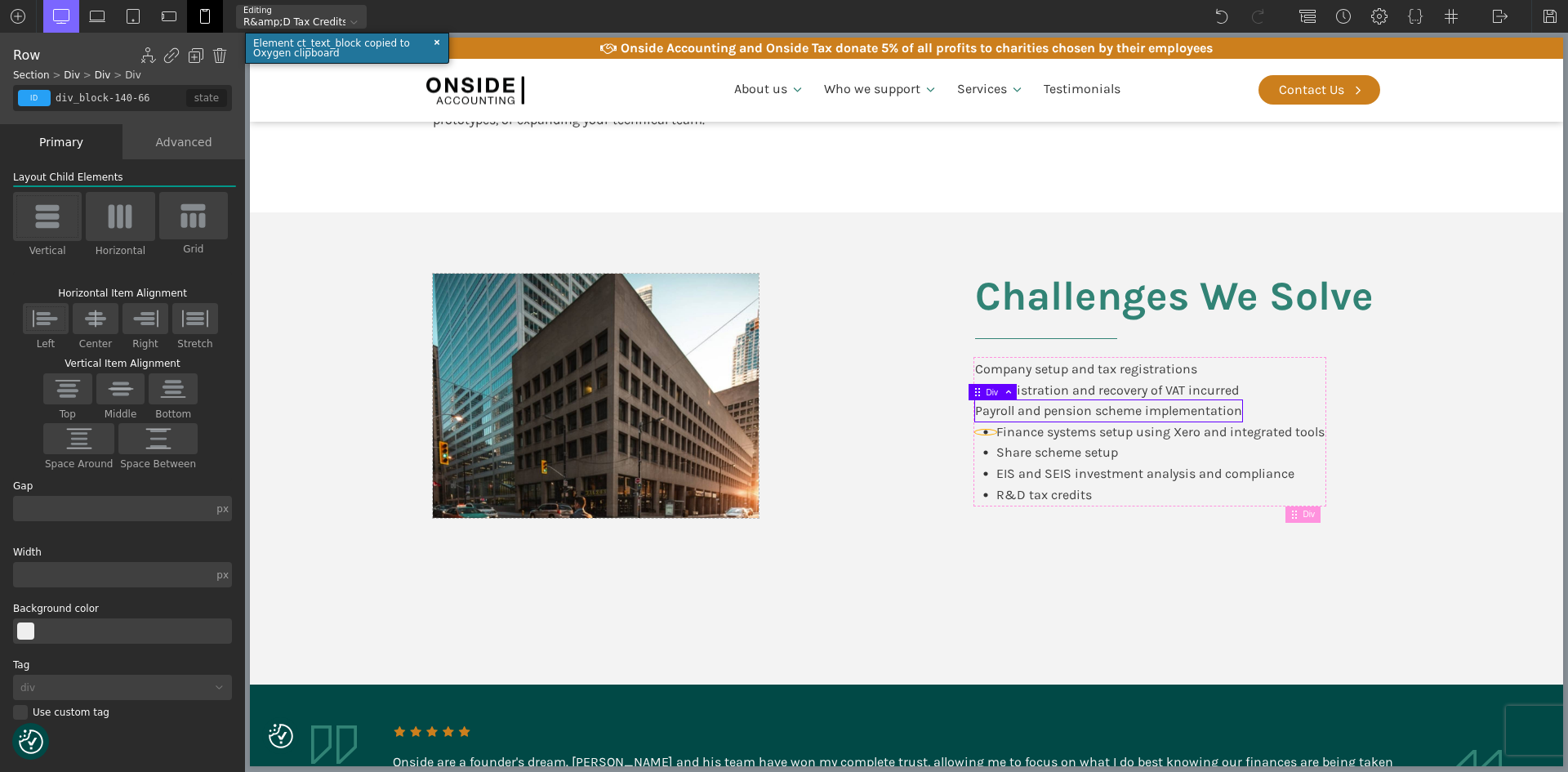
click at [984, 433] on use at bounding box center [986, 431] width 4 height 4
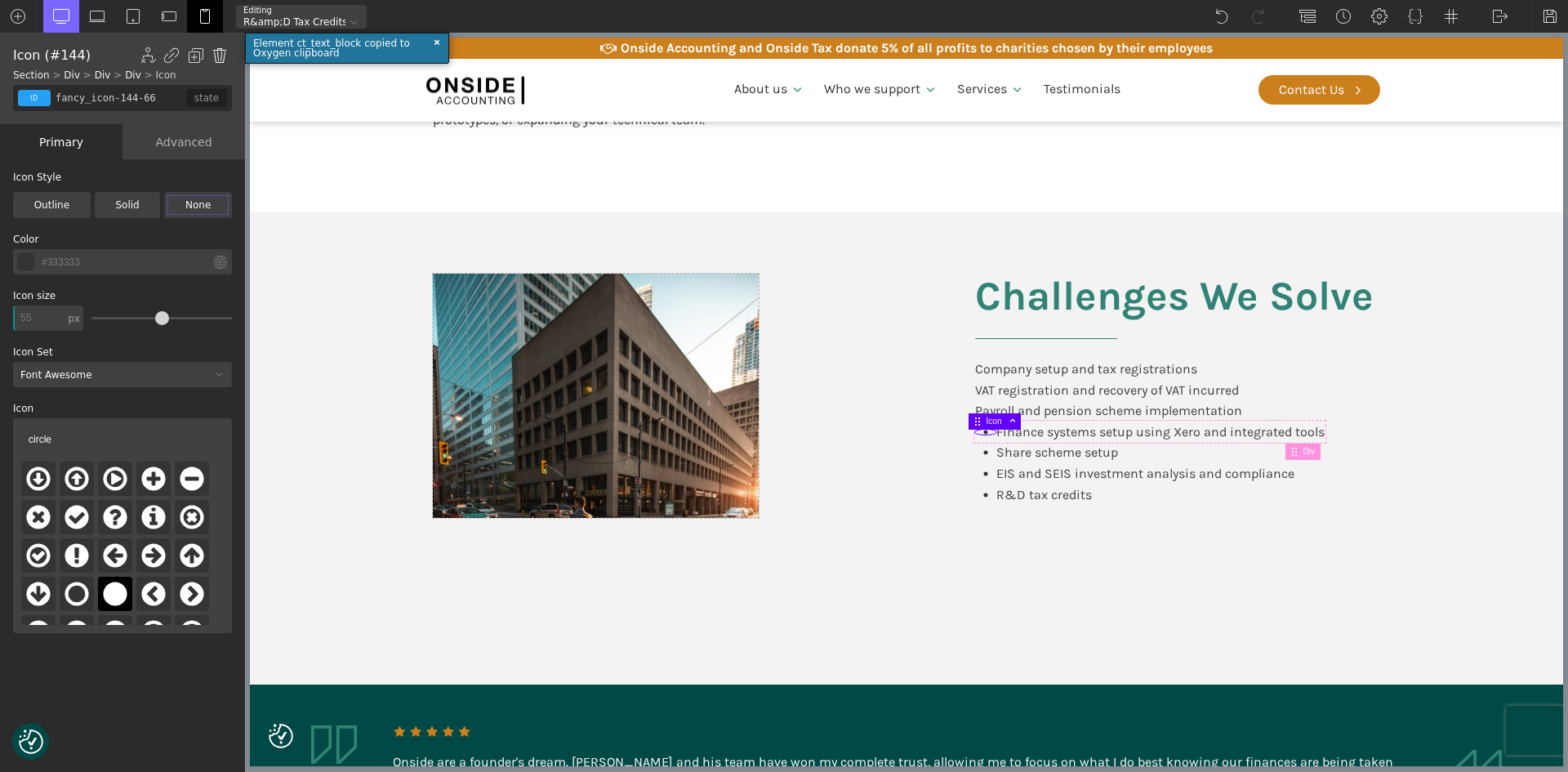
click at [221, 56] on img at bounding box center [220, 55] width 16 height 16
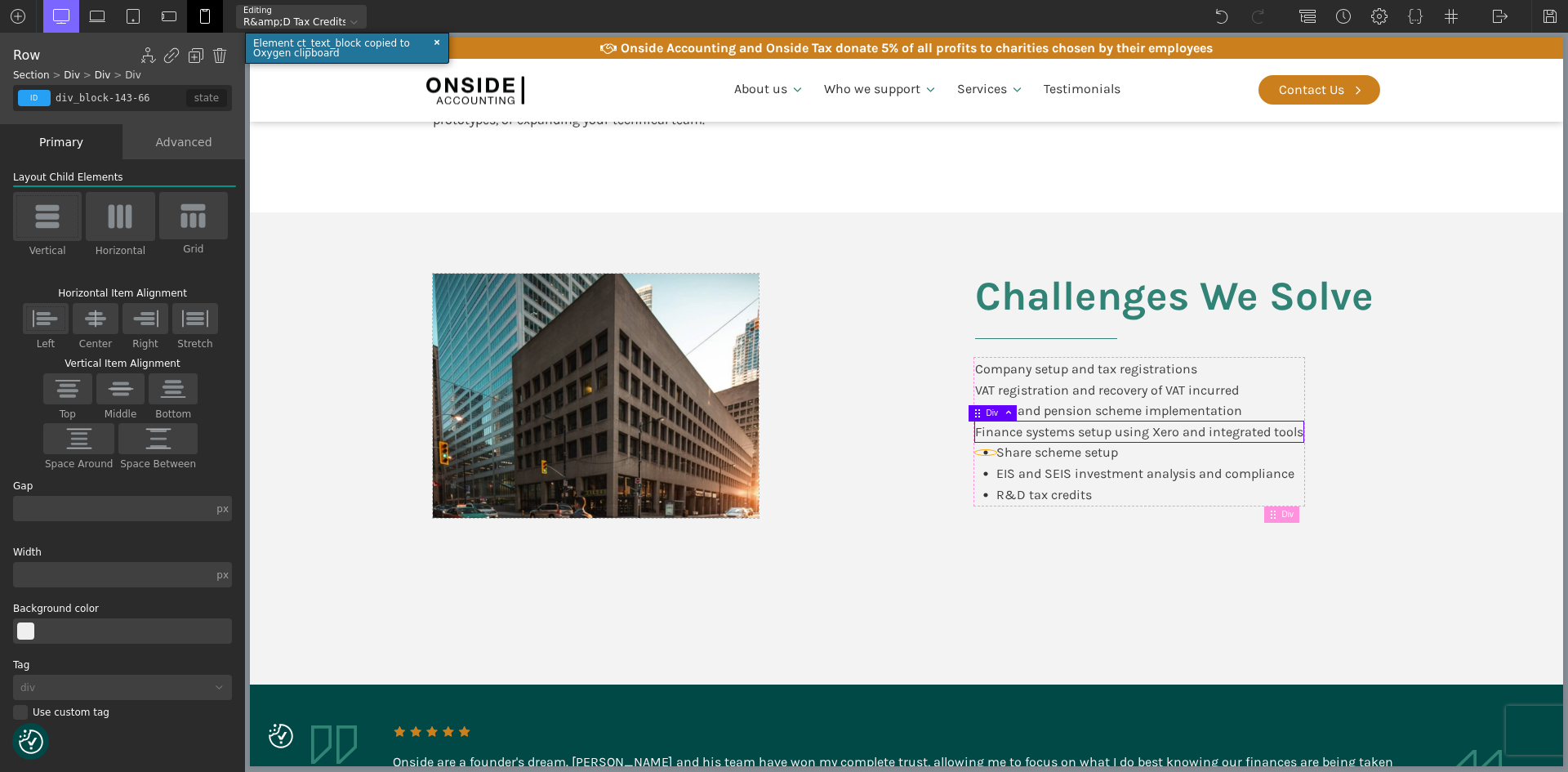
click at [983, 454] on div at bounding box center [986, 453] width 21 height 5
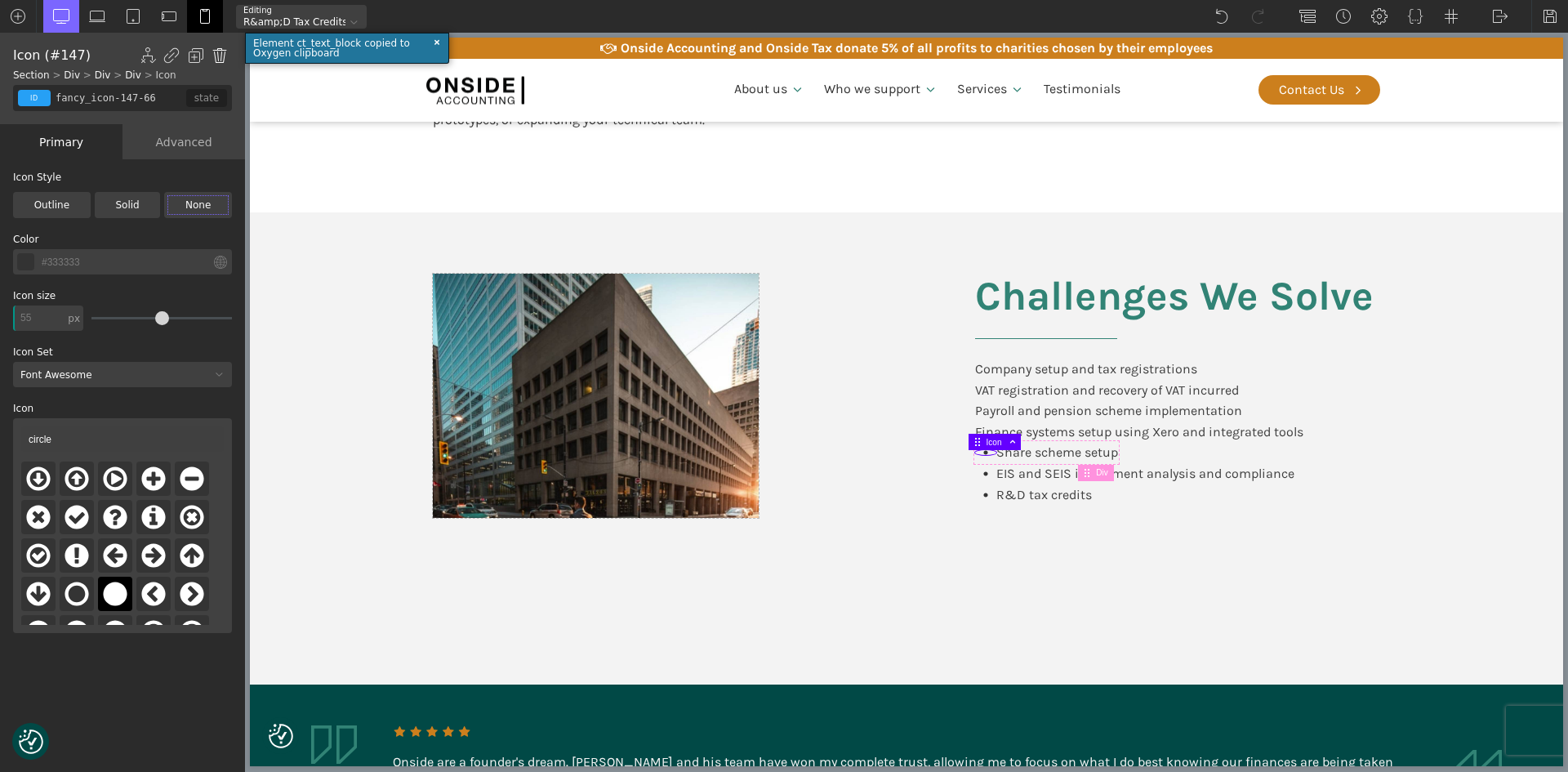
click at [218, 53] on img at bounding box center [220, 55] width 16 height 16
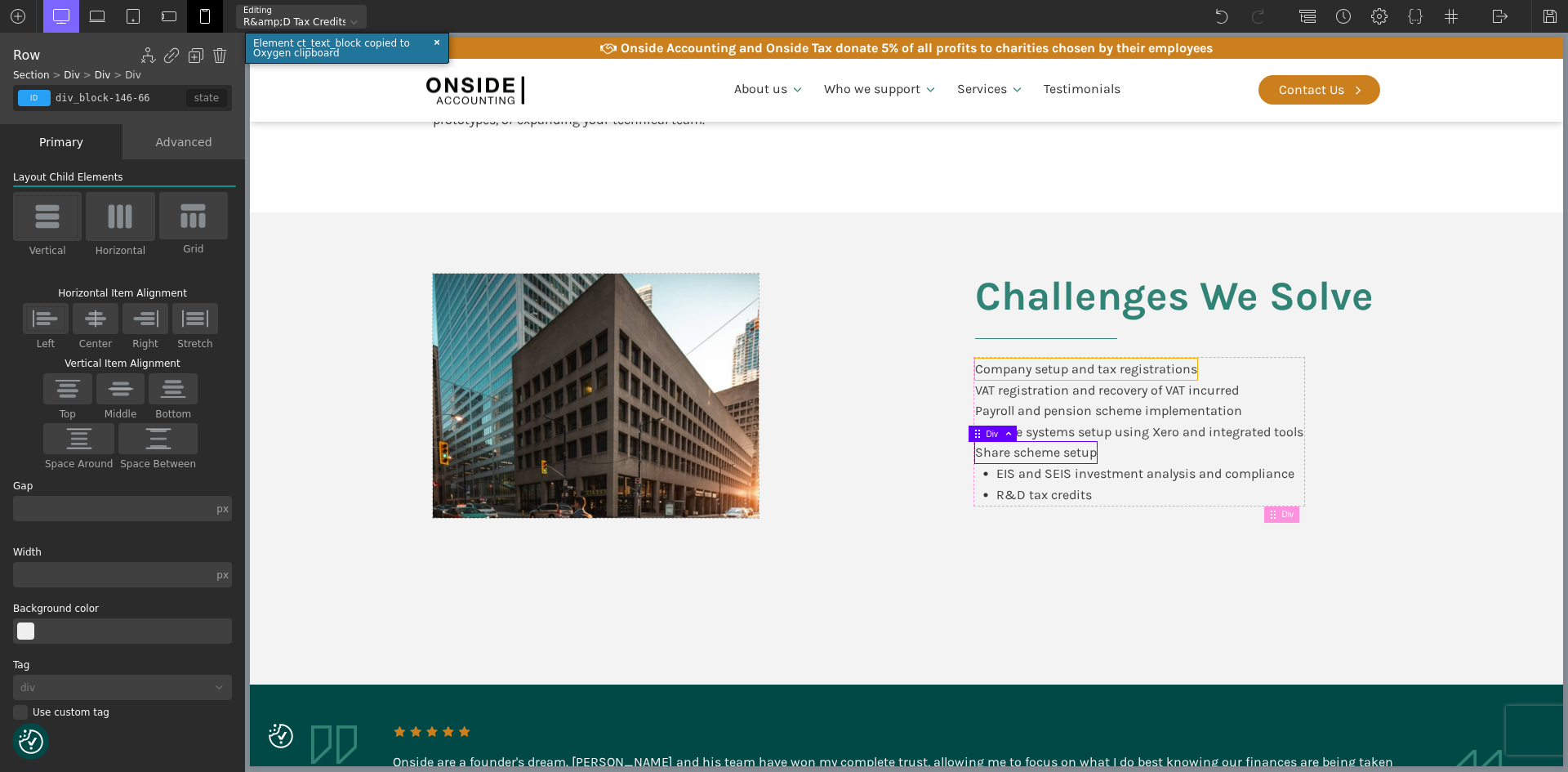
click at [1082, 374] on div "Company setup and tax registrations" at bounding box center [1086, 370] width 222 height 21
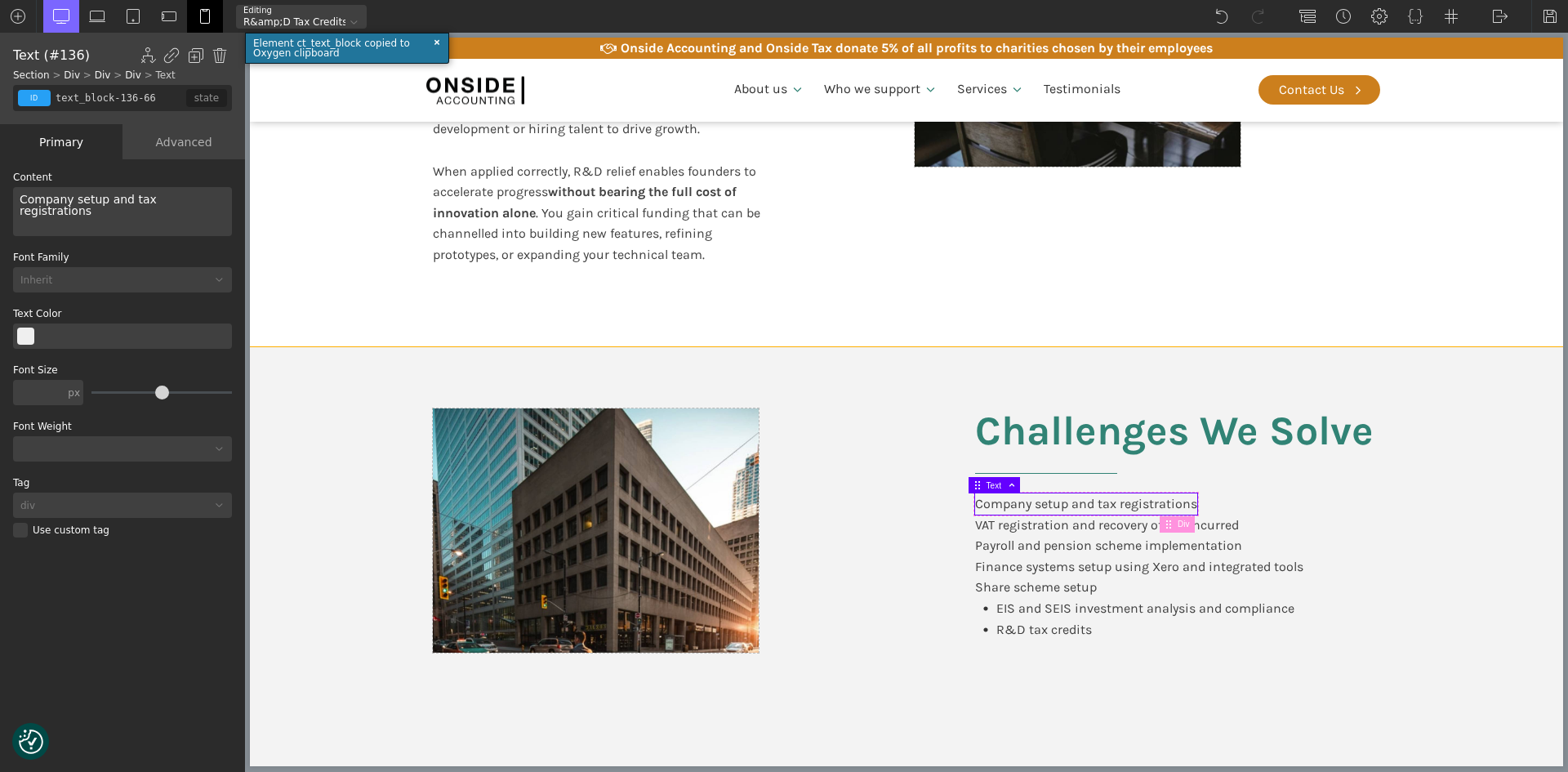
scroll to position [613, 0]
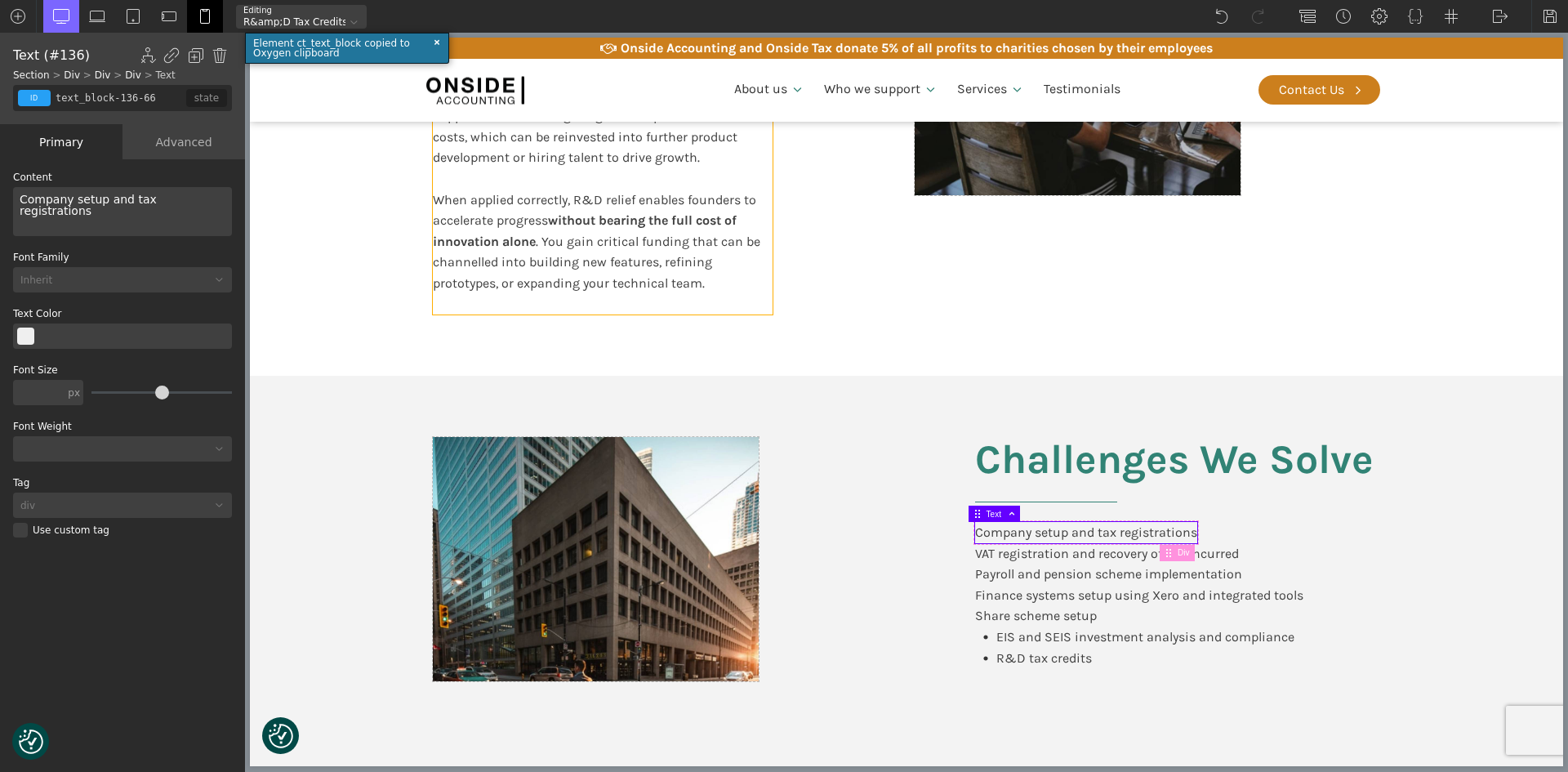
click at [486, 271] on div "Value to Founders Research & Development (R&D) tax relief is a valuable governm…" at bounding box center [603, 116] width 340 height 398
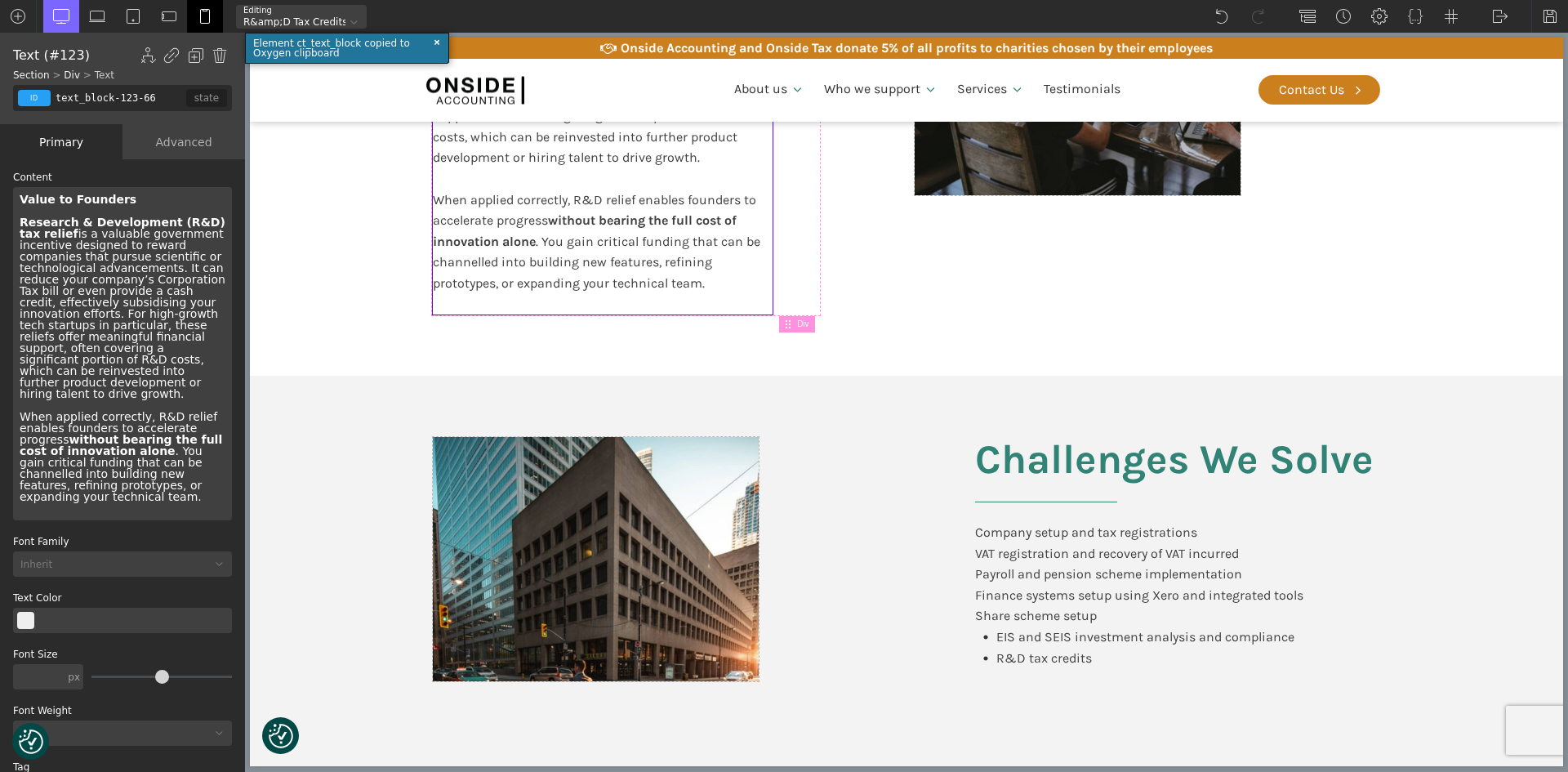
drag, startPoint x: 166, startPoint y: 101, endPoint x: 35, endPoint y: 101, distance: 131.0
click at [35, 101] on div "id class text_block-123-66 false false state" at bounding box center [123, 98] width 219 height 26
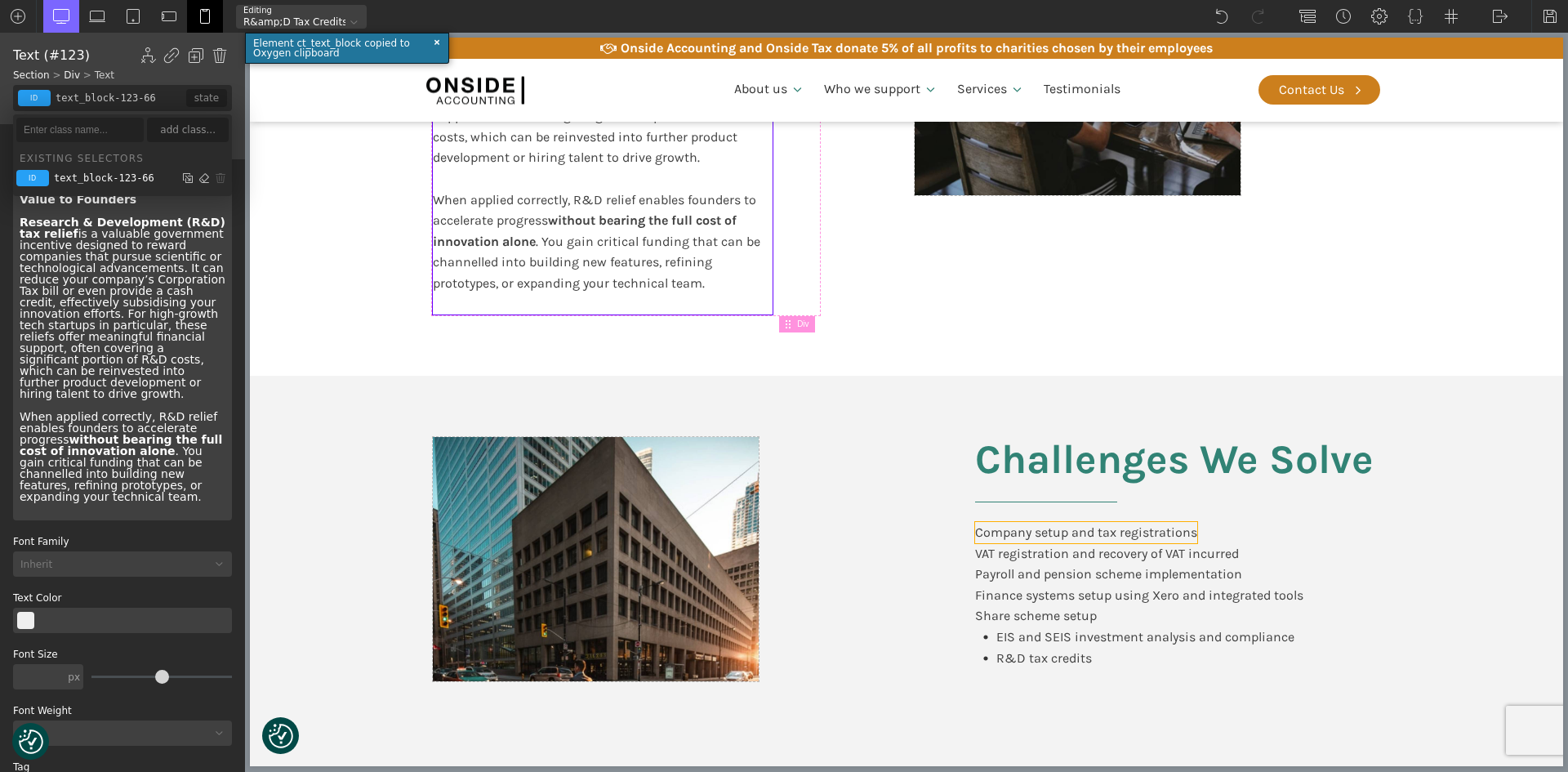
click at [1021, 531] on div "Company setup and tax registrations" at bounding box center [1086, 533] width 222 height 21
type input "text_block-136-66"
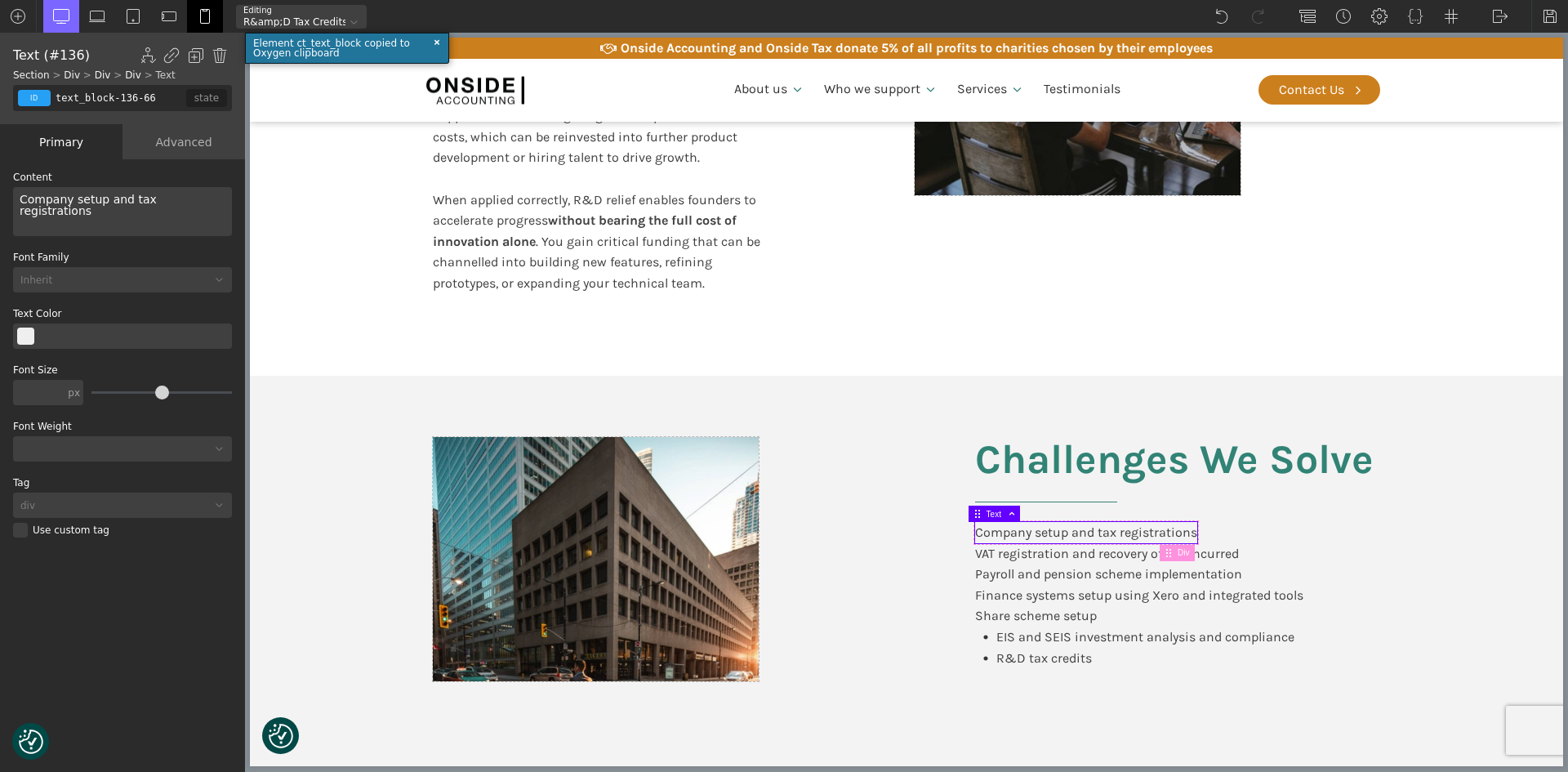
drag, startPoint x: 163, startPoint y: 98, endPoint x: 51, endPoint y: 92, distance: 112.2
click at [51, 92] on div "id class text_block-136-66 false false state" at bounding box center [123, 98] width 219 height 26
paste input "Lor I&D sit ametco ad elitse doeiusmod. Temp incidid utlab etd magnaa enima min…"
type input "Lor I&D sit ametco ad elitse doeiusmod. Temp incidid utlab etd magnaa enima min…"
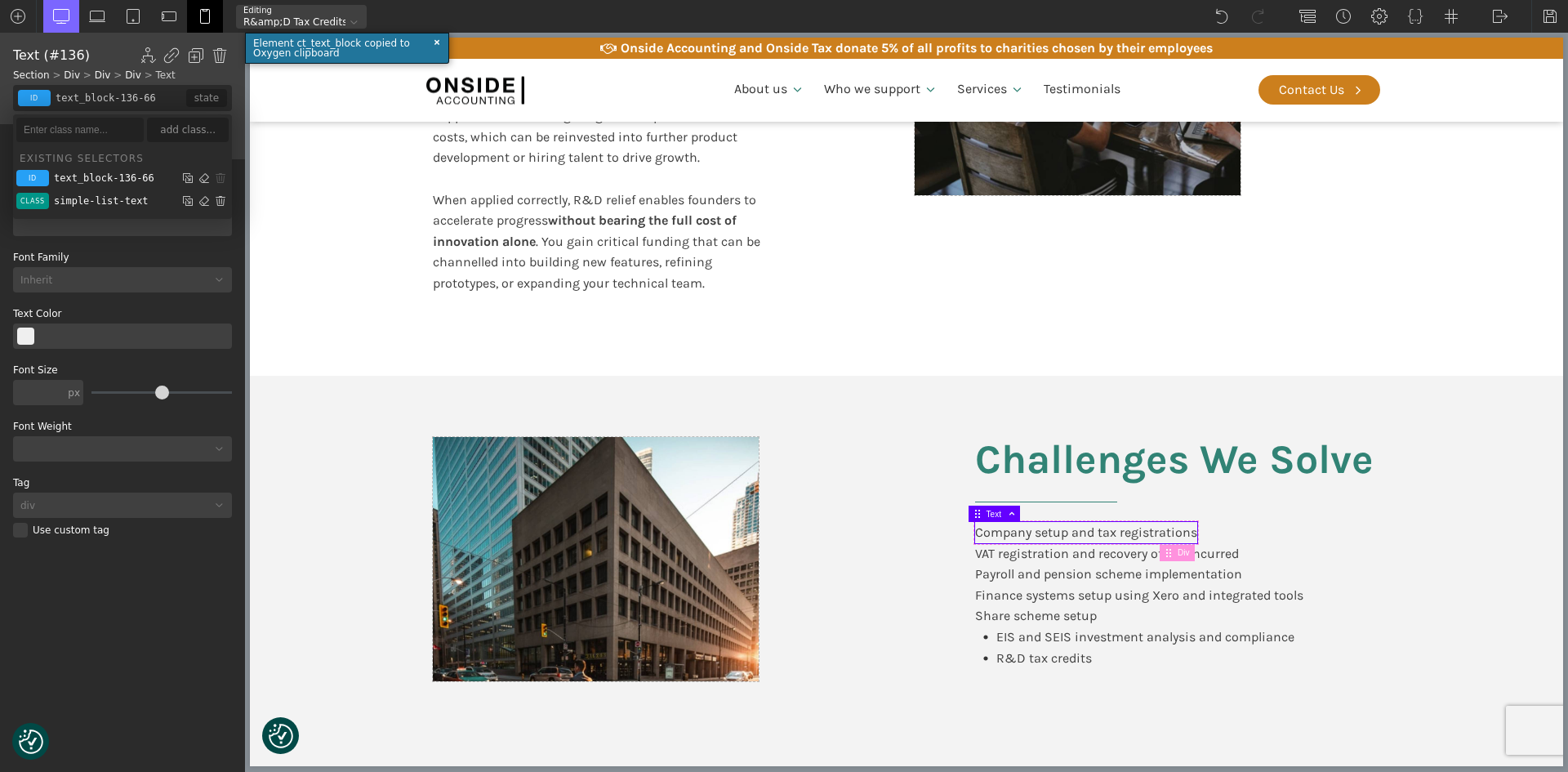
scroll to position [0, 0]
click at [134, 181] on div "text_block-136-66" at bounding box center [104, 178] width 101 height 10
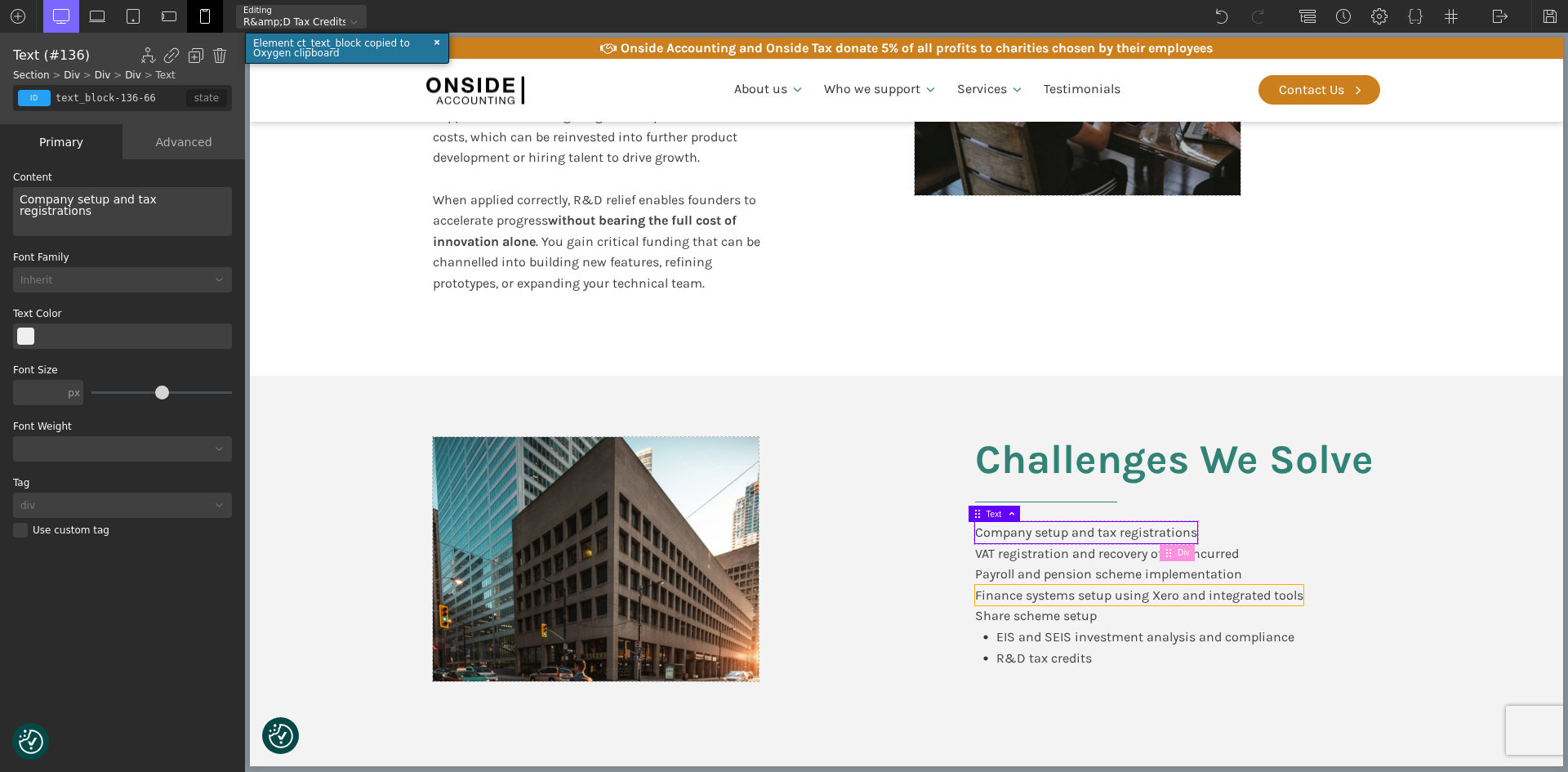
click at [1115, 592] on div "Finance systems setup using Xero and integrated tools" at bounding box center [1139, 595] width 328 height 21
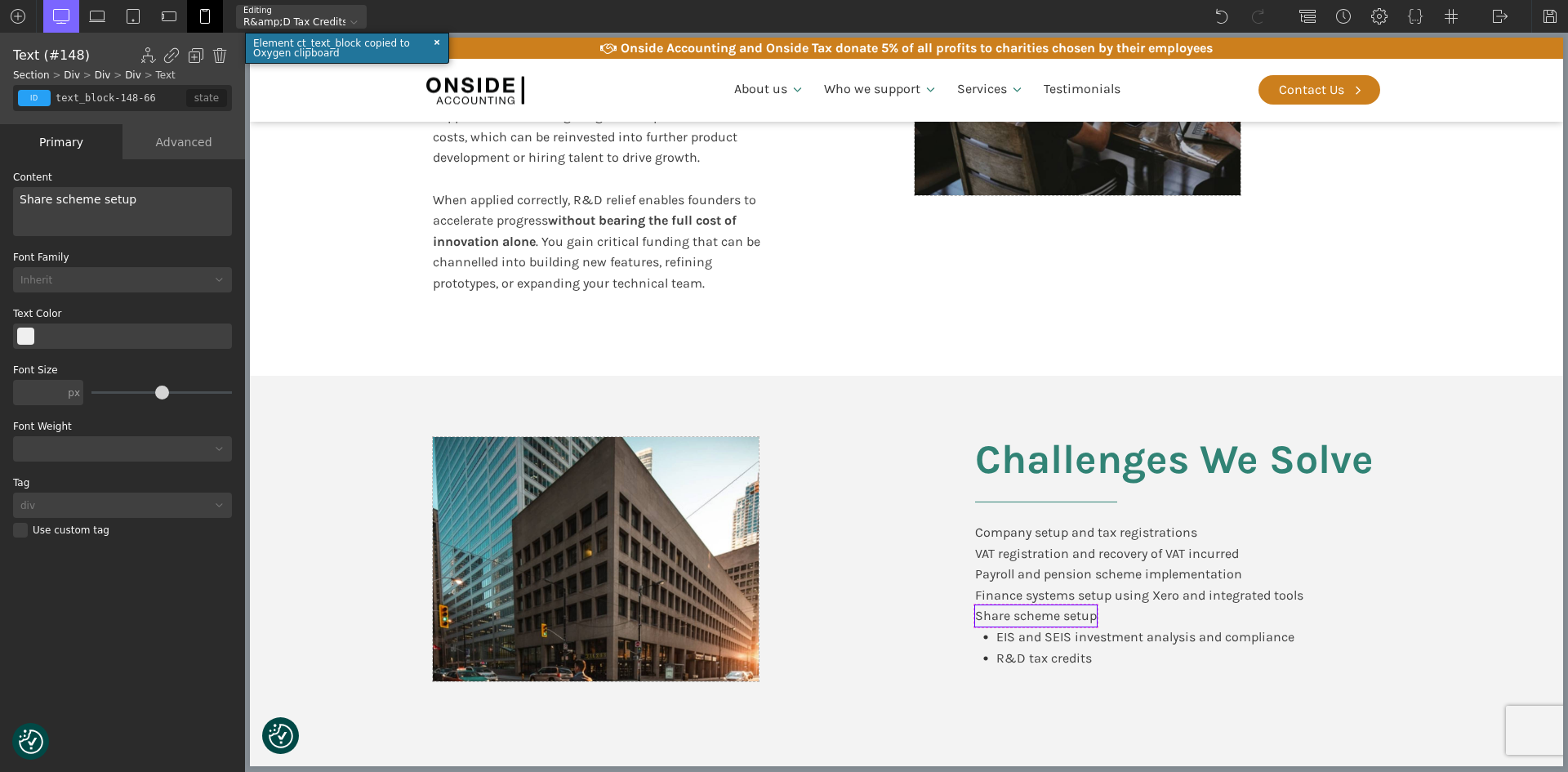
click at [976, 619] on div "Share scheme setup" at bounding box center [1036, 616] width 122 height 21
click at [983, 638] on div at bounding box center [986, 638] width 21 height 5
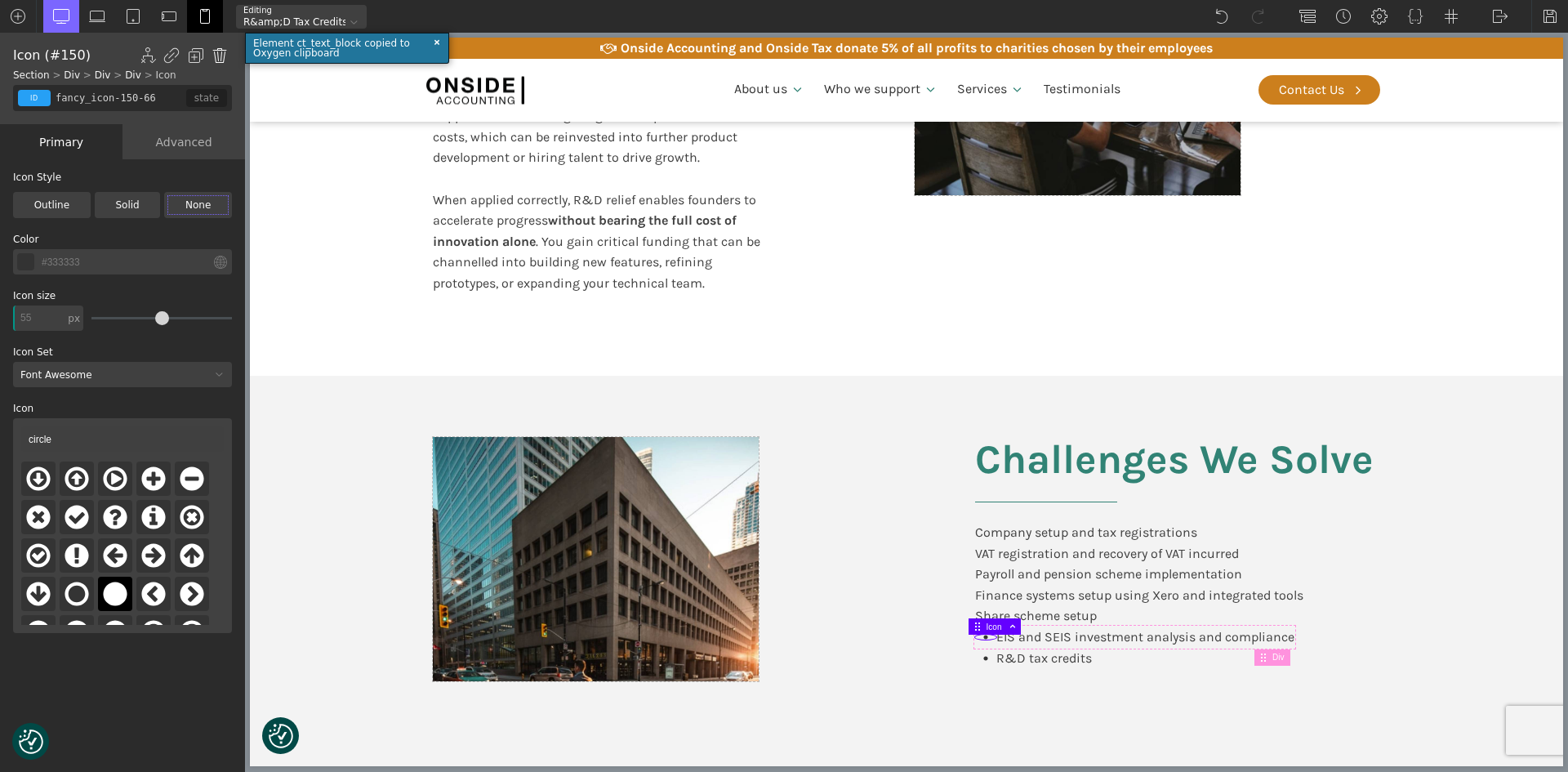
click at [218, 57] on img at bounding box center [220, 55] width 16 height 16
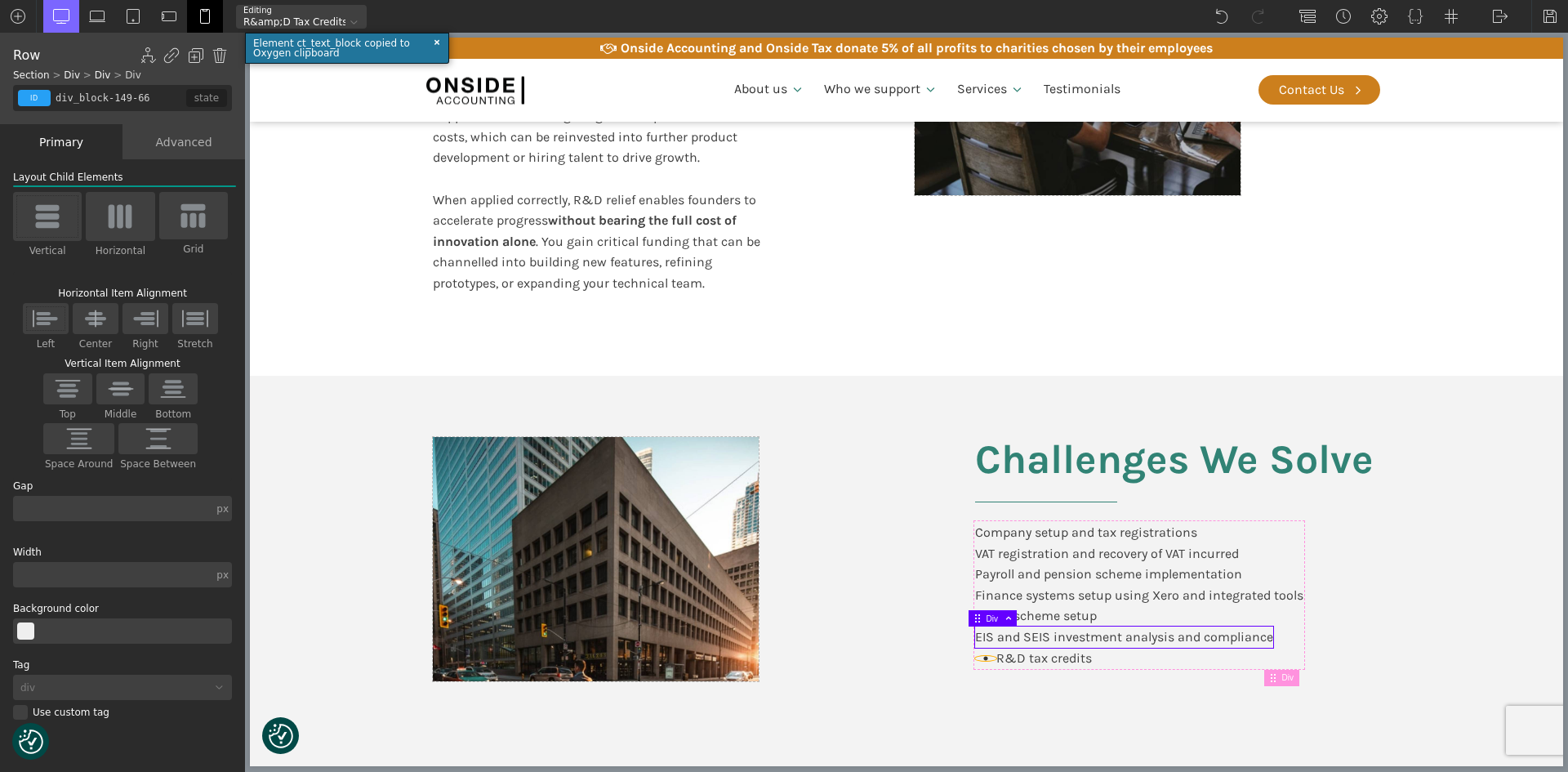
click at [984, 657] on use at bounding box center [986, 658] width 4 height 4
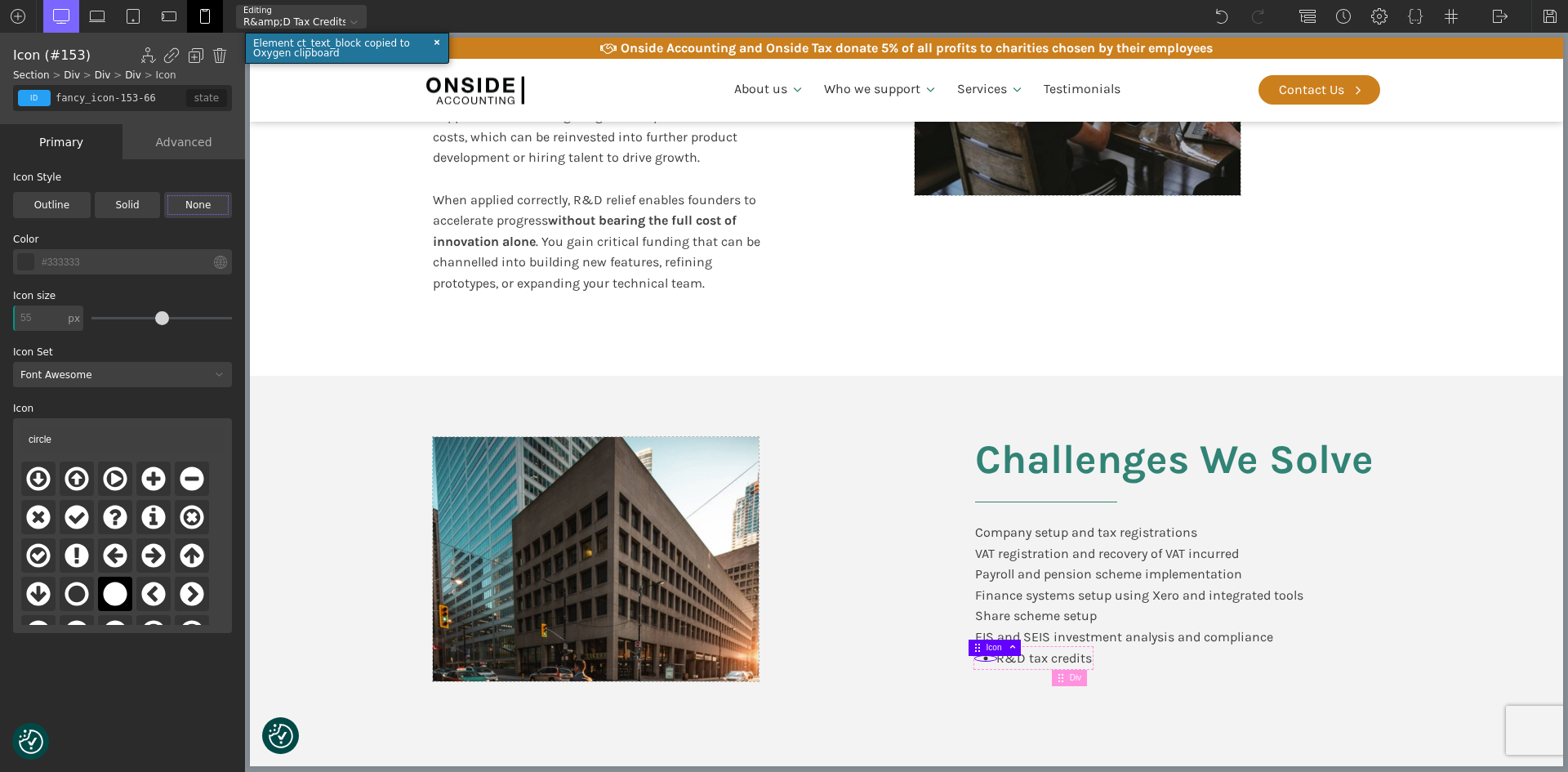
drag, startPoint x: 221, startPoint y: 50, endPoint x: 246, endPoint y: 74, distance: 34.7
click at [221, 50] on img at bounding box center [220, 55] width 16 height 16
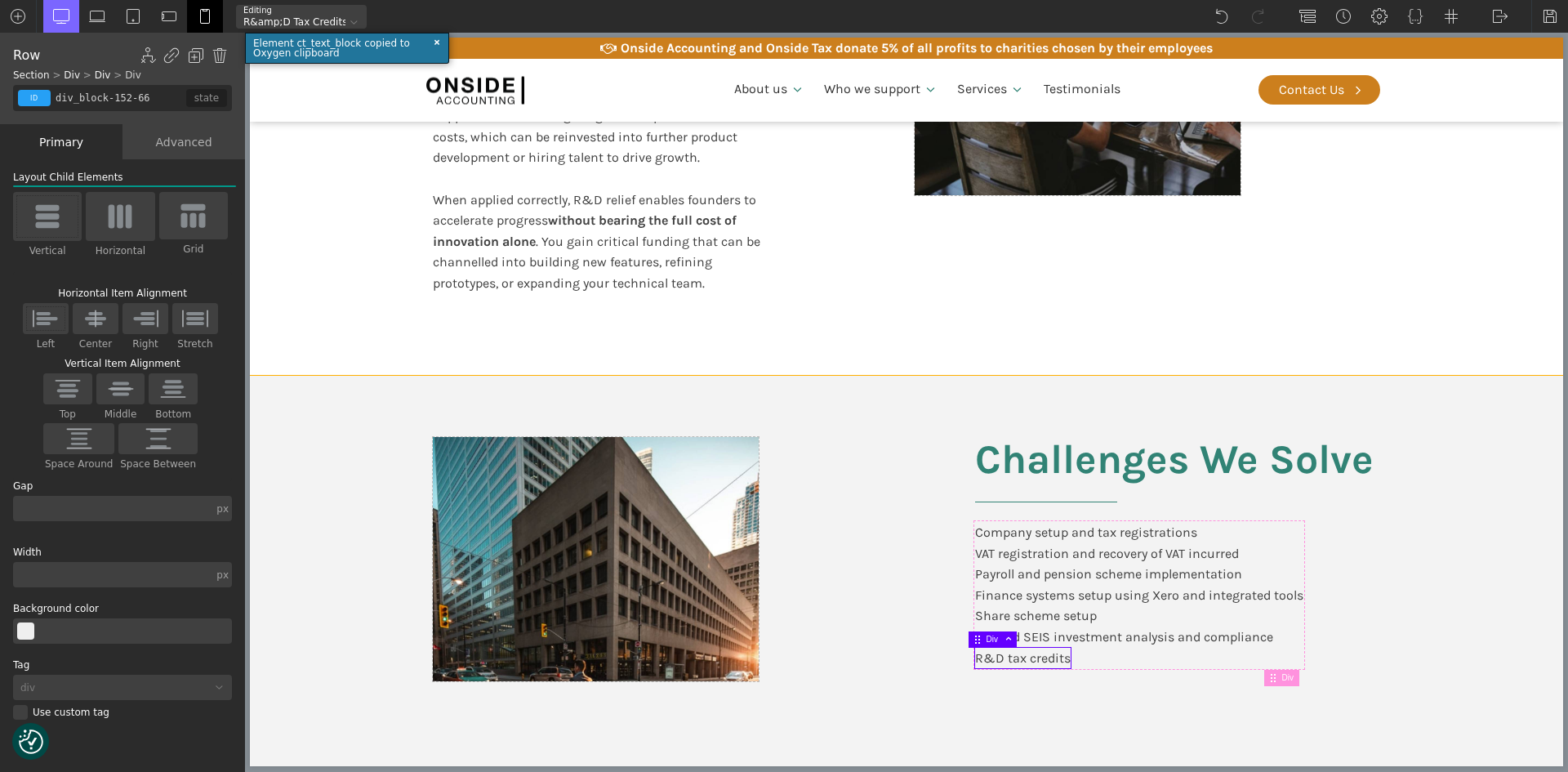
click at [1153, 707] on div "Challenges We Solve Company setup and tax registrations VAT registration and re…" at bounding box center [906, 612] width 980 height 473
type input "section-127-66"
type input "split-content"
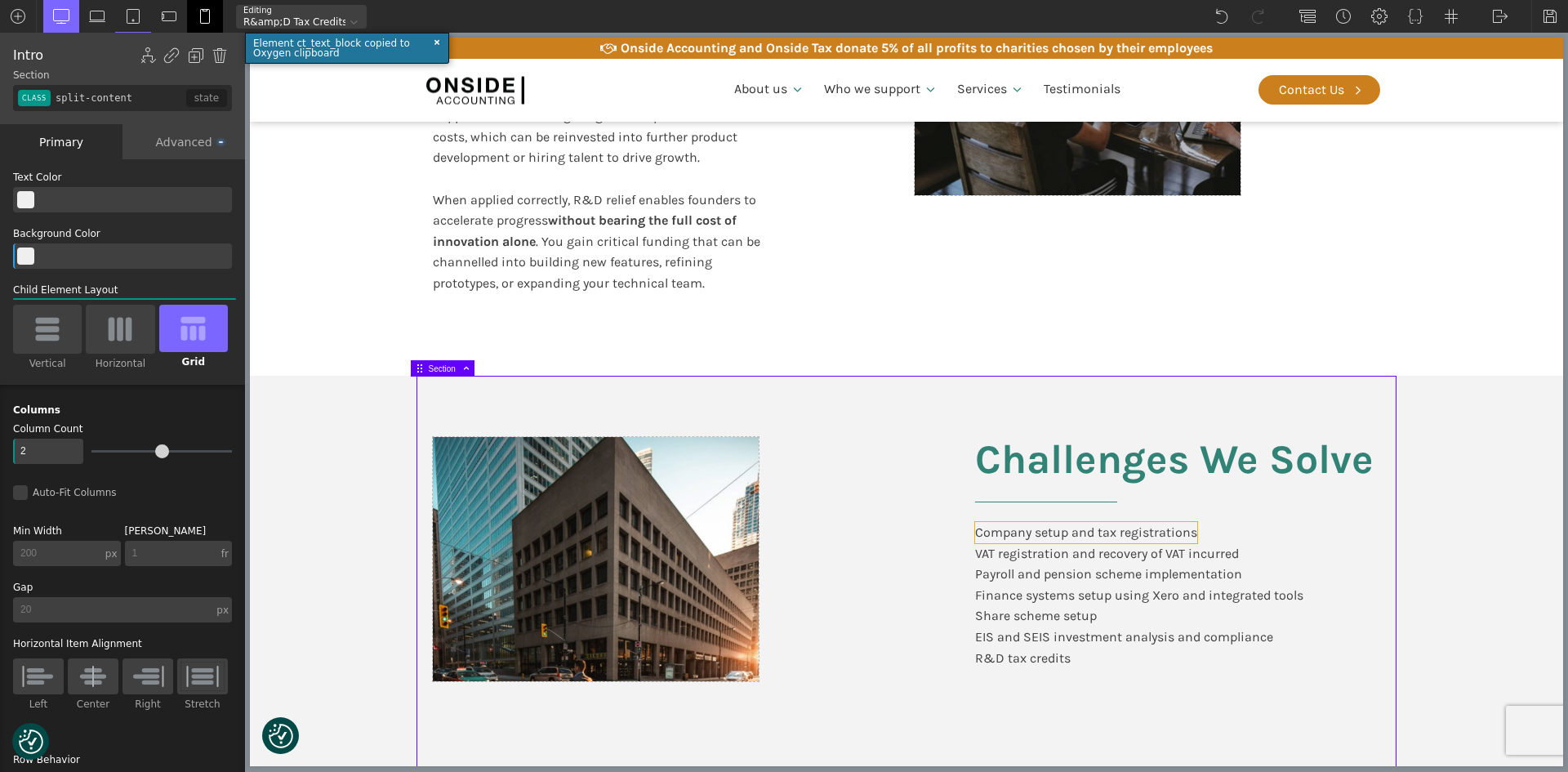
click at [982, 537] on div "Company setup and tax registrations" at bounding box center [1086, 533] width 222 height 21
type input "text_block-136-66"
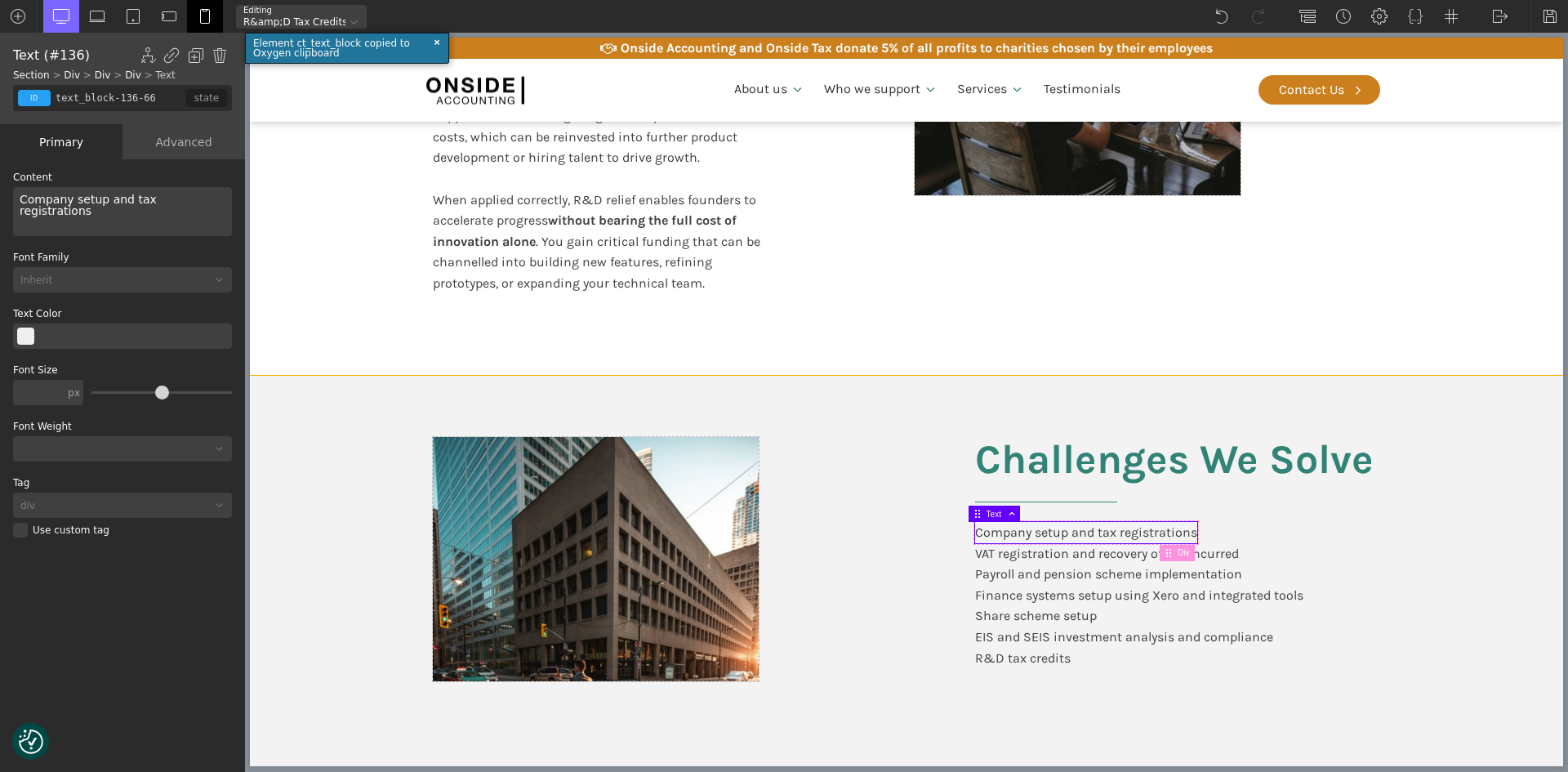
click at [1065, 699] on div "Challenges We Solve Company setup and tax registrations VAT registration and re…" at bounding box center [906, 612] width 980 height 473
type input "split-content"
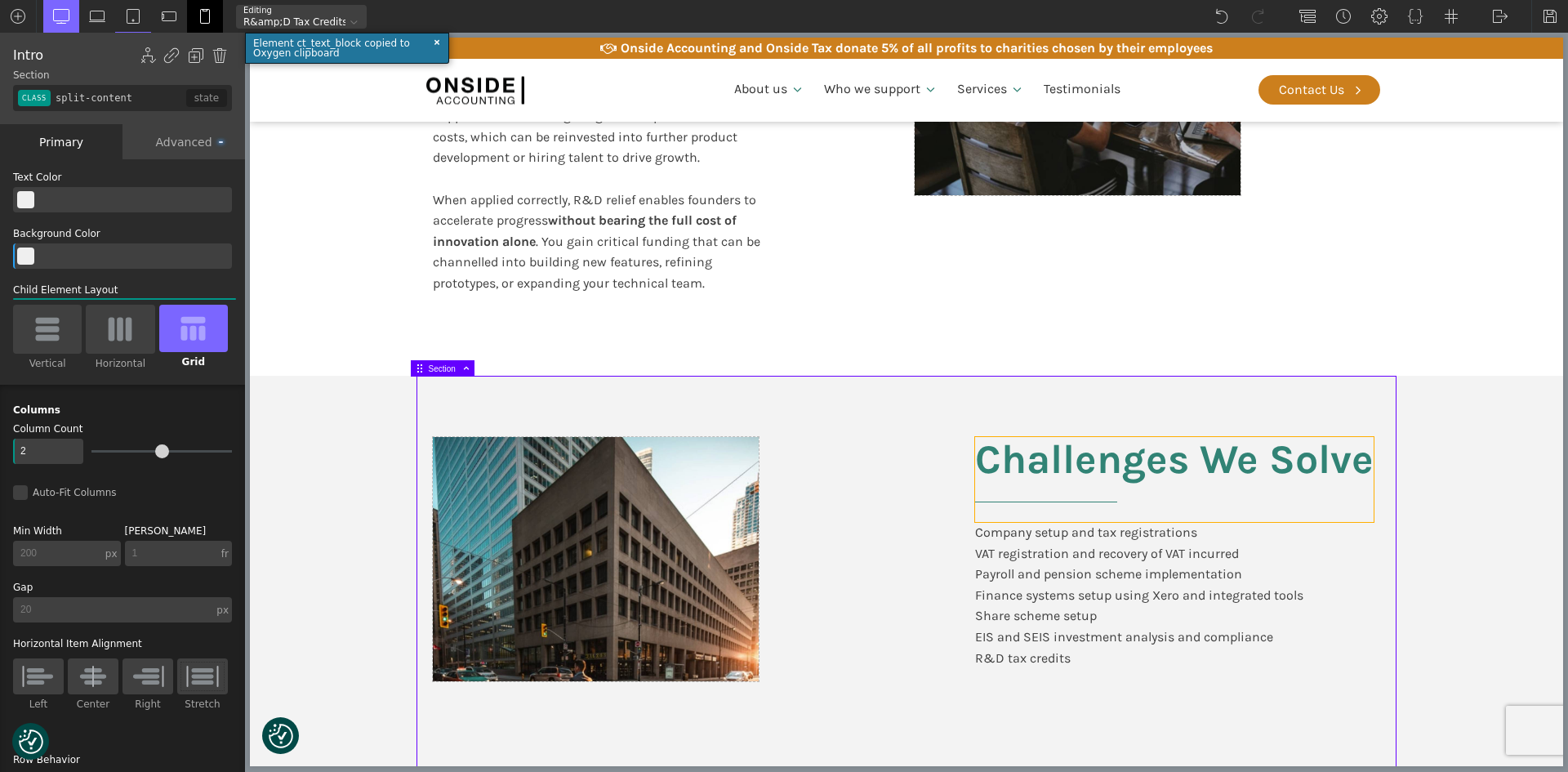
click at [1052, 515] on h2 "Challenges We Solve" at bounding box center [1174, 479] width 398 height 85
type input "headline-132-66"
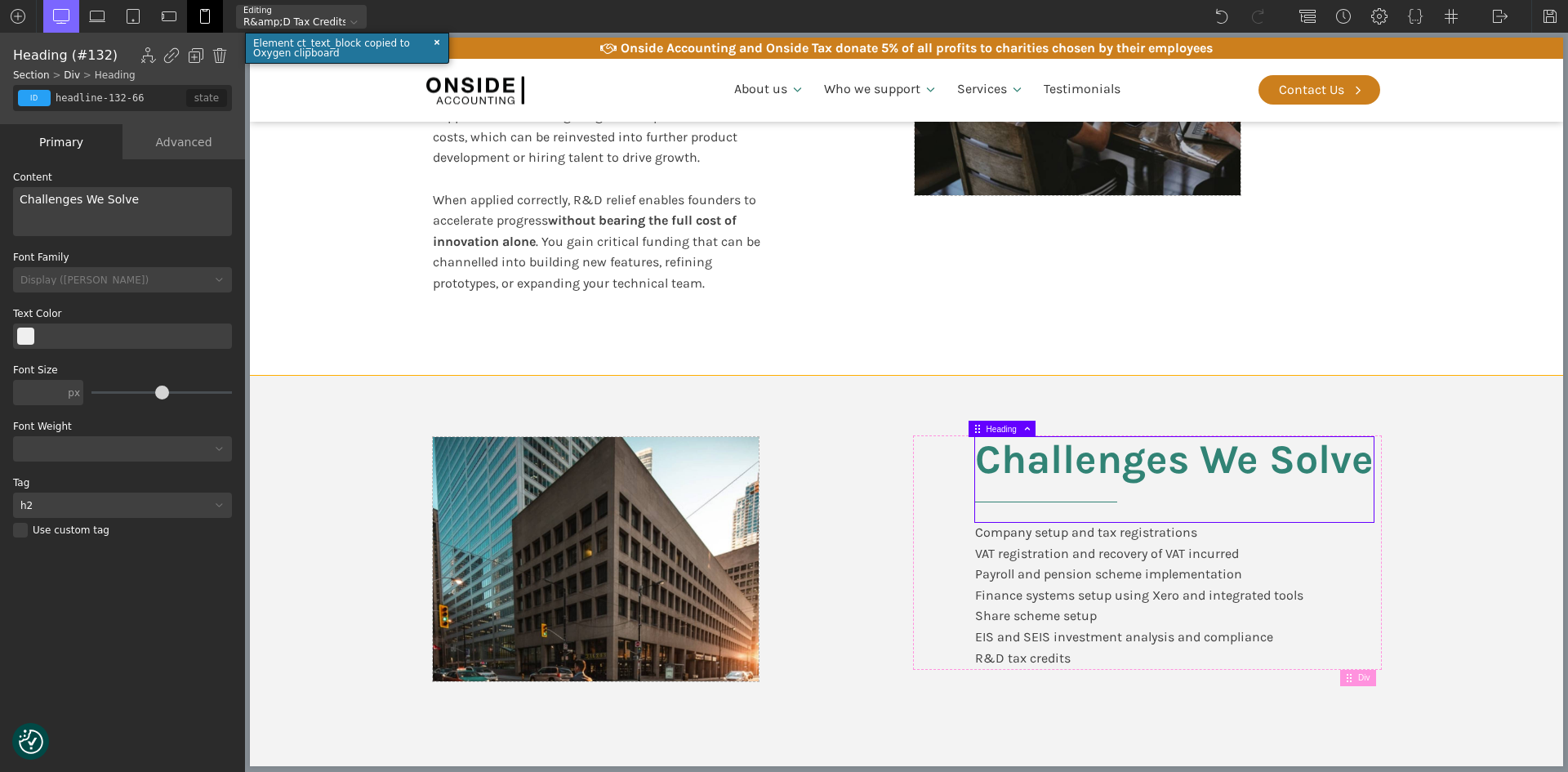
click at [1148, 741] on div "Challenges We Solve Company setup and tax registrations VAT registration and re…" at bounding box center [906, 612] width 980 height 473
type input "split-content"
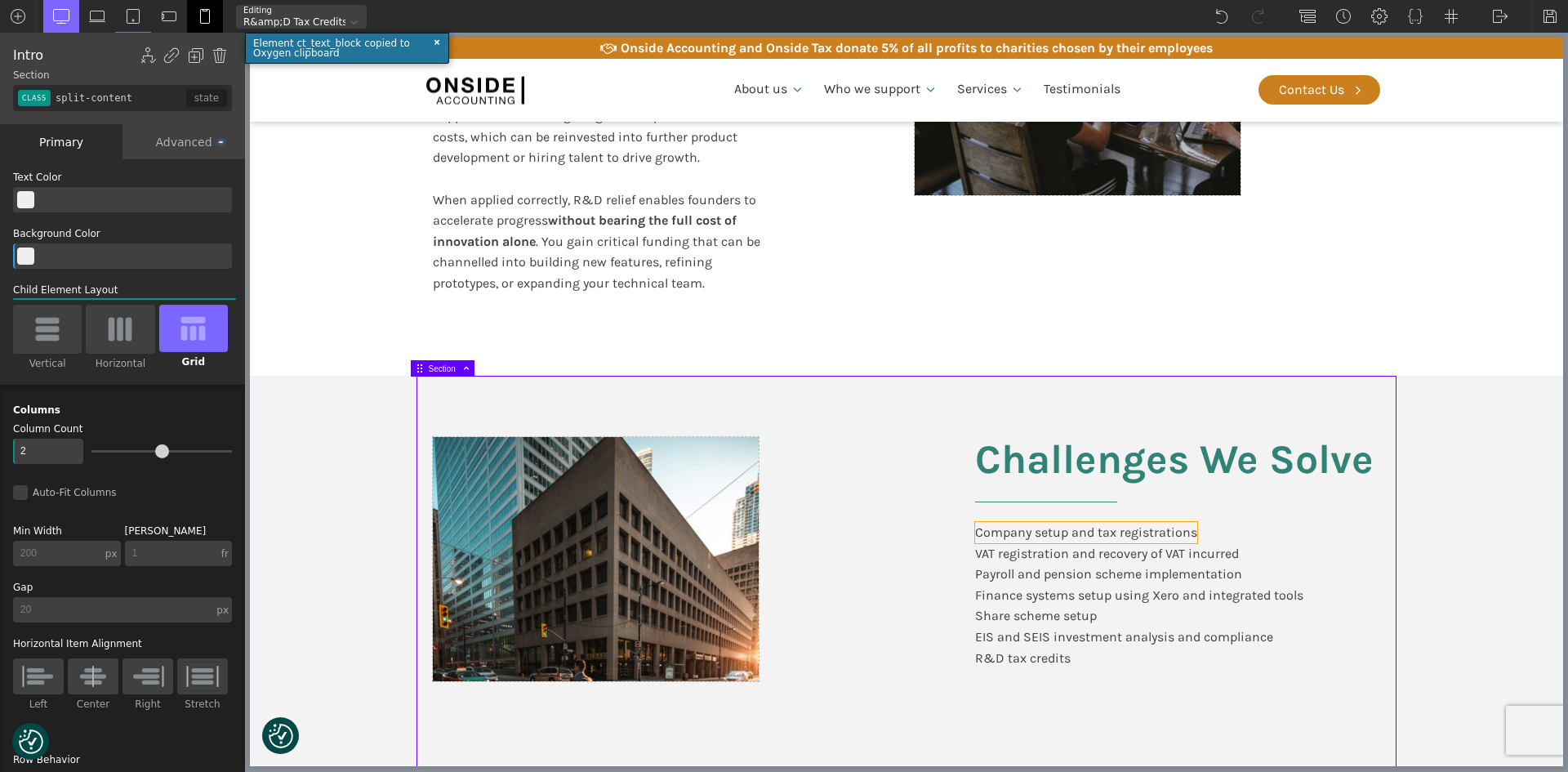
click at [1126, 535] on div "Company setup and tax registrations" at bounding box center [1086, 533] width 222 height 21
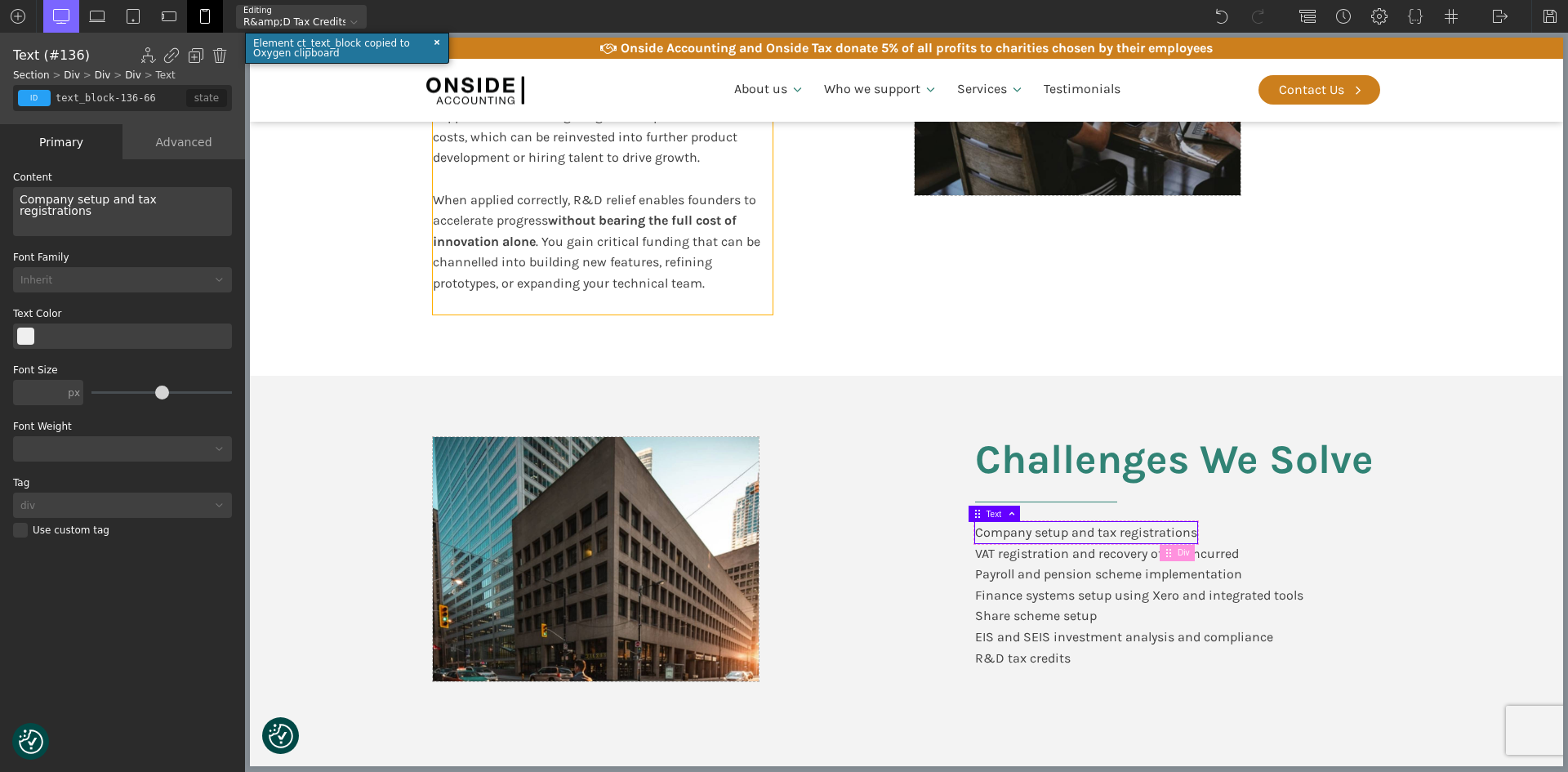
click at [604, 238] on div "Value to Founders Research & Development (R&D) tax relief is a valuable governm…" at bounding box center [603, 116] width 340 height 398
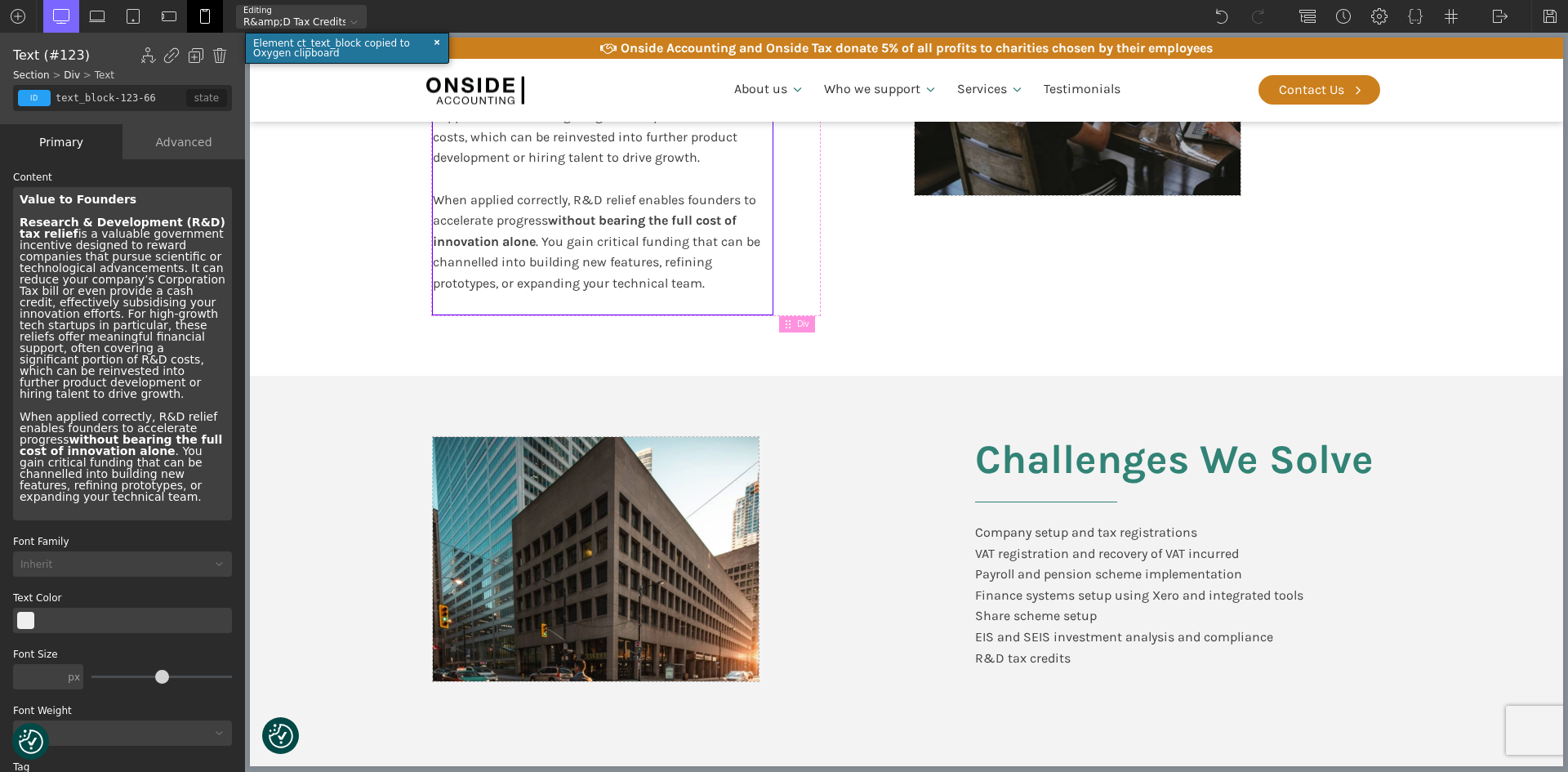
drag, startPoint x: 145, startPoint y: 92, endPoint x: 12, endPoint y: 81, distance: 133.5
click at [15, 82] on div "Text (#123) Show/Hide Element Set Conditions Condition Type AND OR In-Editor Be…" at bounding box center [122, 78] width 245 height 92
click at [975, 530] on div "Company setup and tax registrations" at bounding box center [1086, 533] width 222 height 21
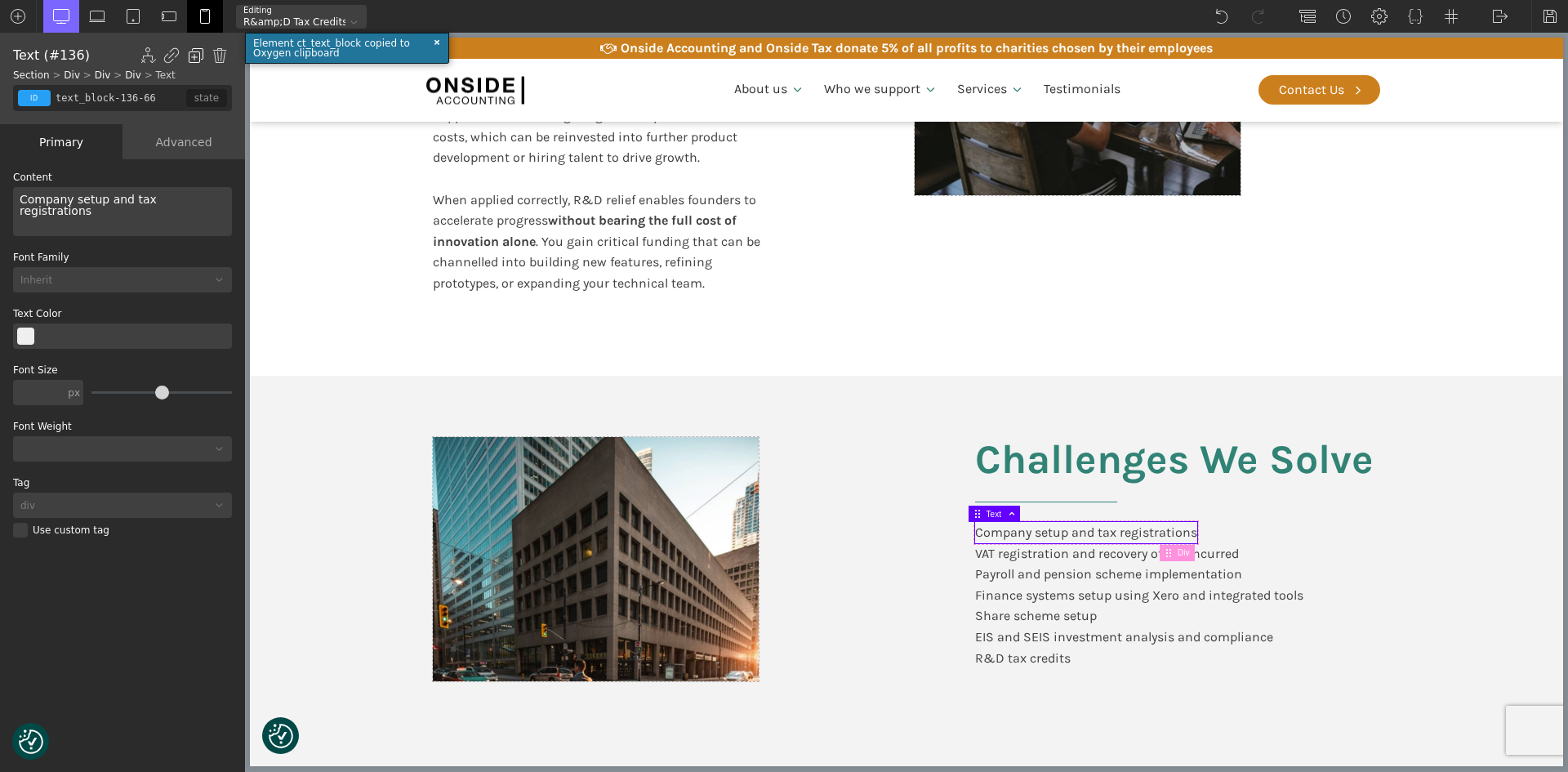
click at [194, 49] on img at bounding box center [196, 55] width 16 height 16
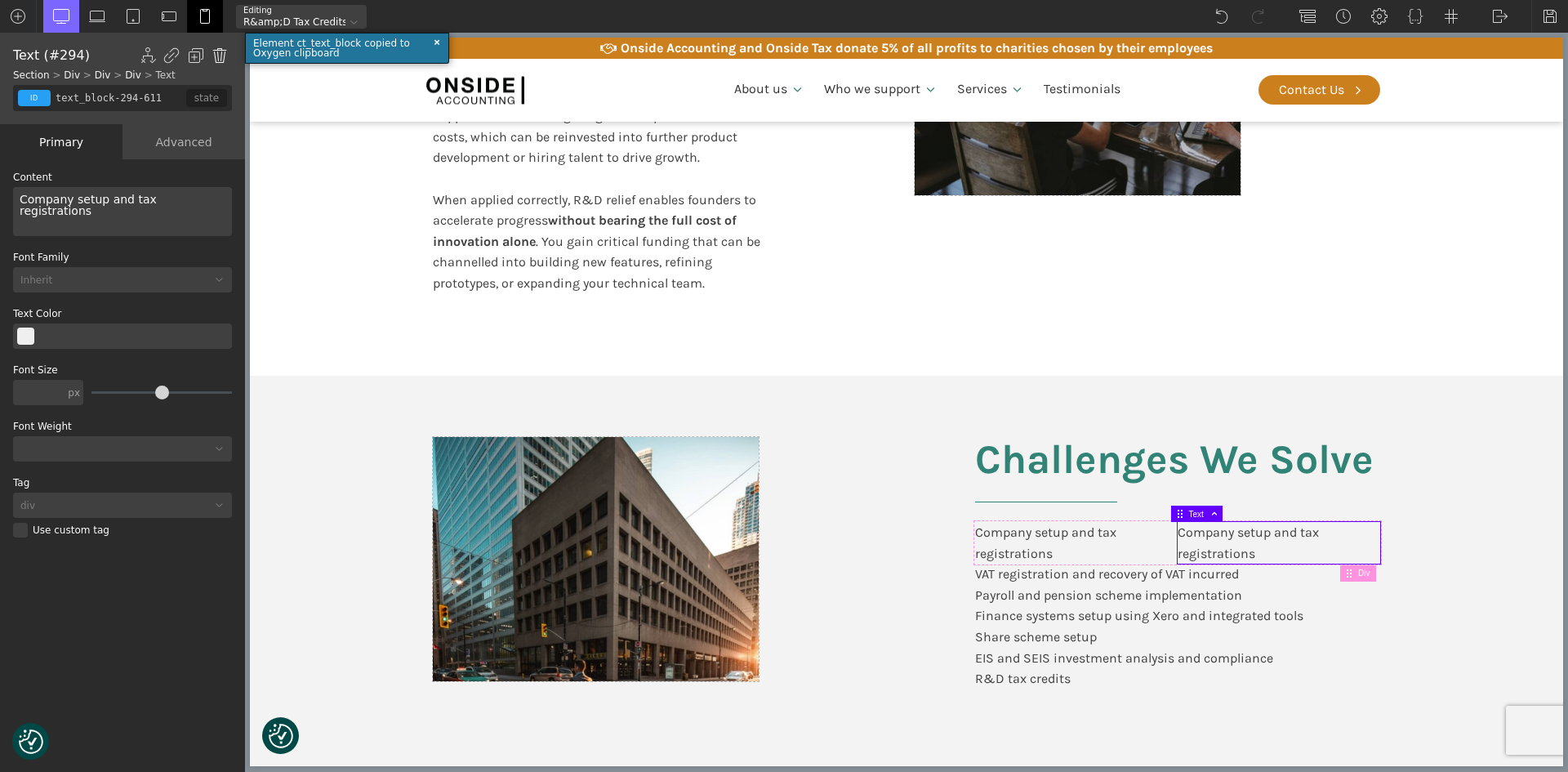
click at [223, 49] on img at bounding box center [220, 55] width 16 height 16
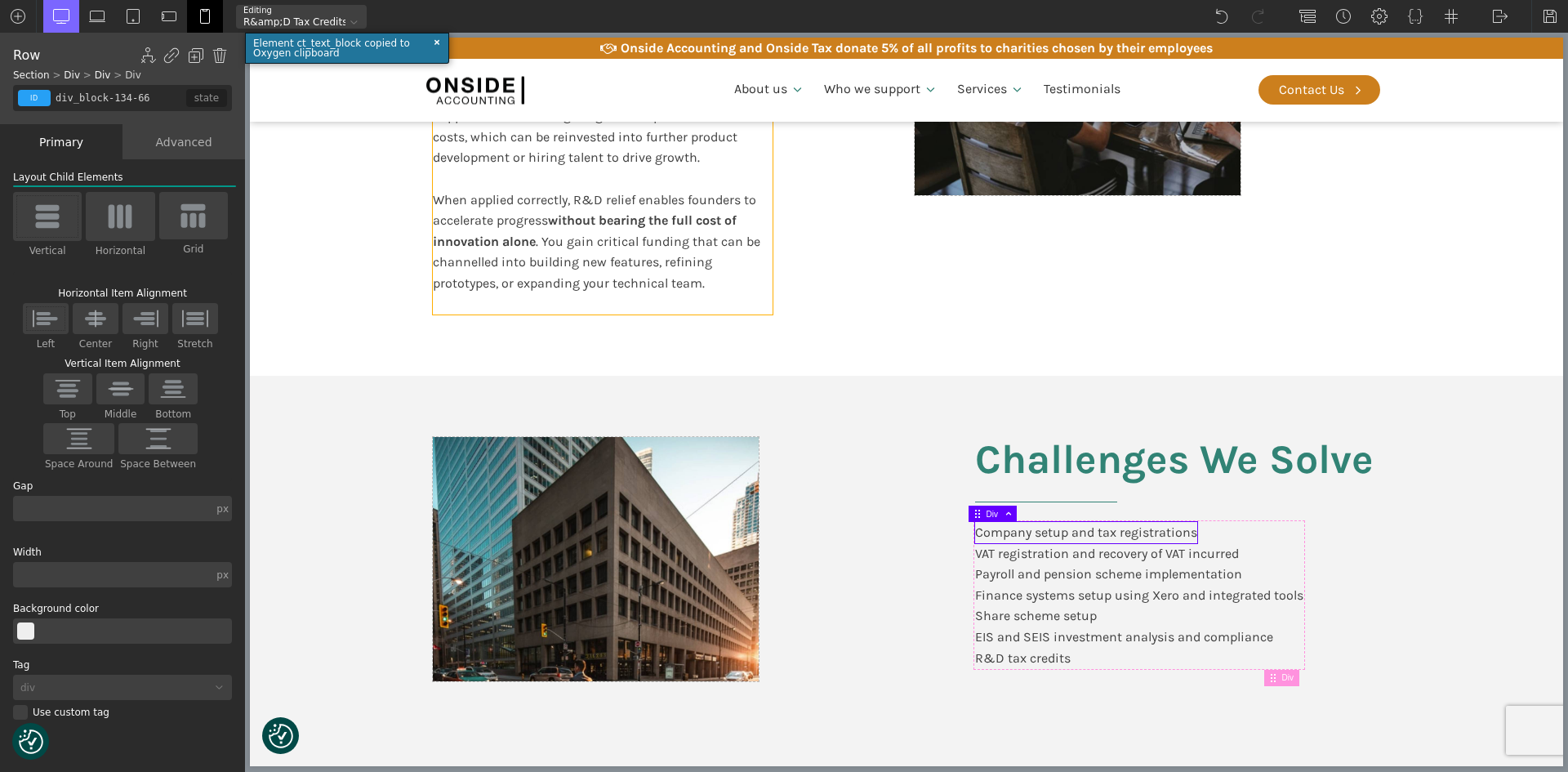
click at [750, 308] on div "Value to Founders Research & Development (R&D) tax relief is a valuable governm…" at bounding box center [603, 116] width 340 height 398
type input "text_block-123-66"
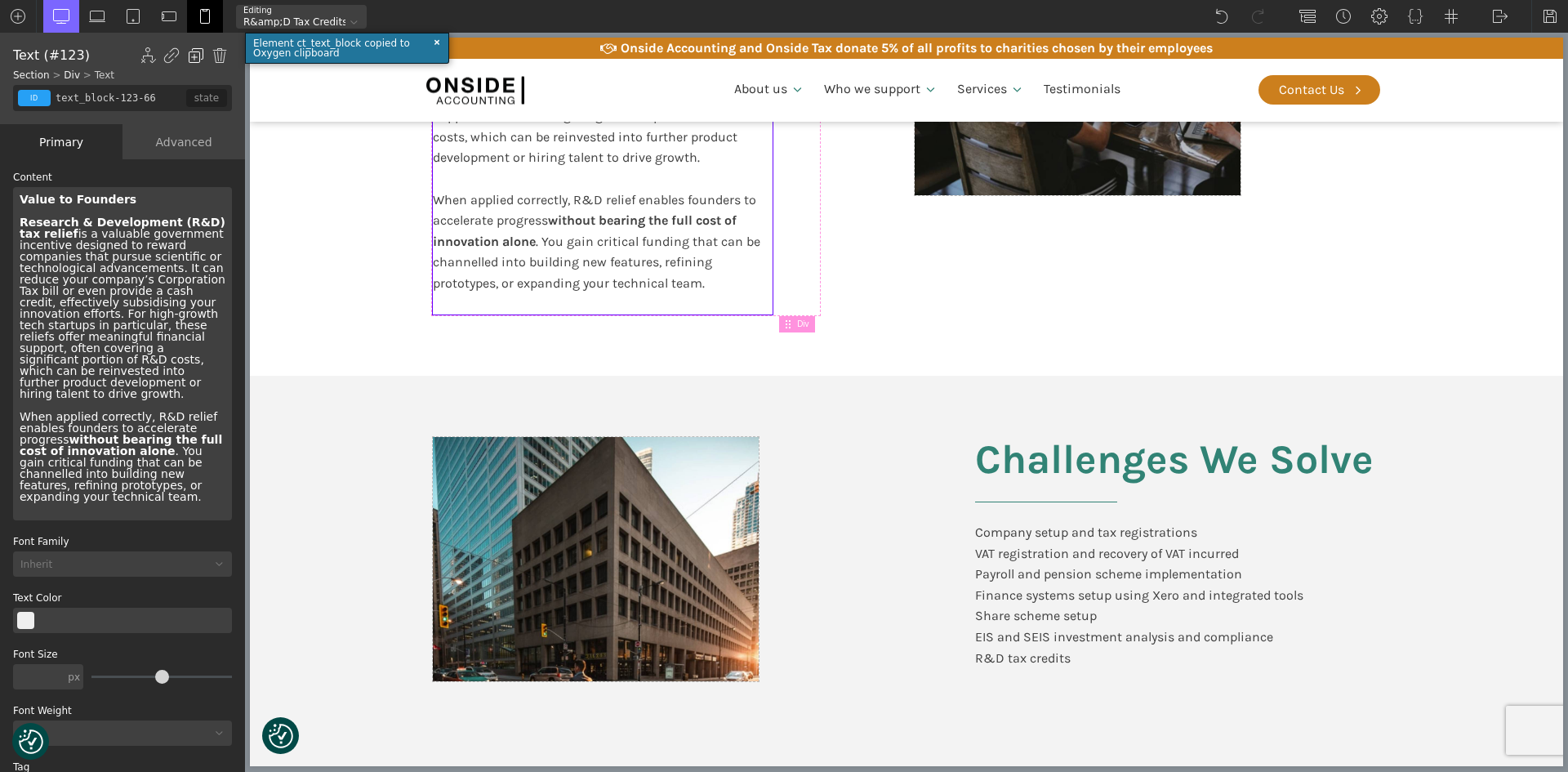
click at [195, 53] on img at bounding box center [196, 55] width 16 height 16
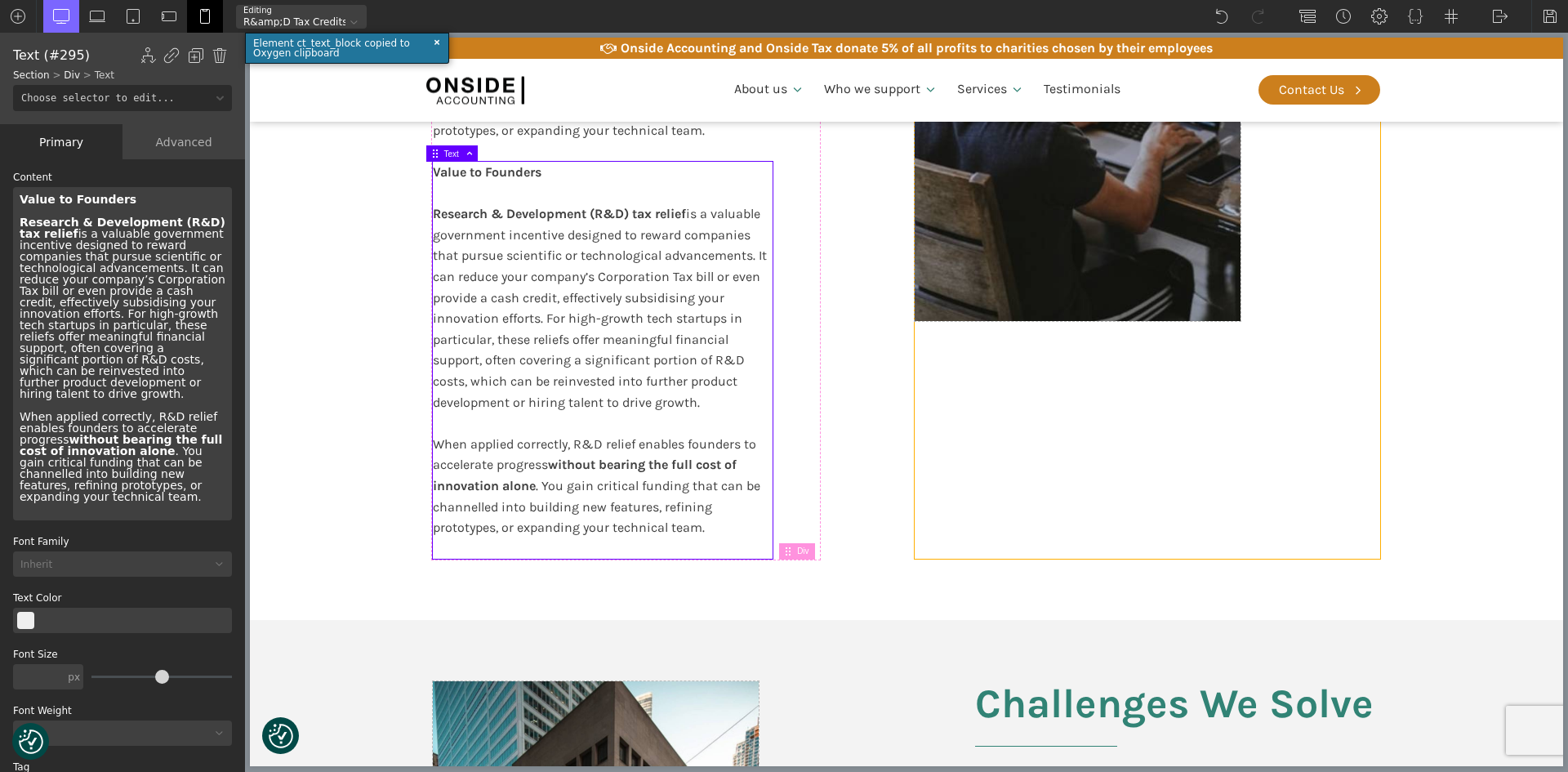
scroll to position [776, 0]
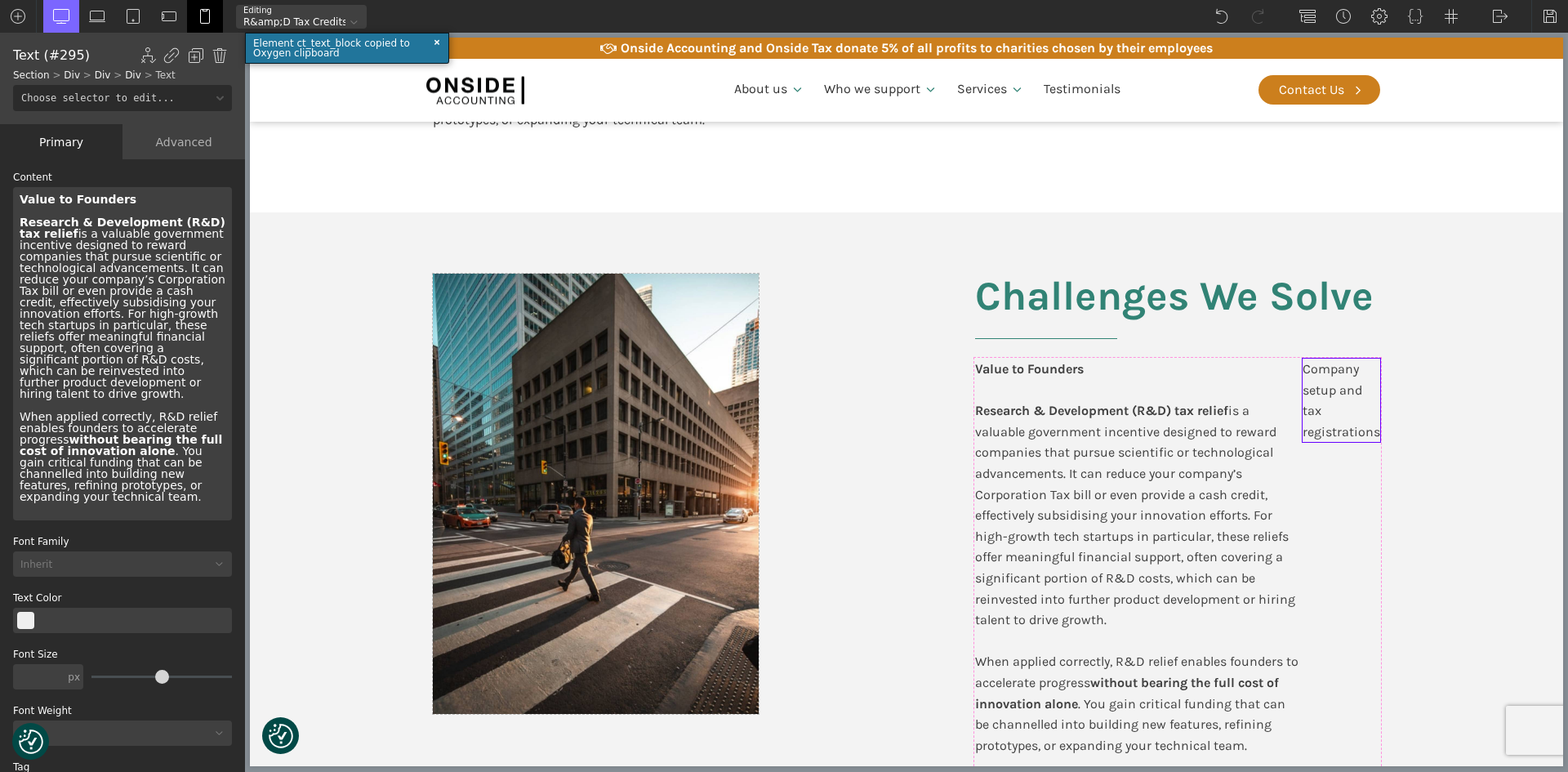
click at [1364, 441] on div "Company setup and tax registrations" at bounding box center [1341, 400] width 77 height 83
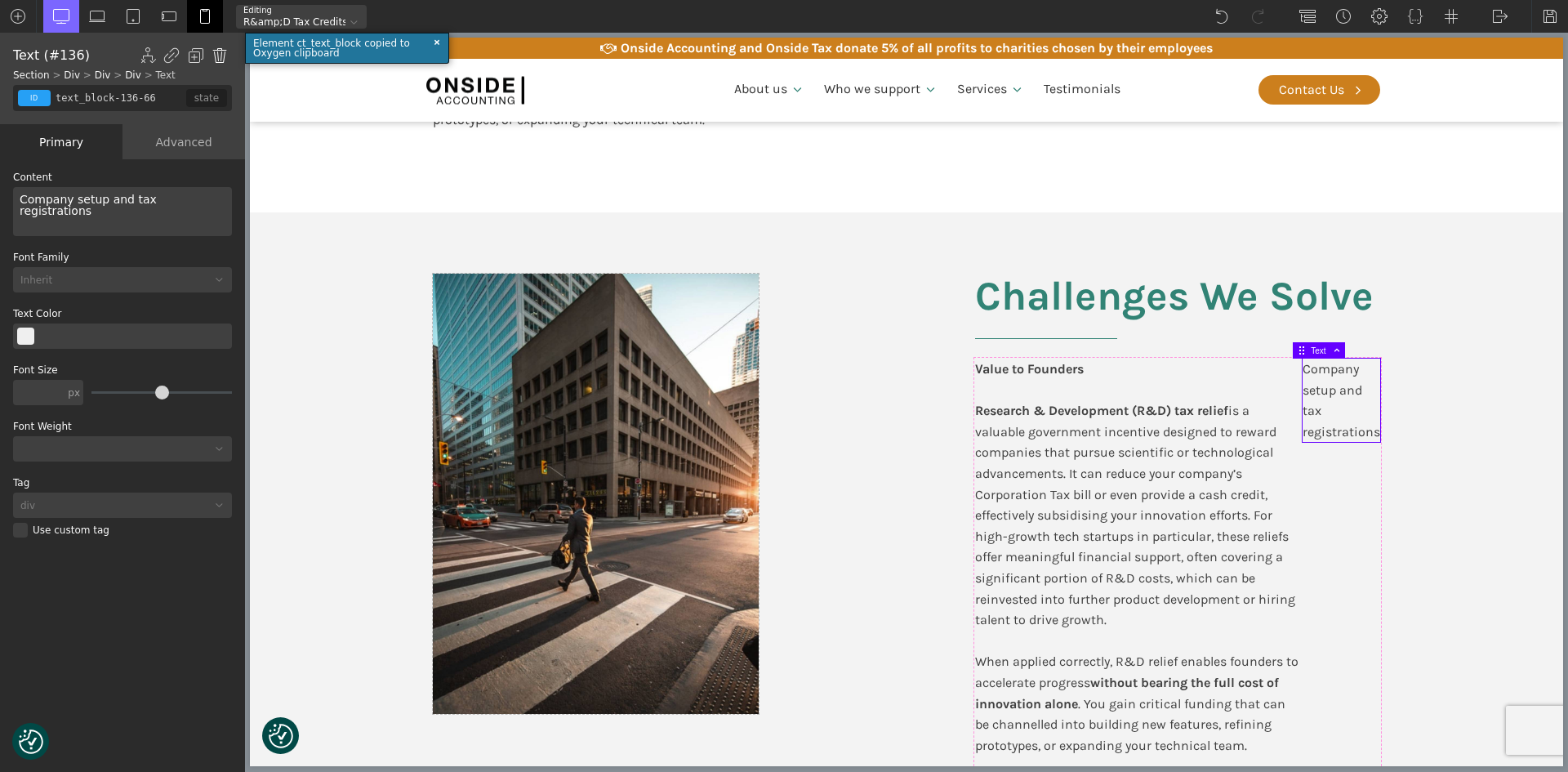
click at [223, 49] on img at bounding box center [220, 55] width 16 height 16
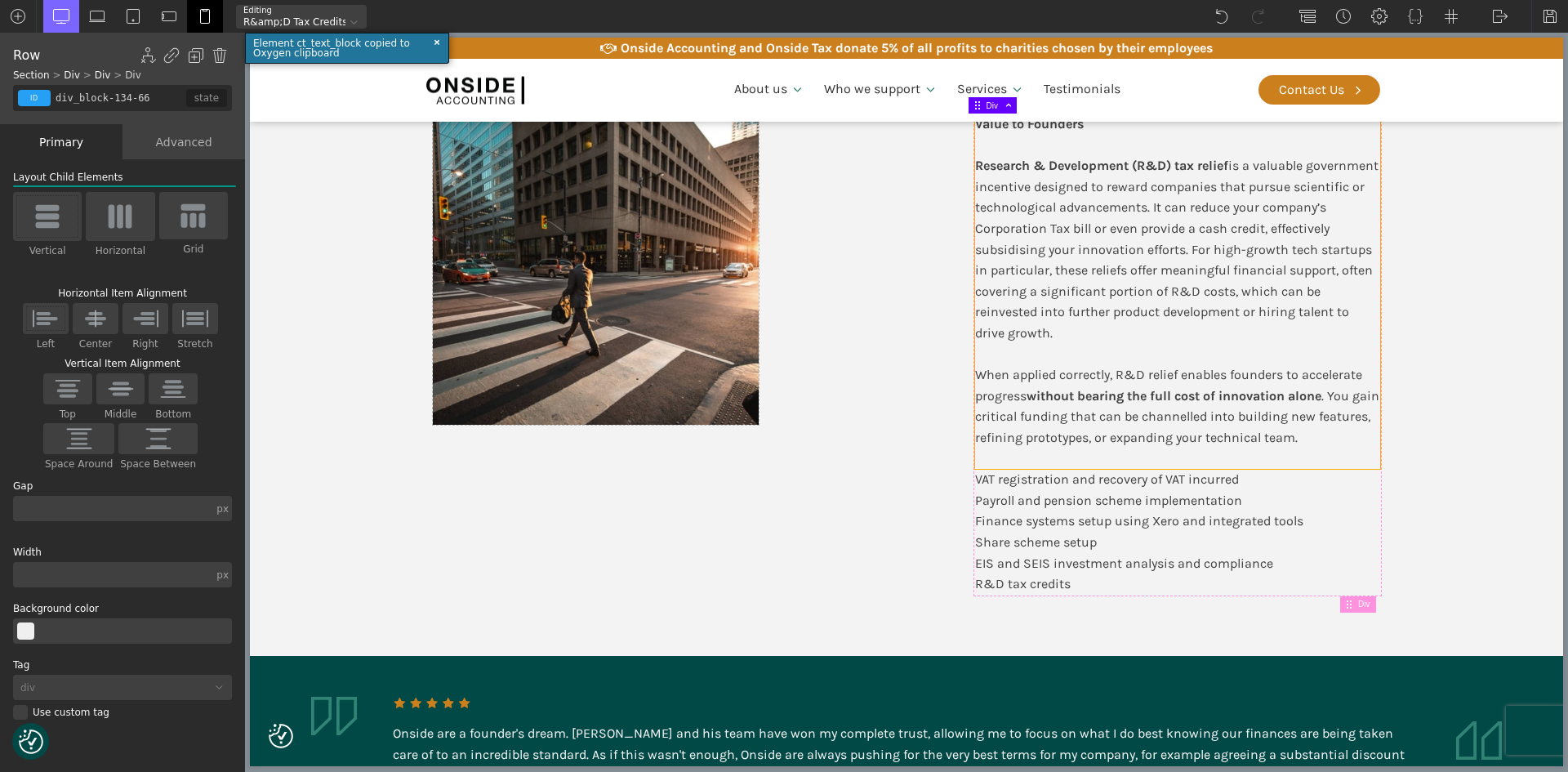
scroll to position [1104, 0]
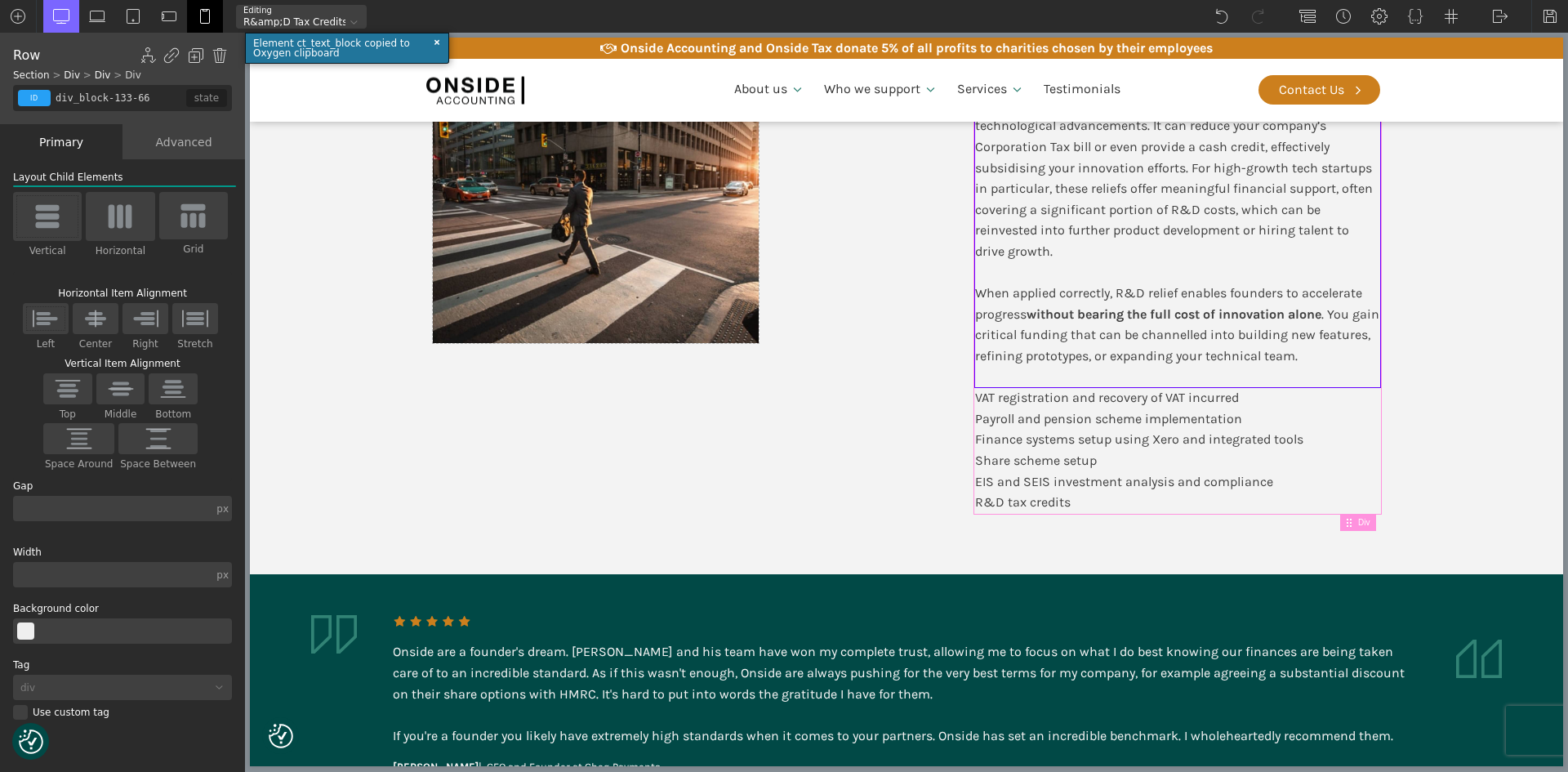
click at [1261, 397] on div "Value to Founders Research & Development (R&D) tax relief is a valuable governm…" at bounding box center [1177, 273] width 405 height 482
click at [1203, 398] on div "VAT registration and recovery of VAT incurred" at bounding box center [1107, 398] width 264 height 21
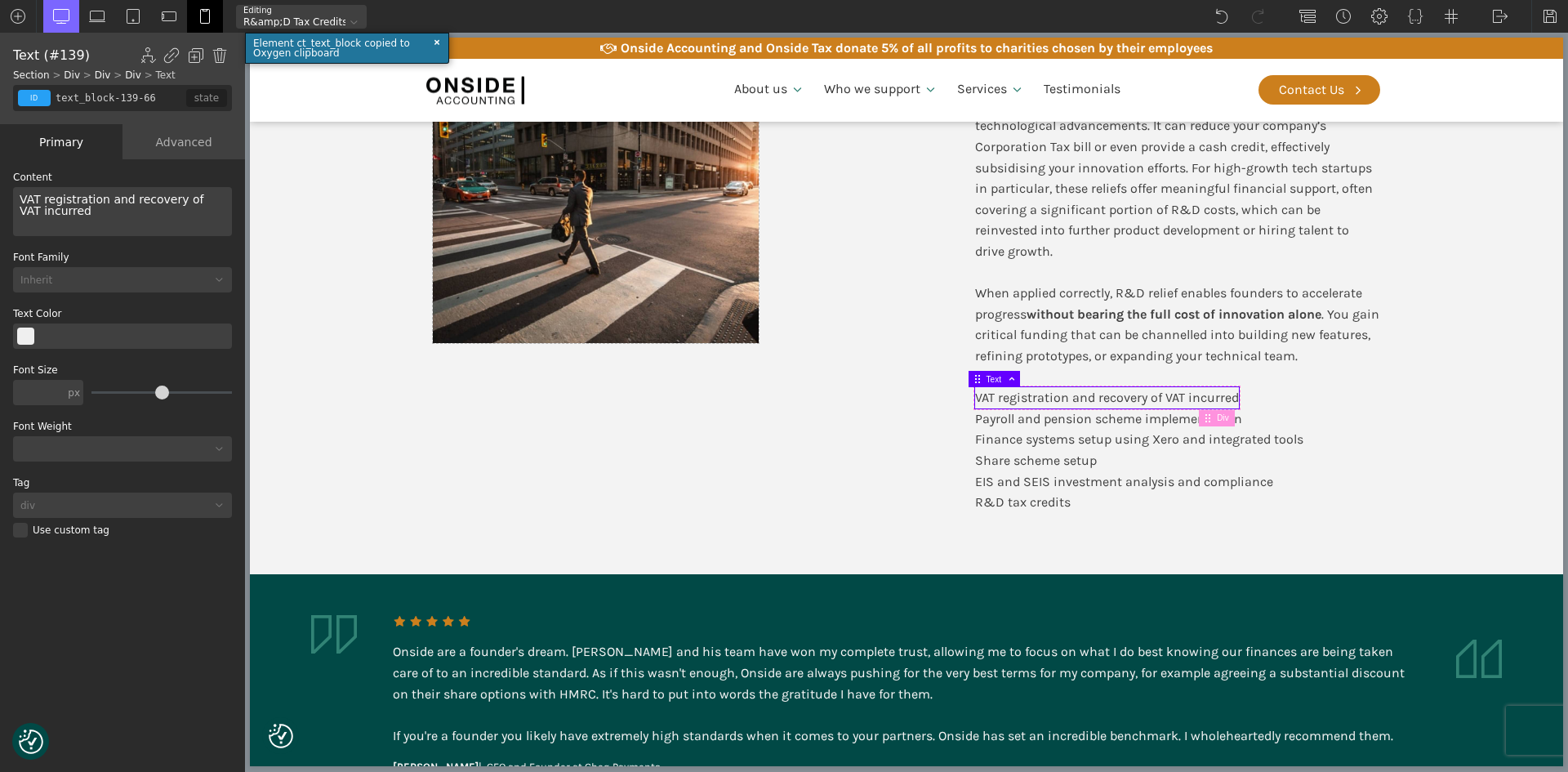
click at [221, 54] on img at bounding box center [220, 55] width 16 height 16
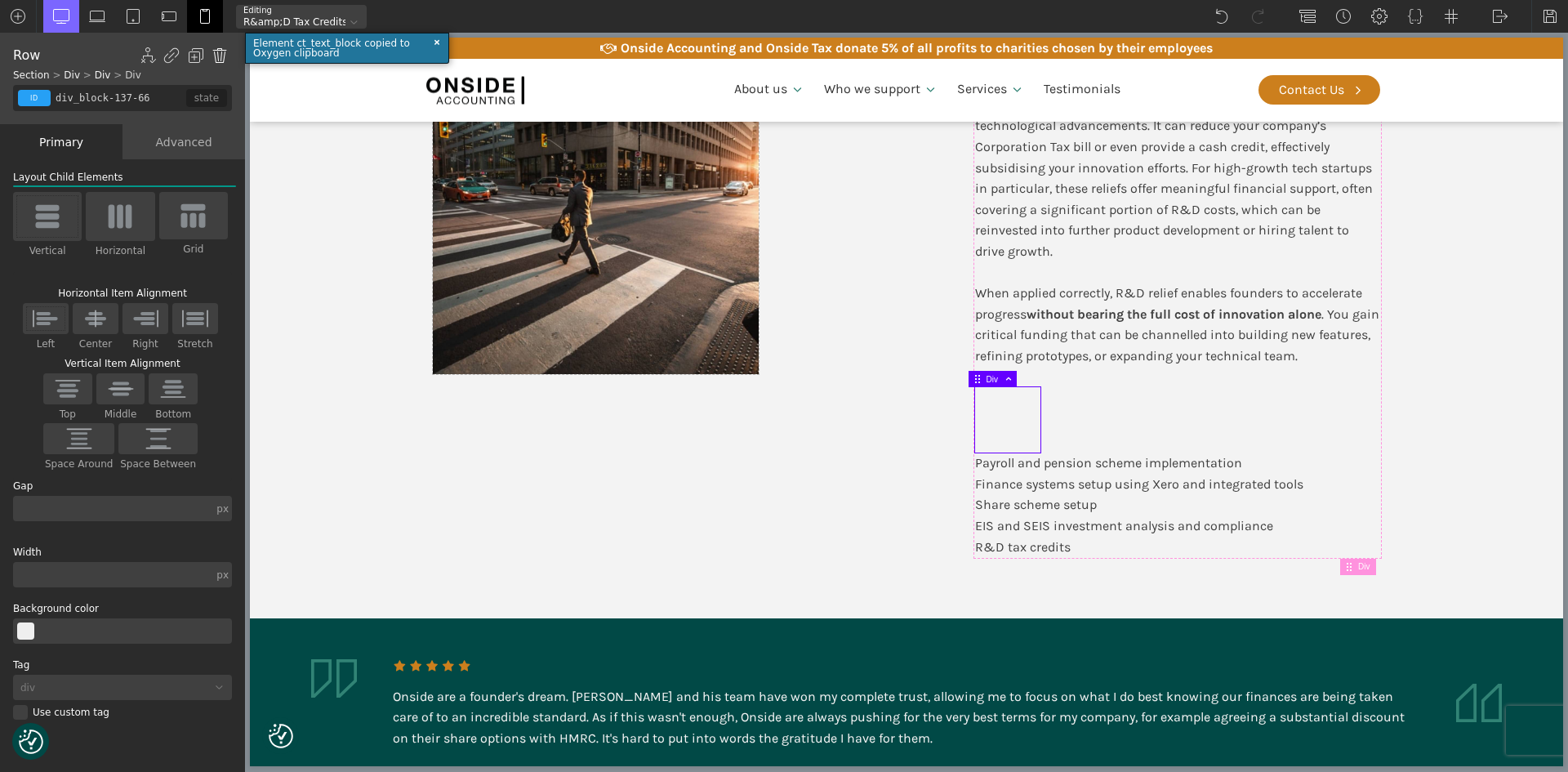
click at [217, 53] on img at bounding box center [220, 55] width 16 height 16
type input "div_block-133-66"
